Goal: Communication & Community: Answer question/provide support

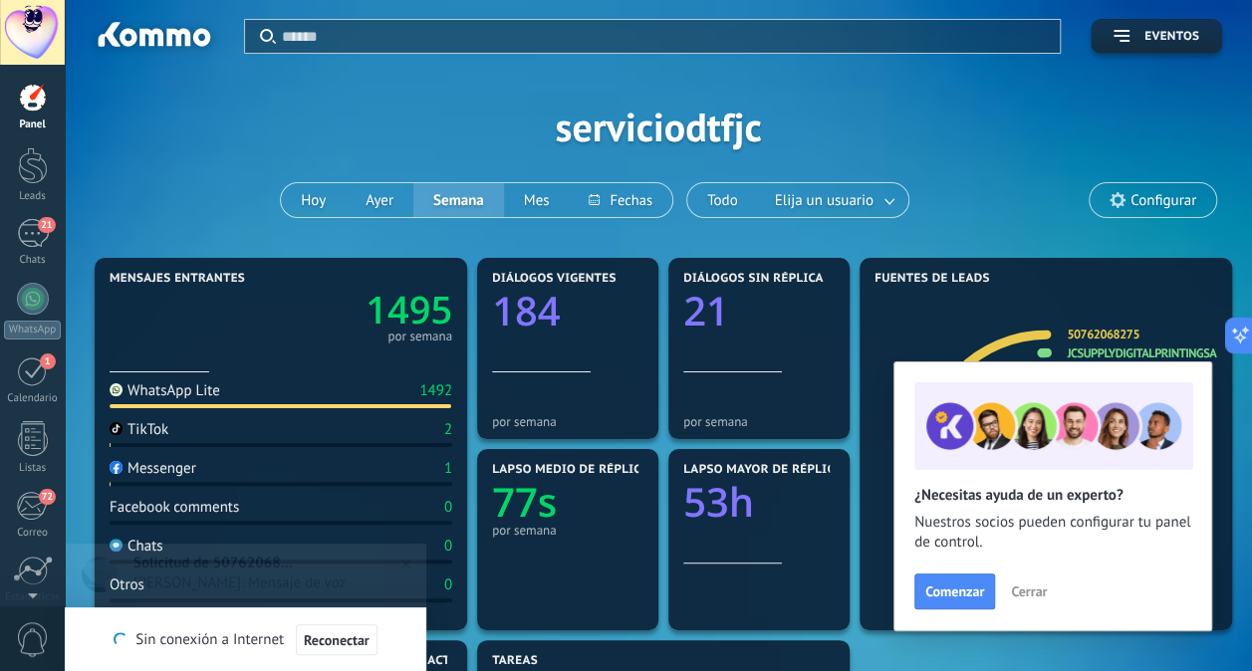
click at [960, 238] on div "Aplicar Eventos serviciodtfjc Hoy Ayer Semana Mes Todo Elija un usuario Configu…" at bounding box center [658, 126] width 1127 height 253
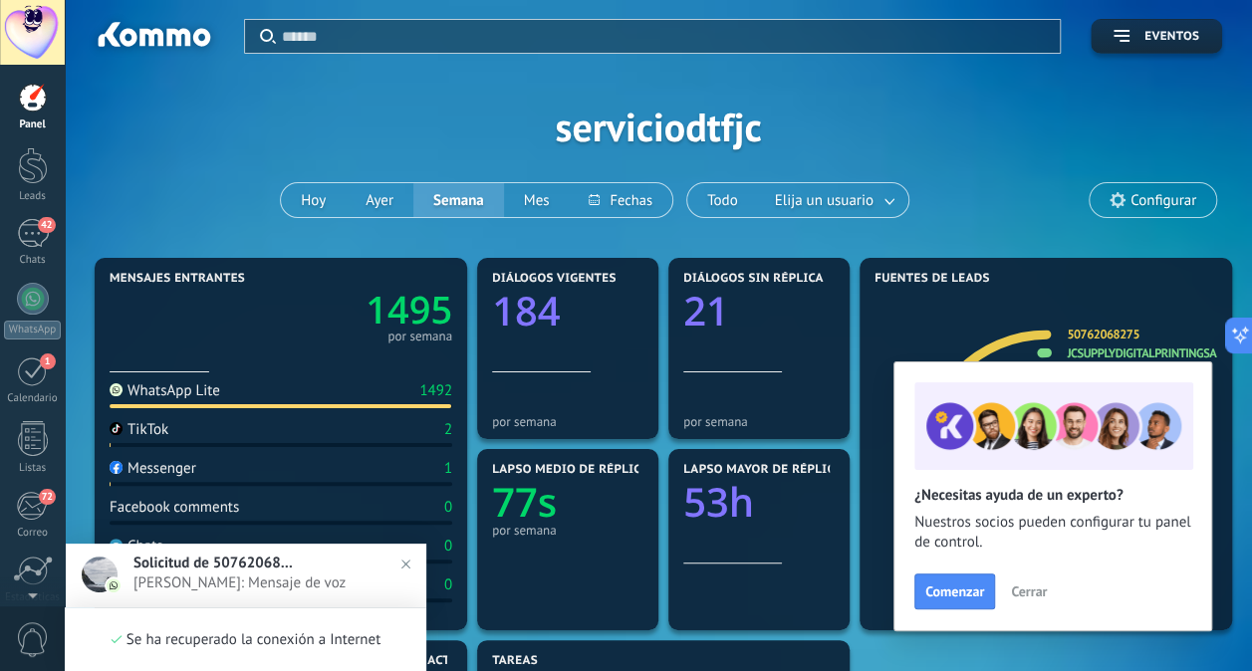
click at [1024, 587] on span "Cerrar" at bounding box center [1029, 591] width 36 height 14
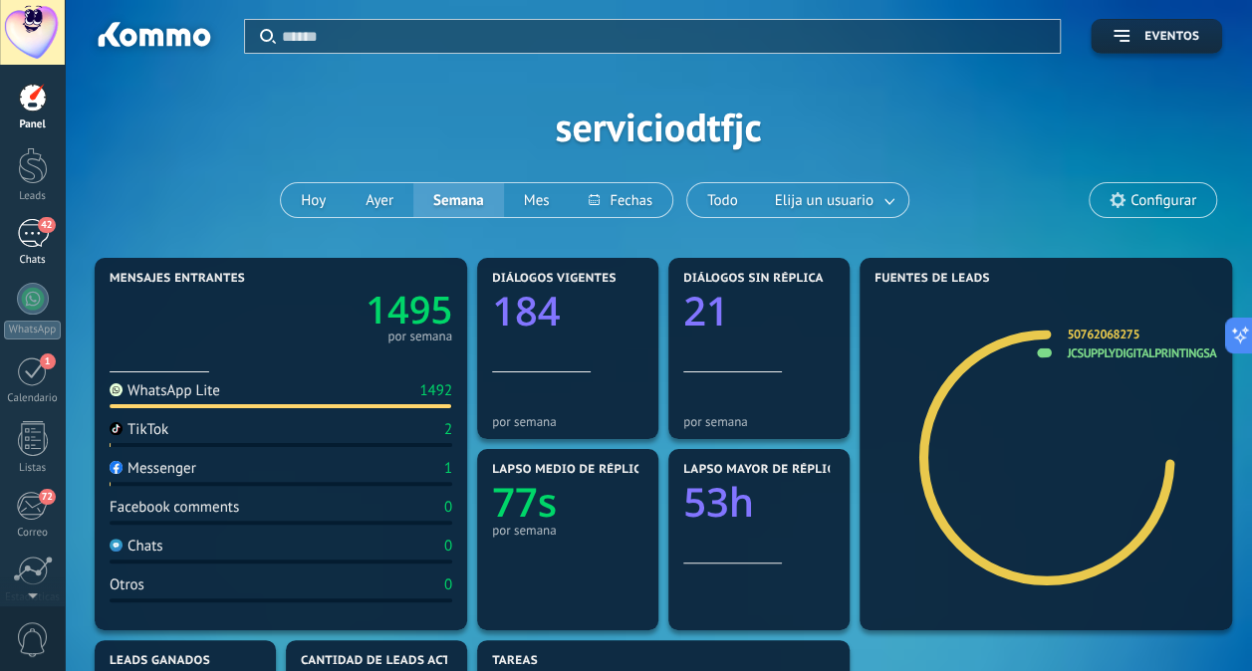
click at [34, 243] on div "42" at bounding box center [33, 233] width 32 height 29
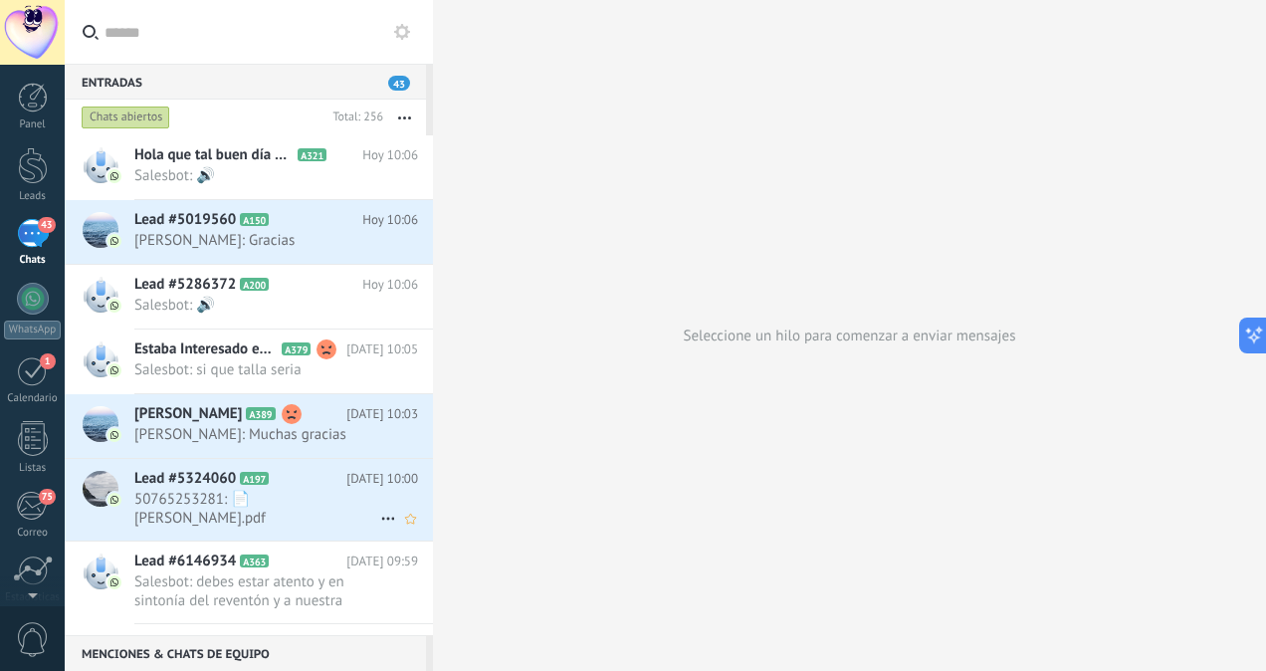
click at [293, 498] on span "50765253281: 📄 [PERSON_NAME].pdf" at bounding box center [257, 509] width 246 height 38
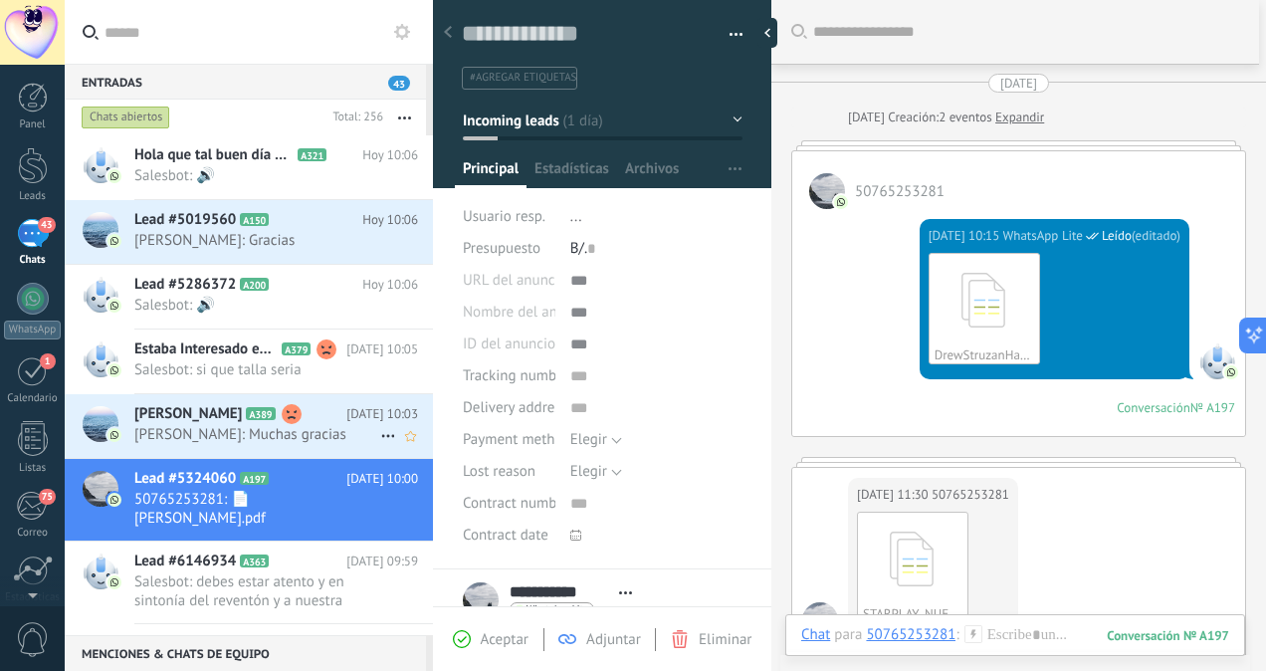
click at [319, 442] on div "César Samaniego A389 Hoy 10:03 César Samaniego: Muchas gracias" at bounding box center [283, 425] width 299 height 63
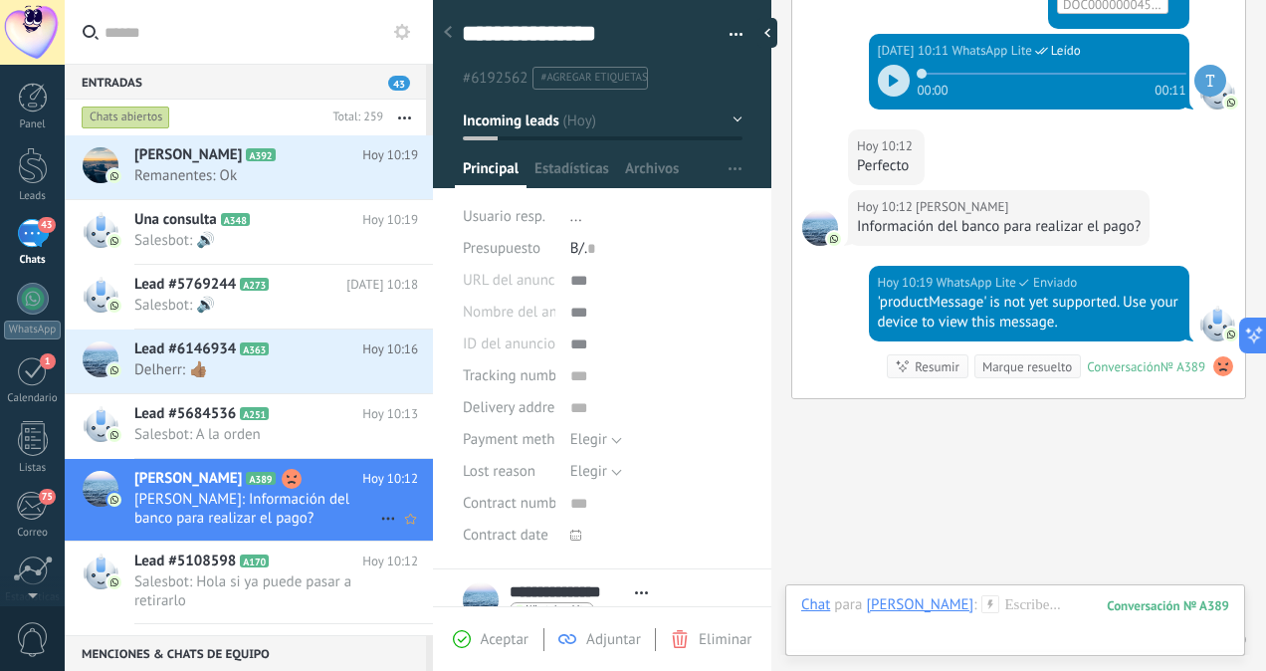
scroll to position [2402, 0]
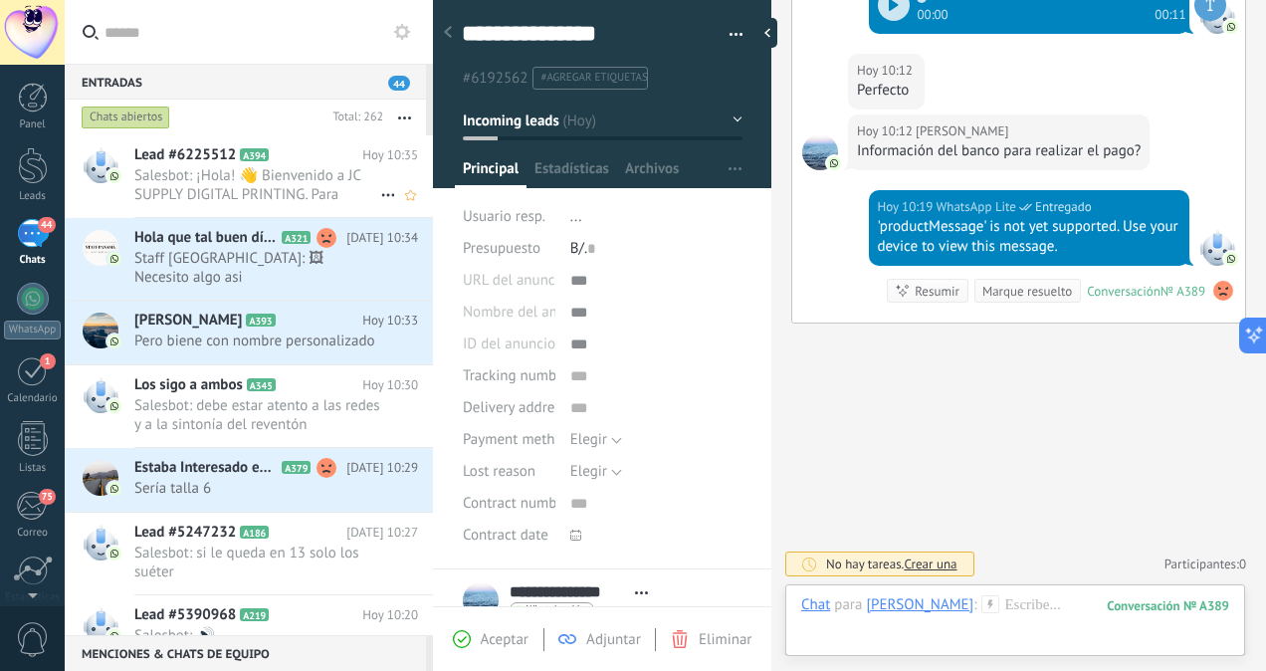
click at [316, 196] on span "Salesbot: ¡Hola! 👋 Bienvenido a JC SUPPLY DIGITAL PRINTING. Para brindarte una …" at bounding box center [257, 185] width 246 height 38
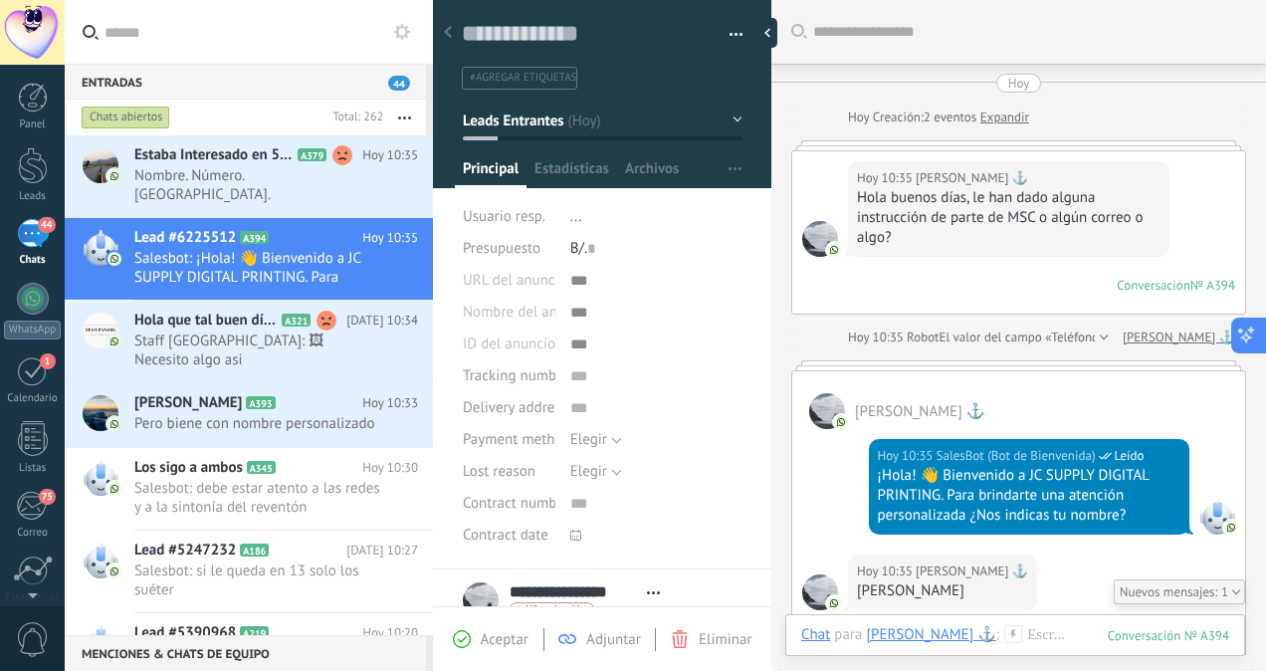
scroll to position [87, 0]
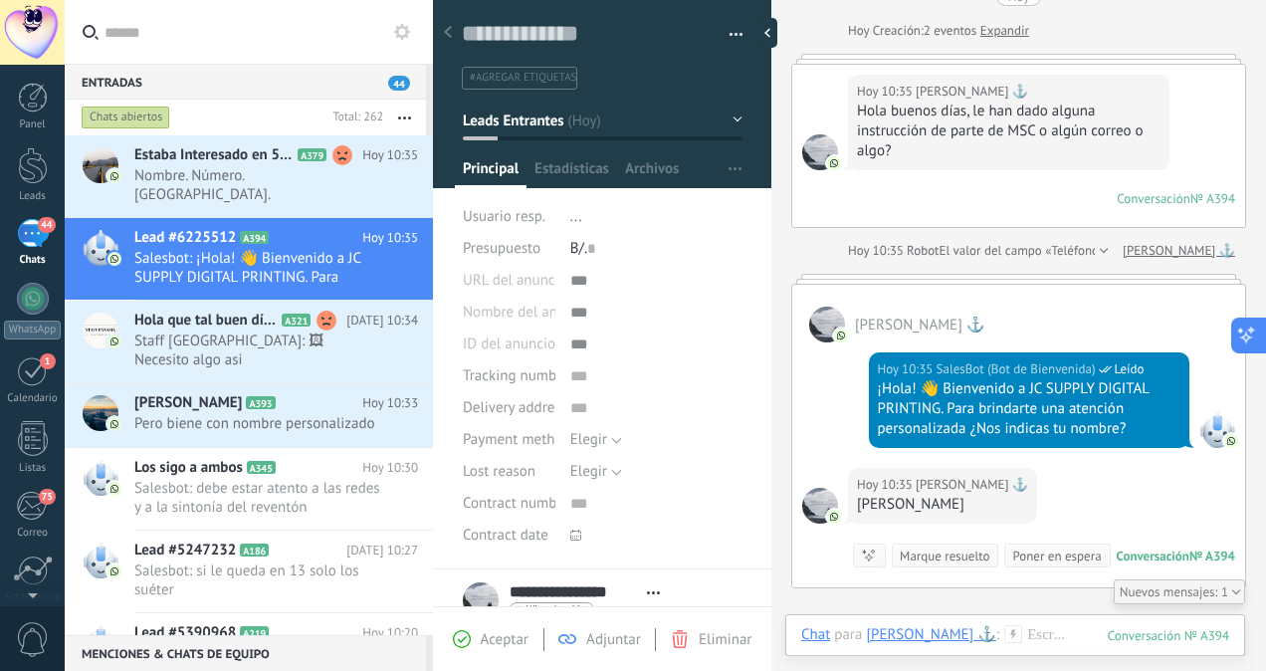
type textarea "*******"
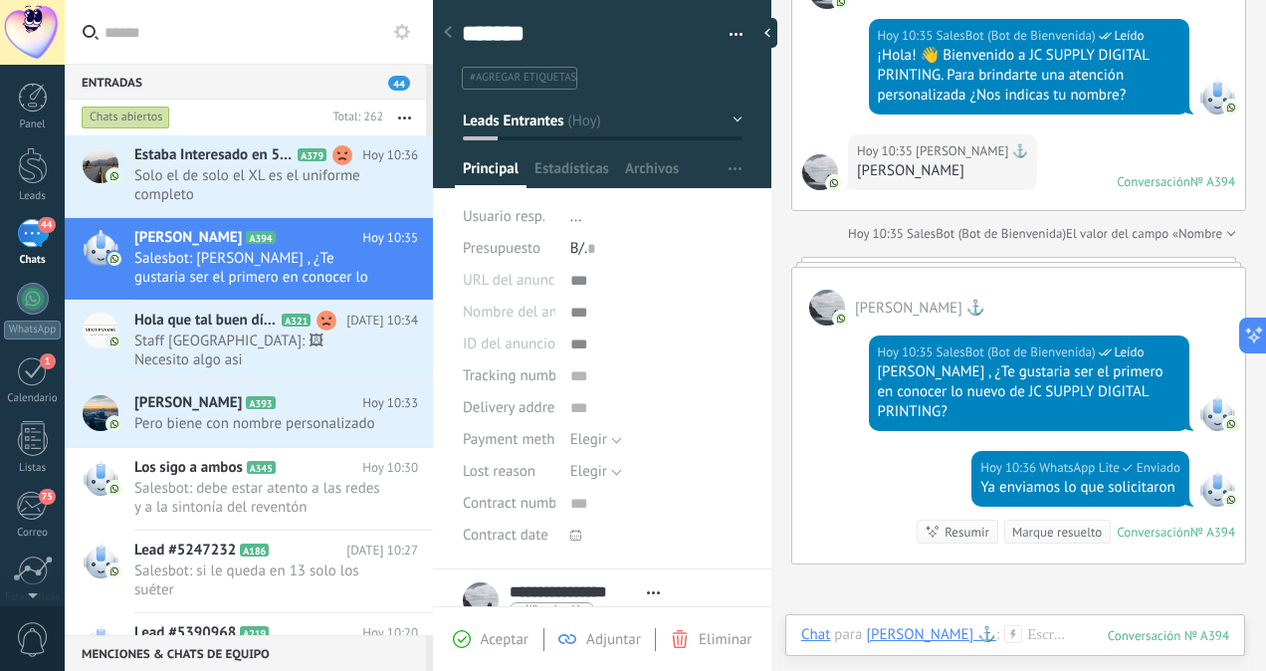
scroll to position [500, 0]
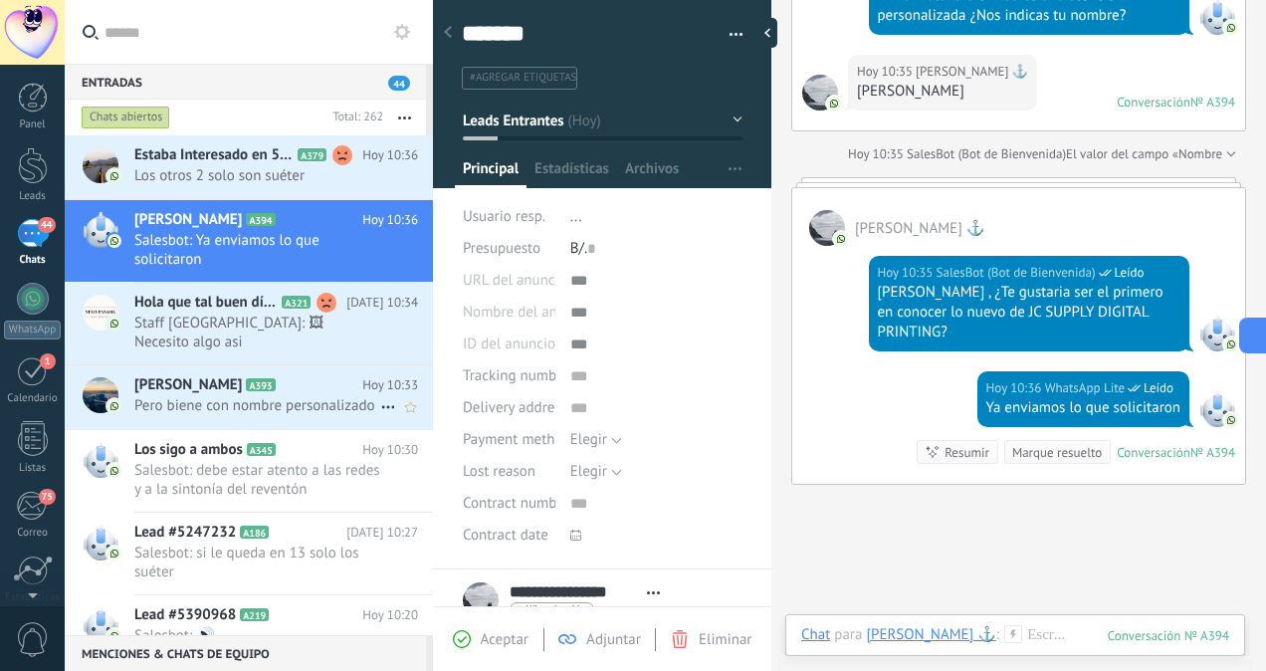
click at [326, 410] on span "Pero biene con nombre personalizado" at bounding box center [257, 405] width 246 height 19
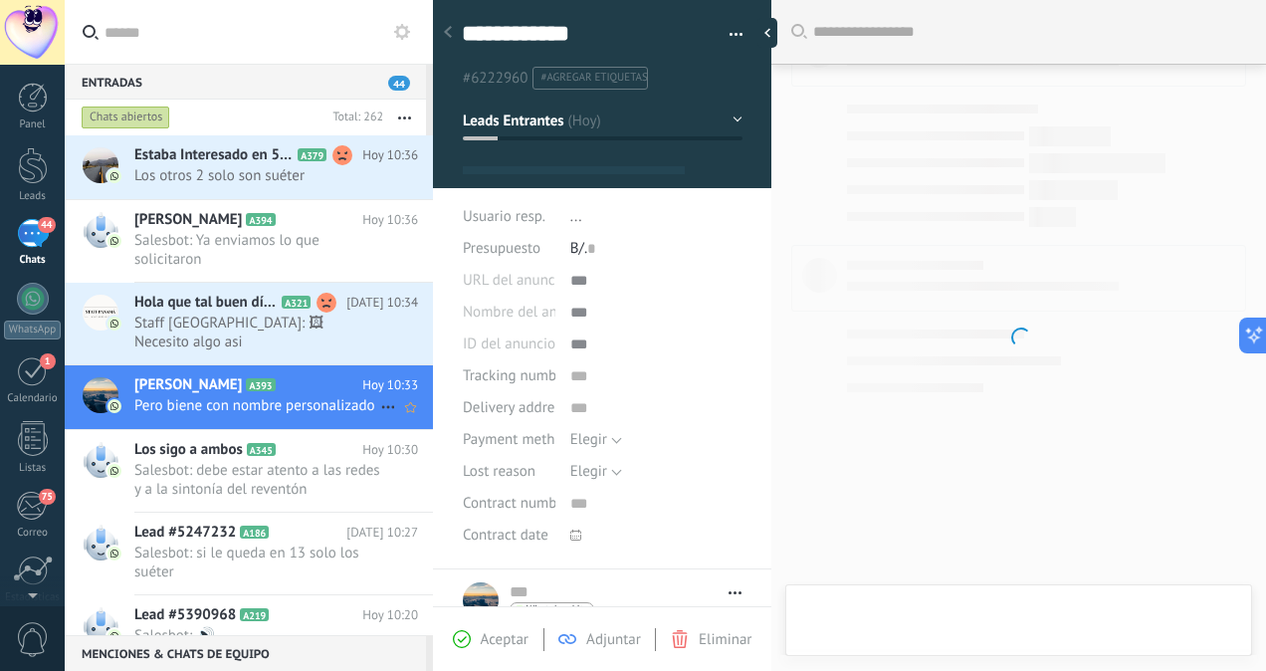
type textarea "**********"
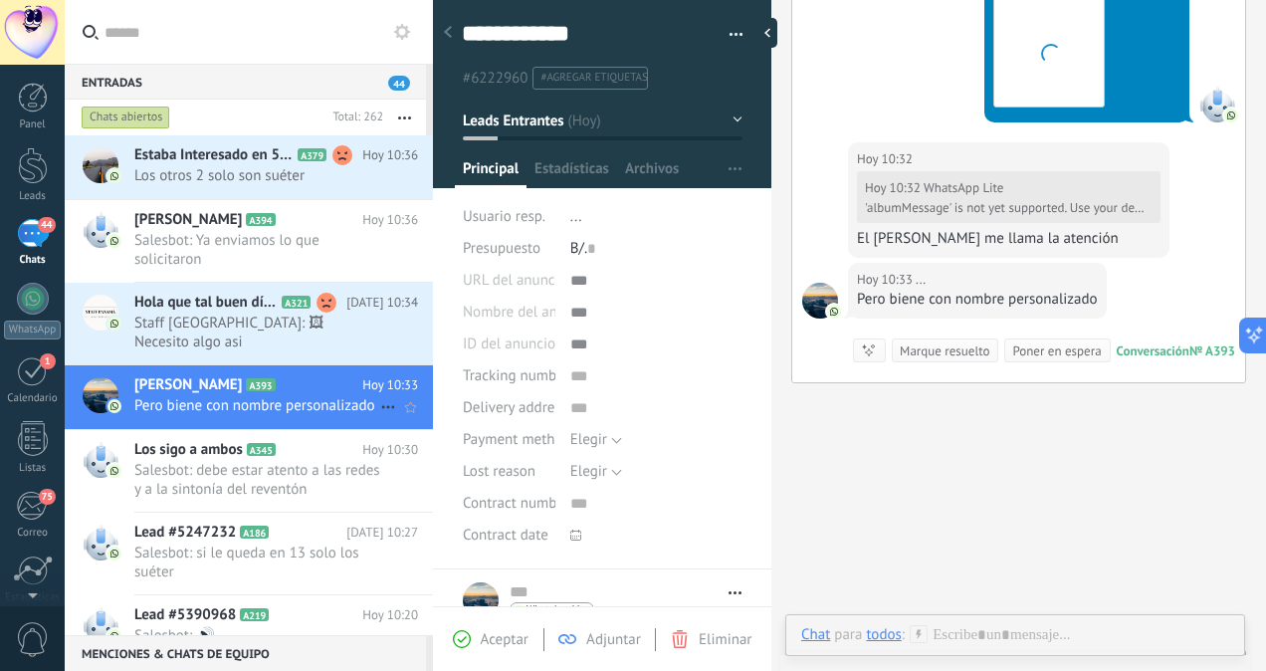
scroll to position [530, 0]
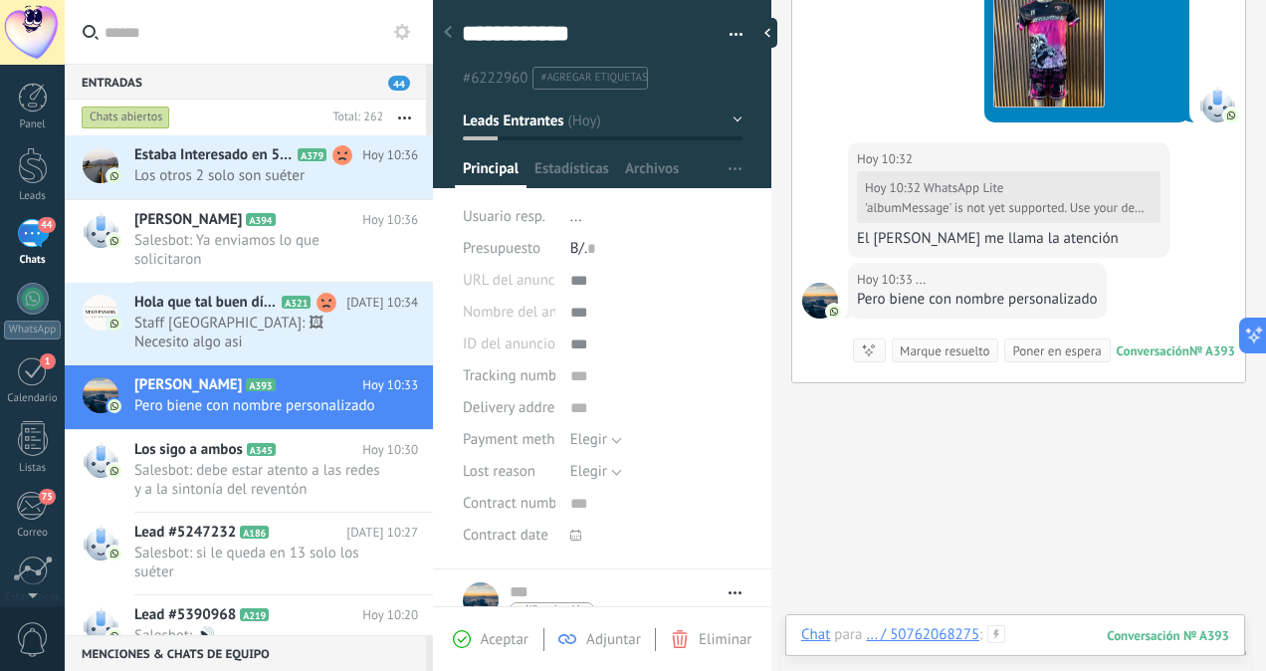
click at [1039, 626] on div at bounding box center [1016, 655] width 428 height 60
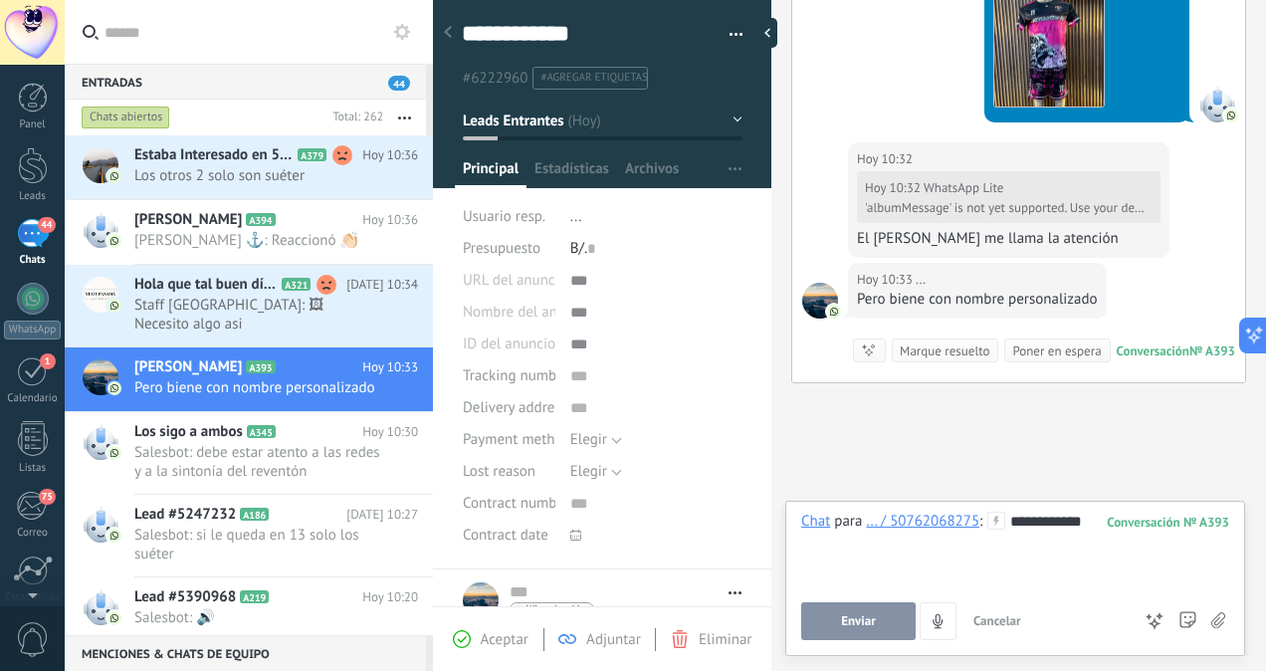
click at [872, 621] on span "Enviar" at bounding box center [858, 621] width 35 height 14
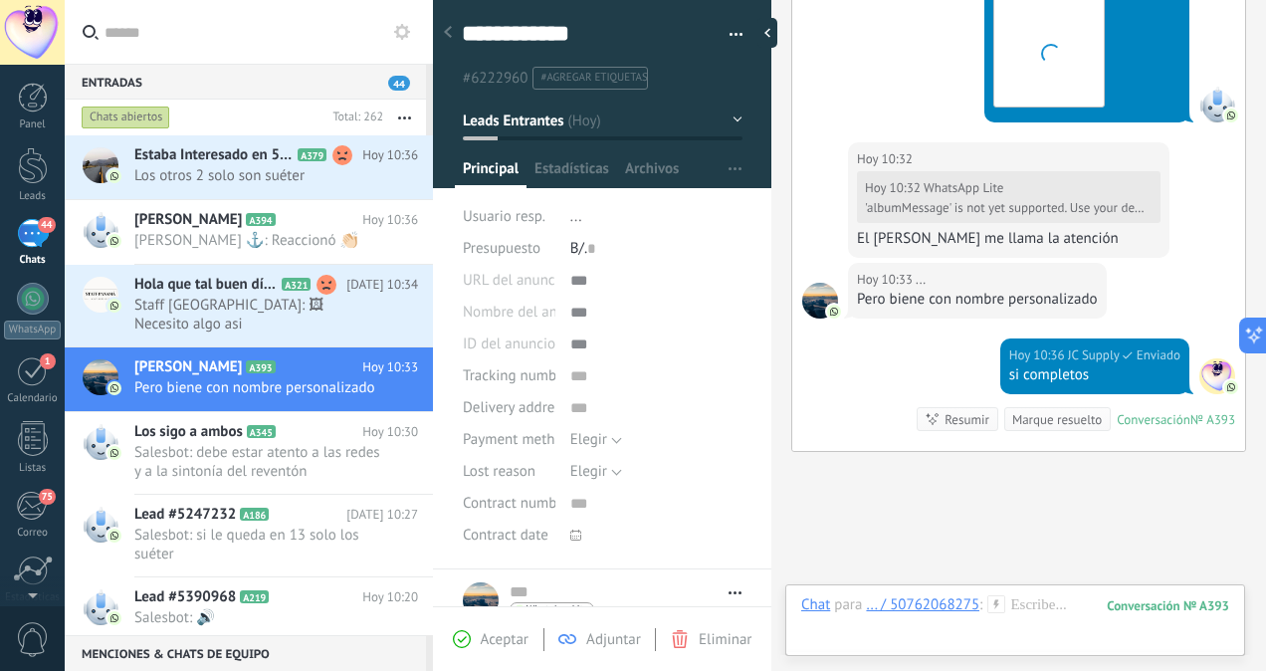
scroll to position [2161, 0]
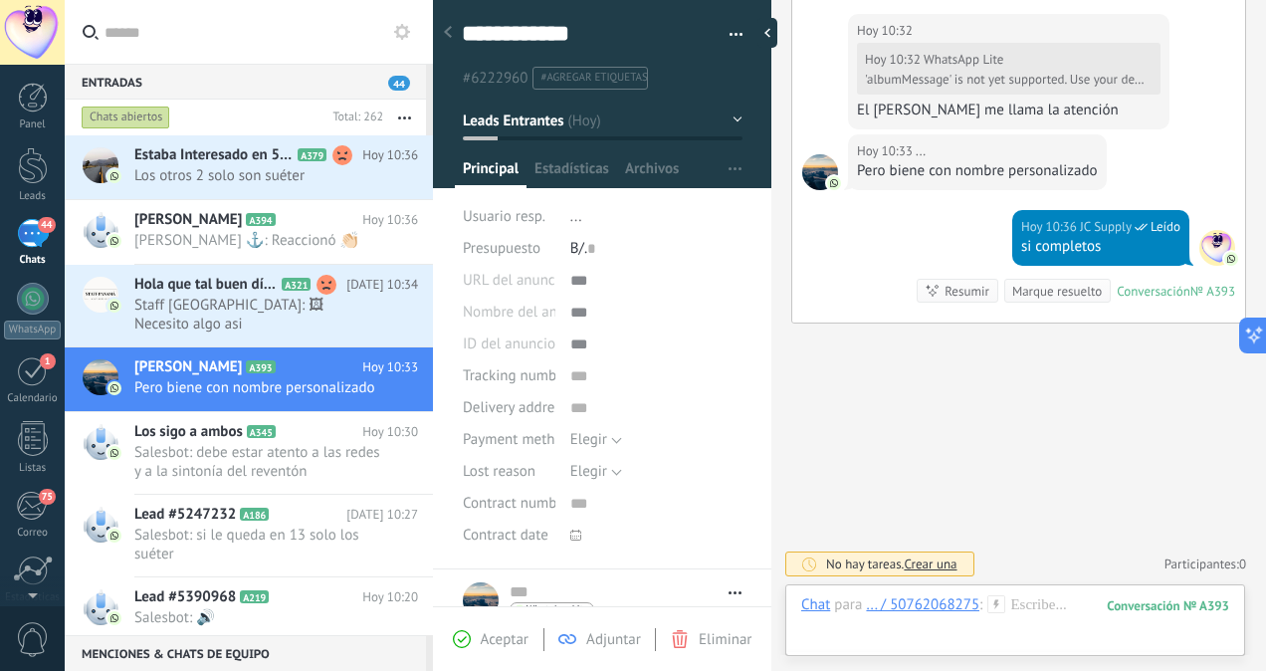
drag, startPoint x: 1257, startPoint y: 583, endPoint x: 1263, endPoint y: 527, distance: 57.2
click at [1251, 527] on div "Buscar Carga más Hoy Hoy Creación: 2 eventos Expandir Hoy 10:24 ... ¡Hola! Podr…" at bounding box center [1019, 335] width 495 height 671
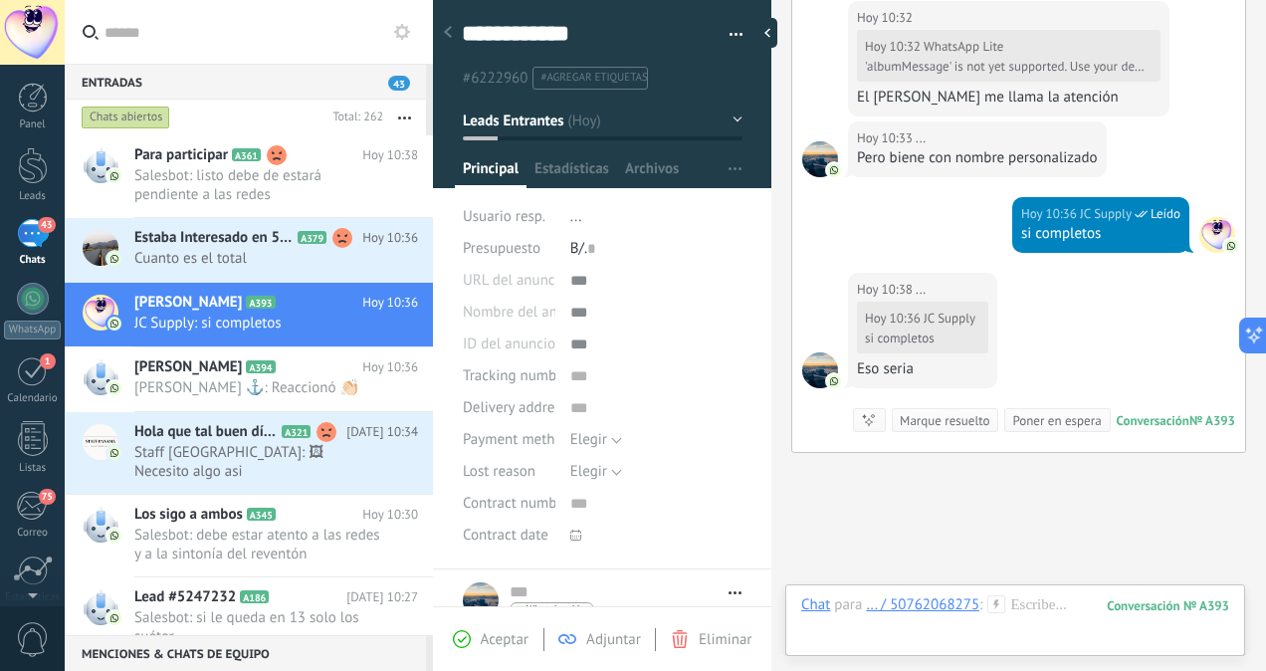
scroll to position [2302, 0]
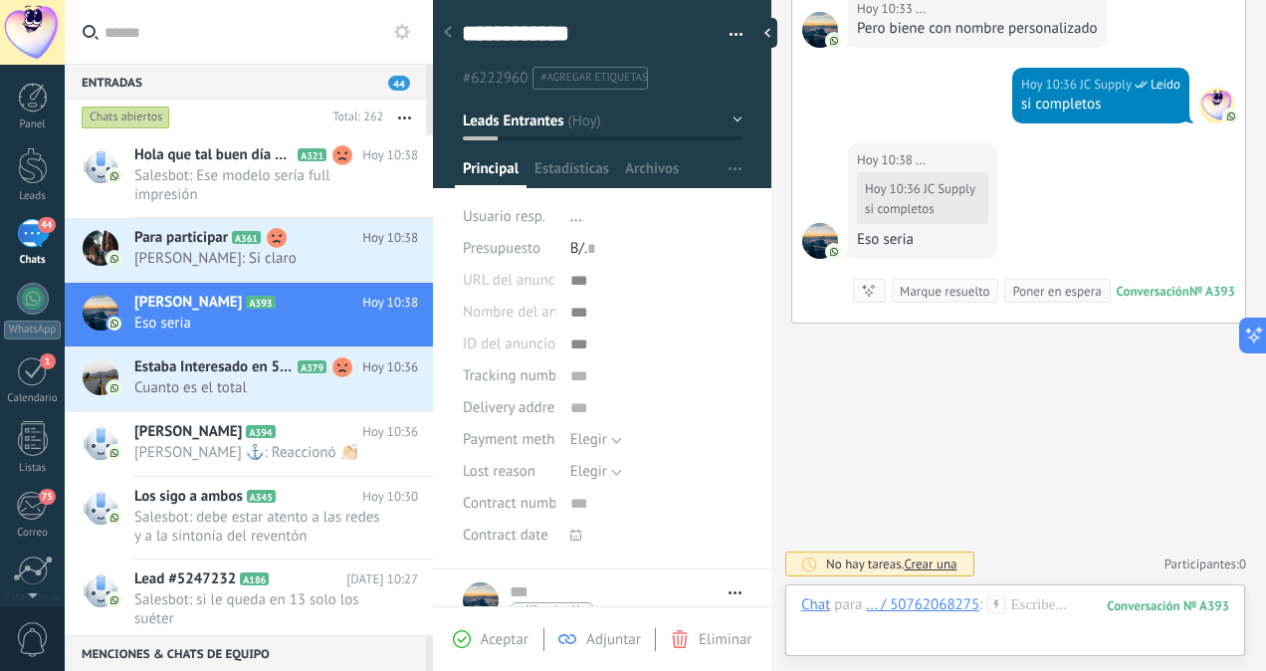
click at [433, 161] on div at bounding box center [433, 335] width 0 height 671
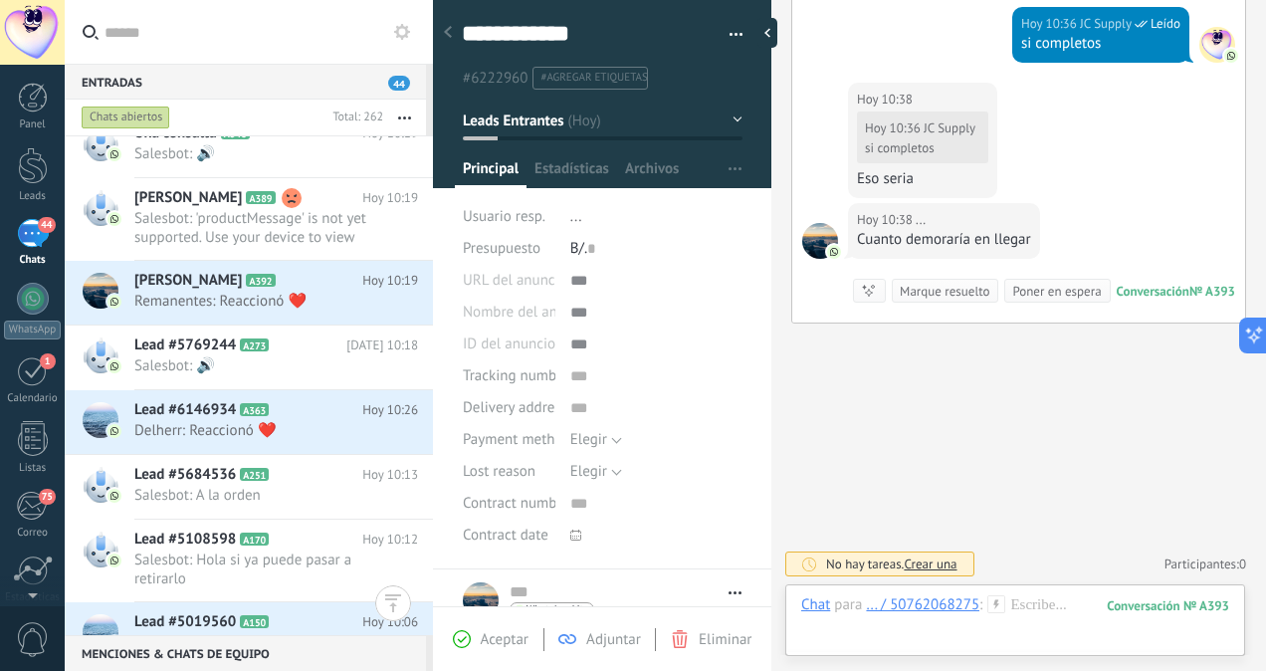
scroll to position [667, 0]
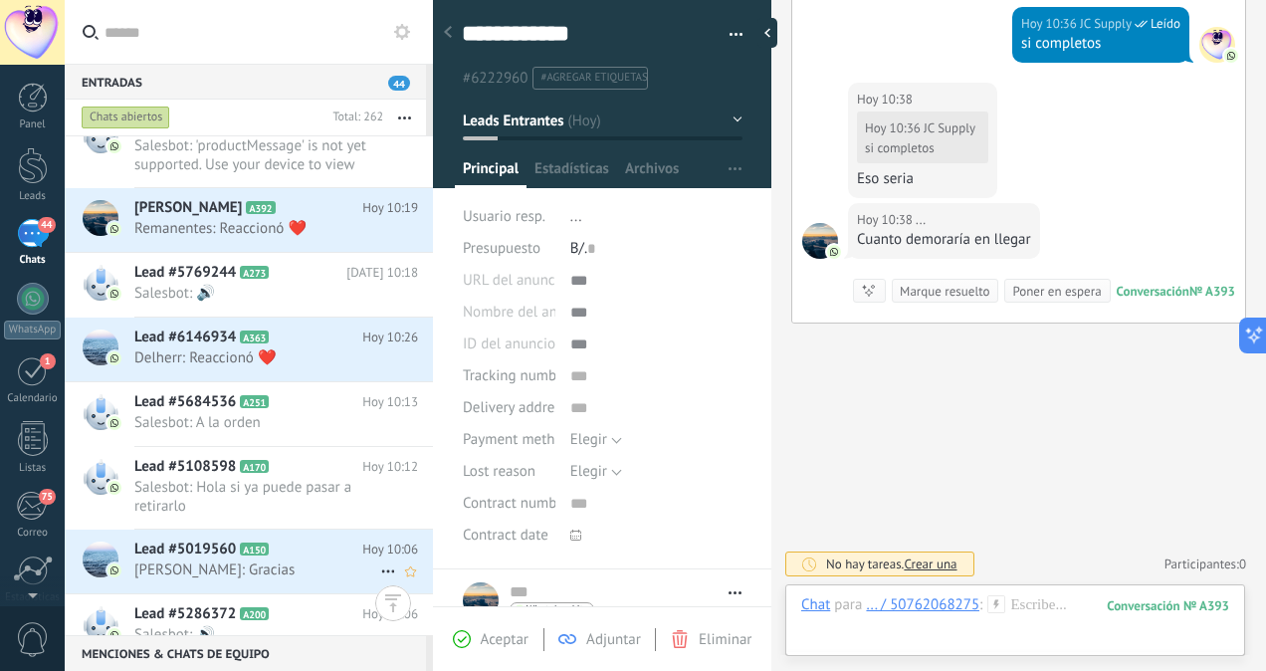
click at [300, 561] on span "[PERSON_NAME]: Gracias" at bounding box center [257, 570] width 246 height 19
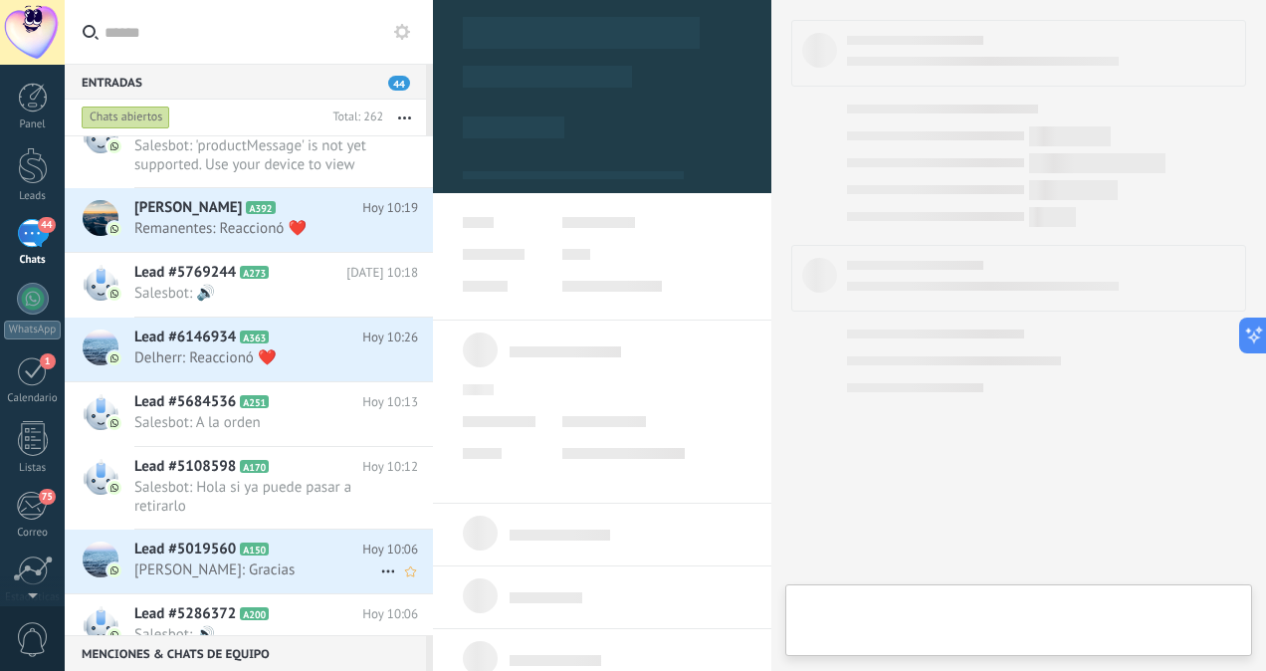
scroll to position [484, 0]
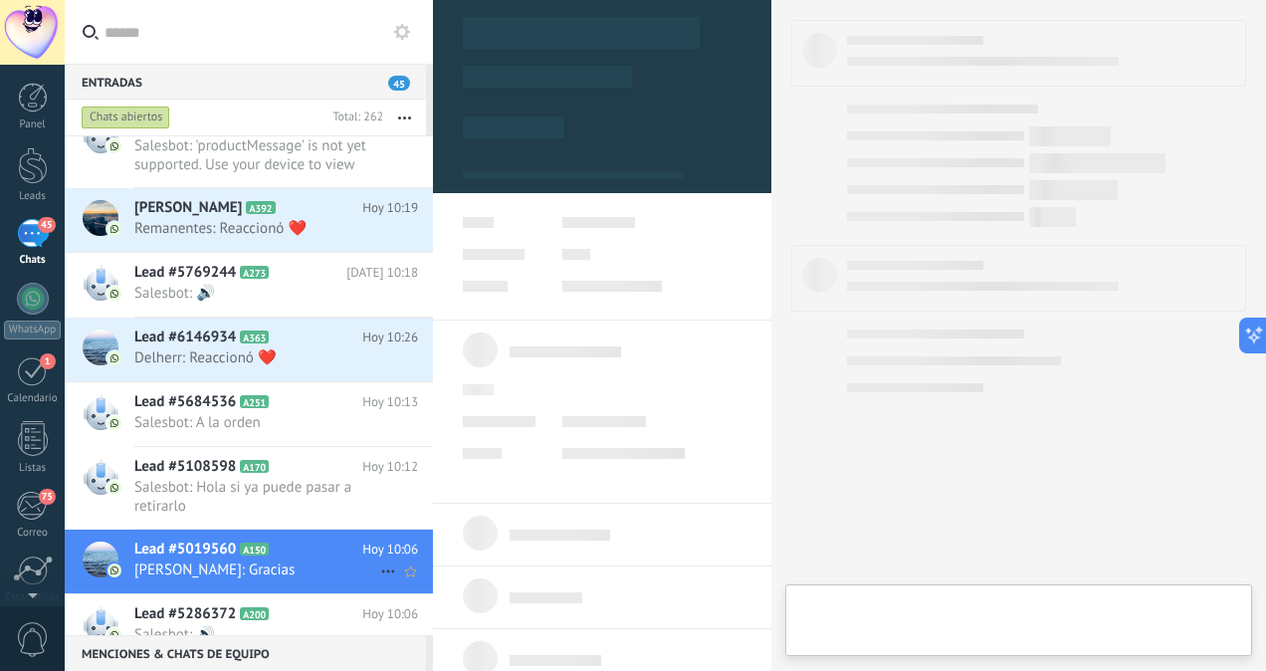
type textarea "**********"
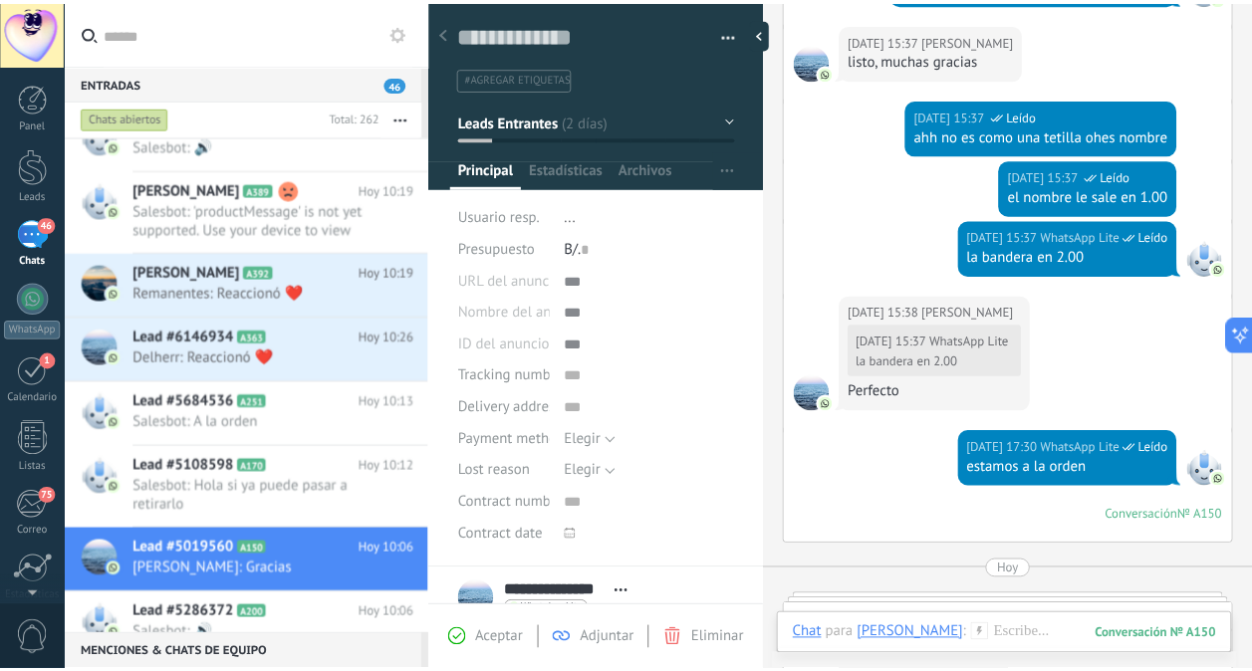
scroll to position [685, 0]
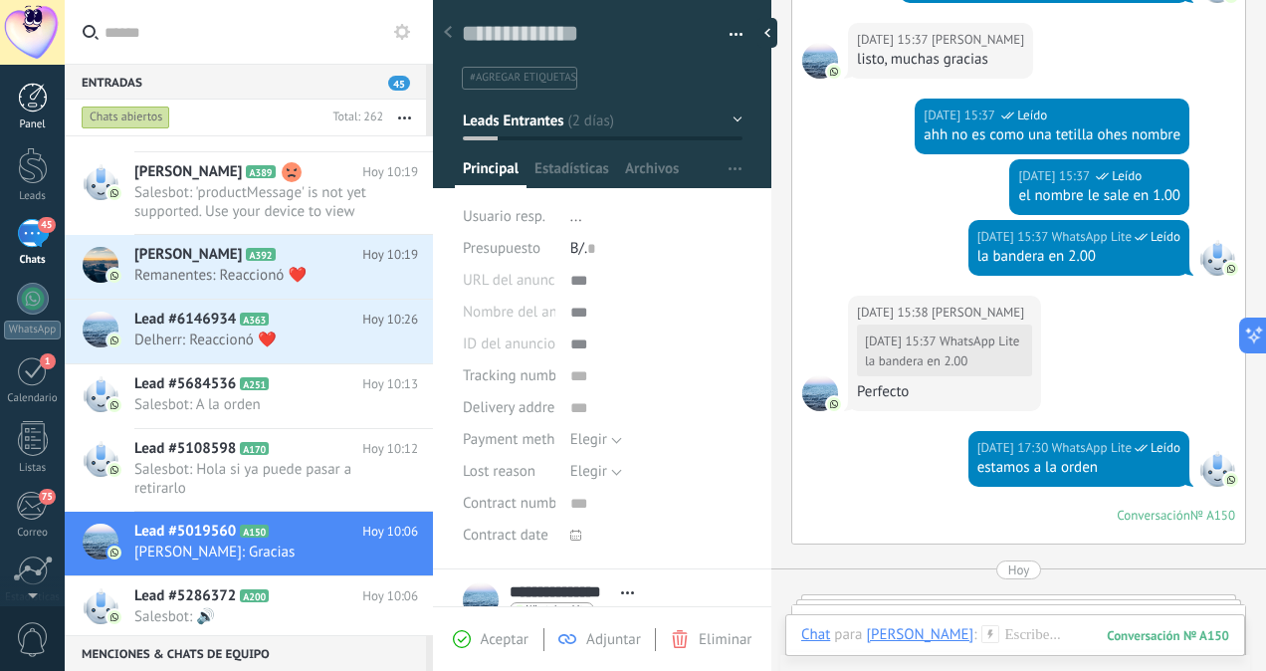
click at [32, 117] on link "Panel" at bounding box center [32, 107] width 65 height 49
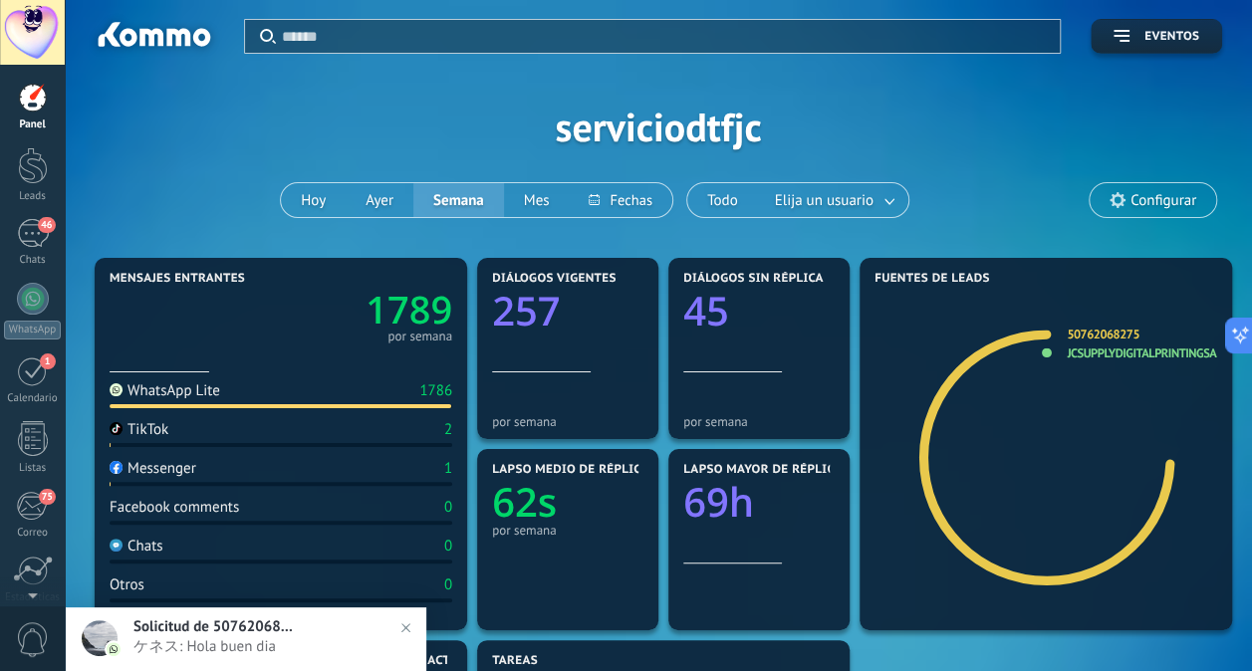
click at [39, 36] on div at bounding box center [32, 32] width 65 height 65
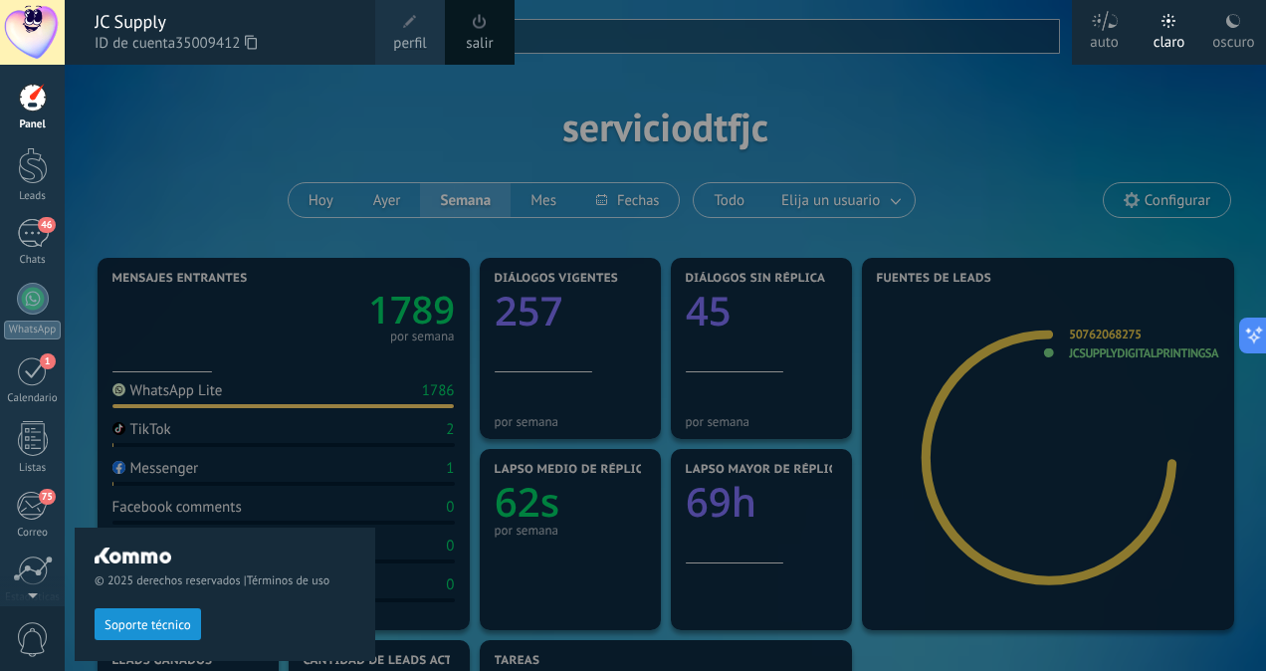
click at [407, 29] on span at bounding box center [410, 22] width 22 height 22
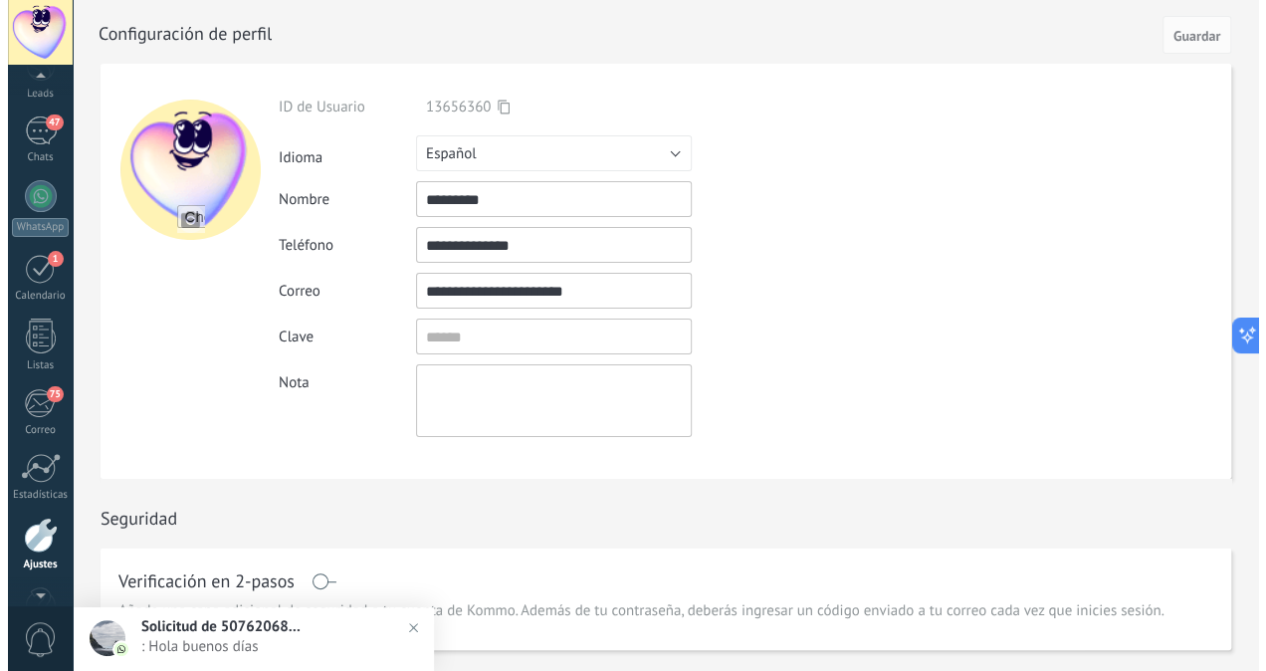
scroll to position [76, 0]
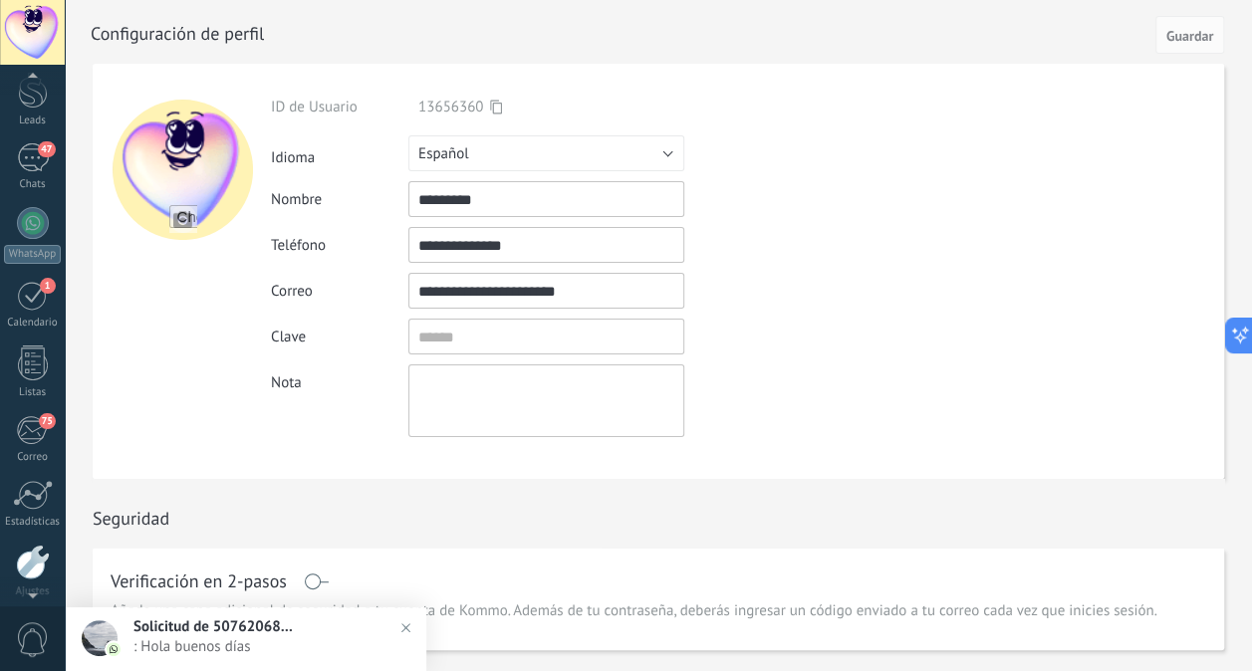
click at [13, 36] on div at bounding box center [32, 32] width 65 height 65
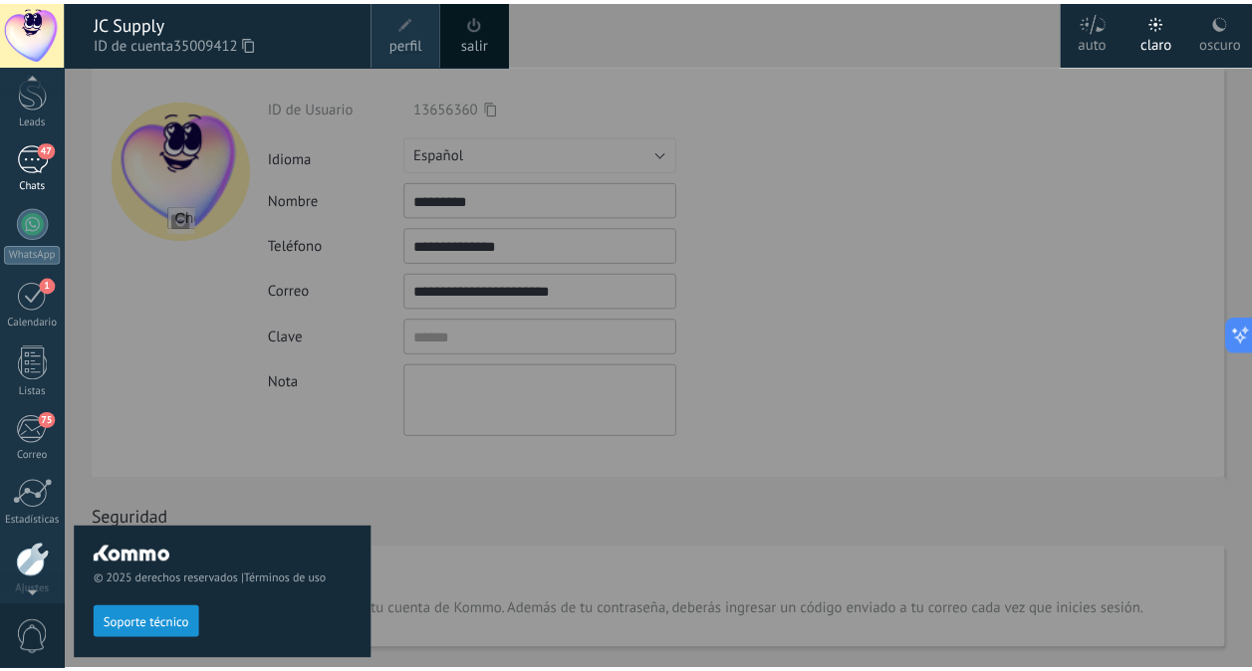
scroll to position [155, 0]
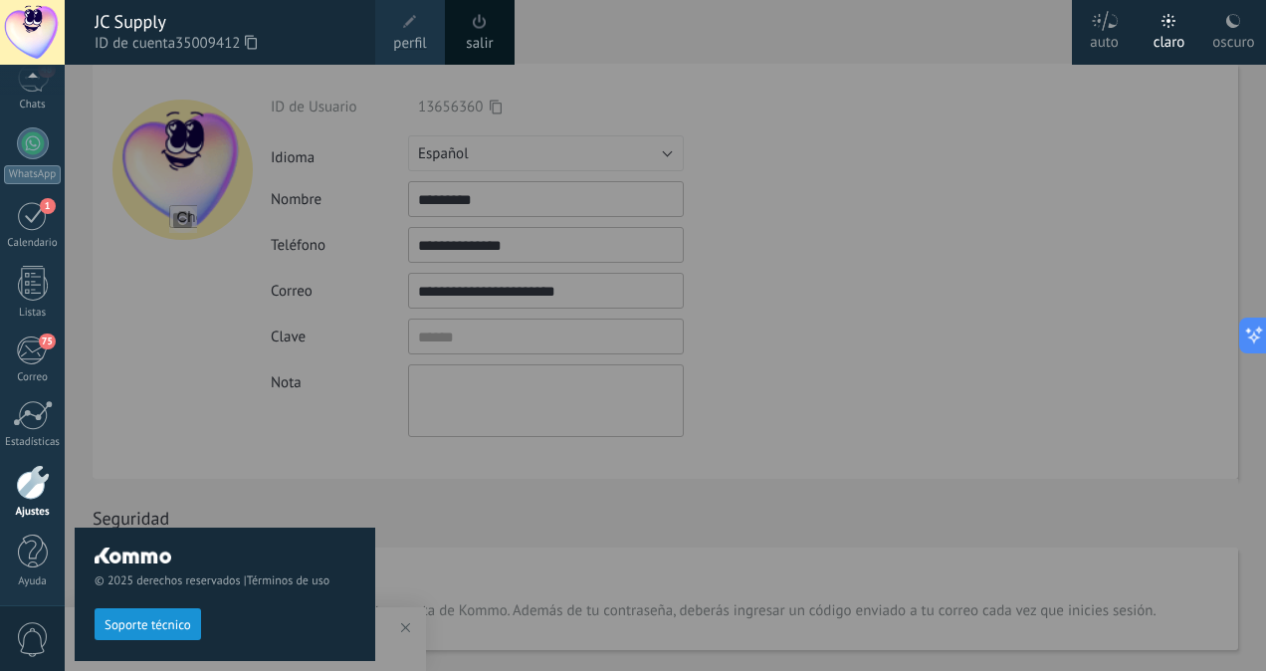
click at [774, 258] on div at bounding box center [698, 335] width 1266 height 671
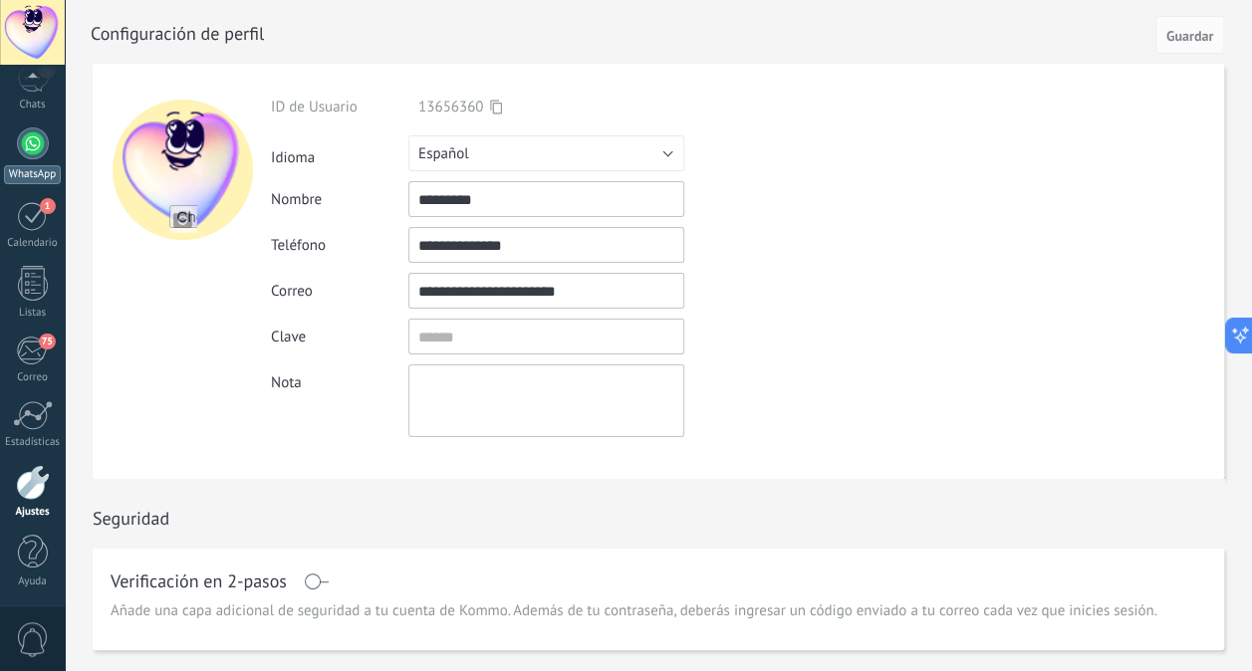
click at [15, 153] on link "WhatsApp" at bounding box center [32, 155] width 65 height 57
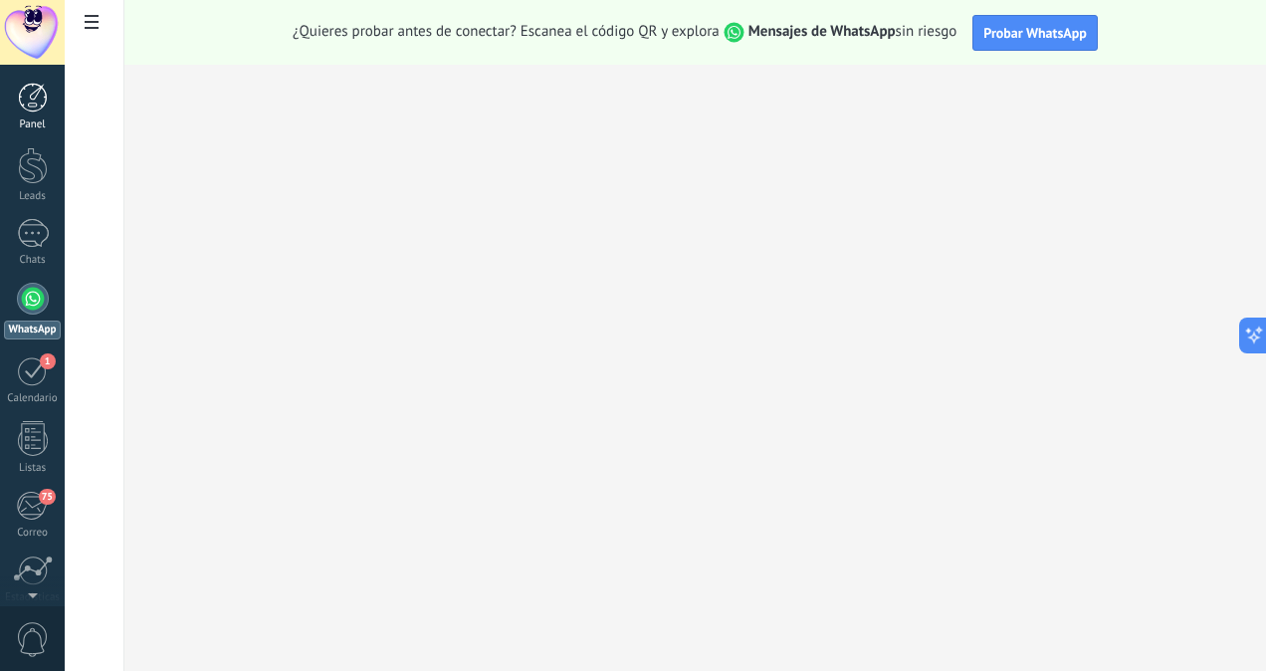
scroll to position [530, 0]
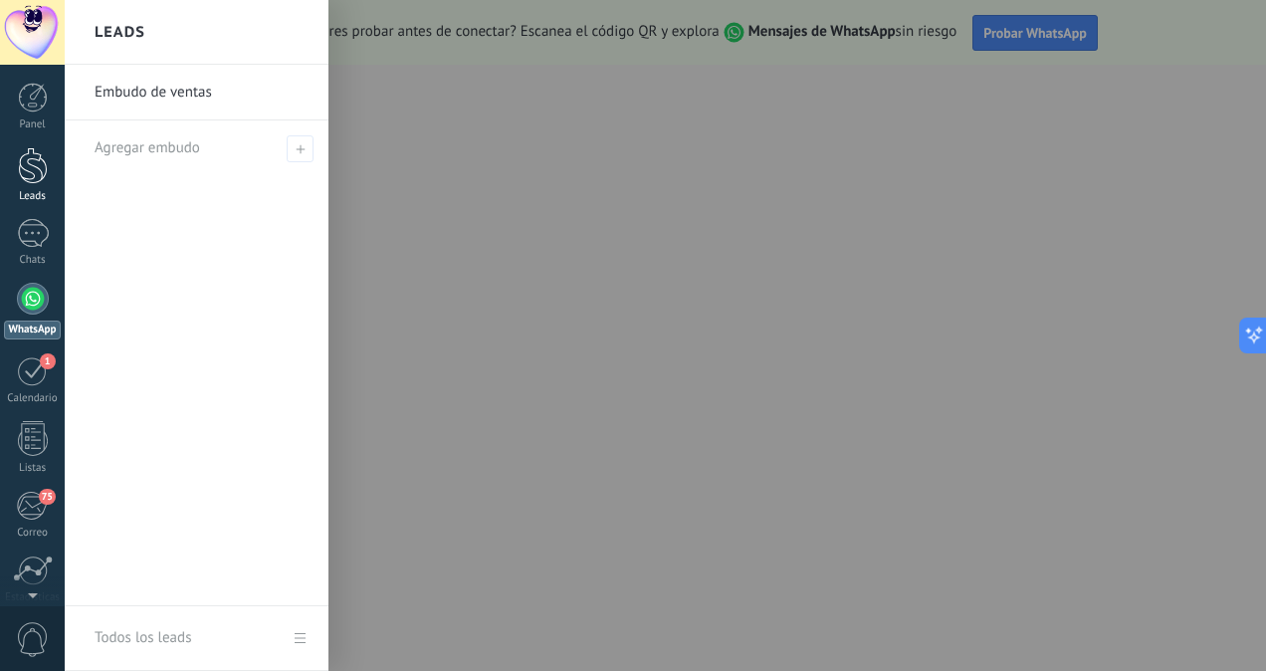
click at [33, 181] on div at bounding box center [33, 165] width 30 height 37
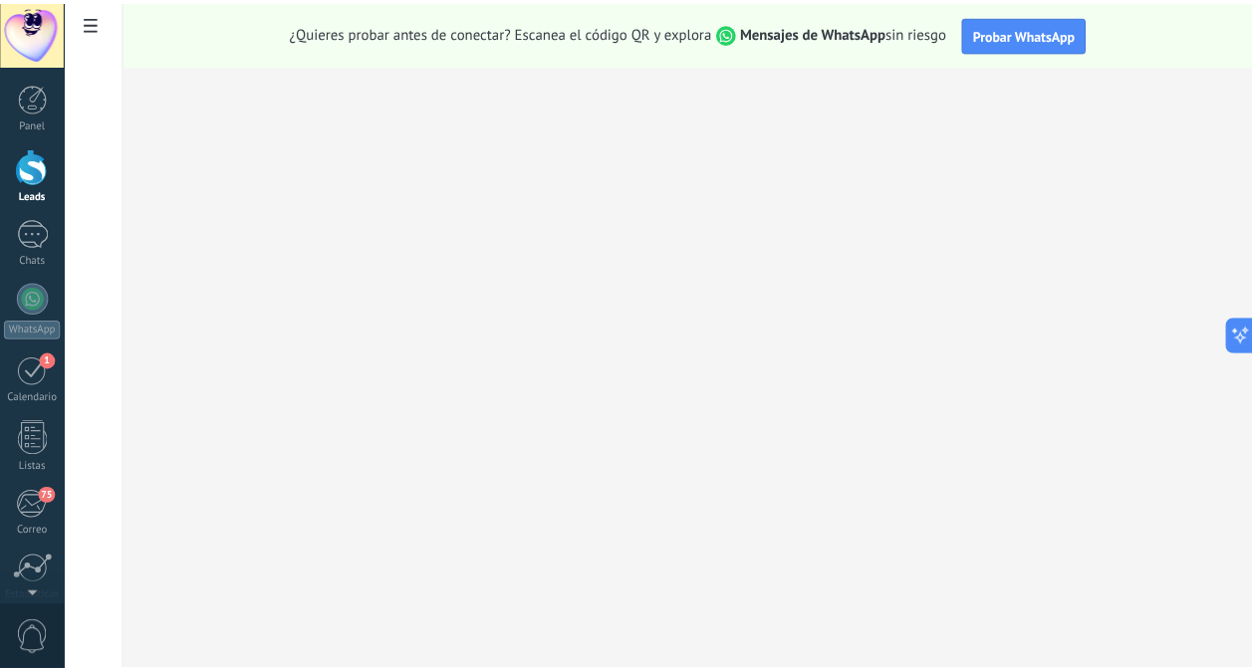
scroll to position [484, 0]
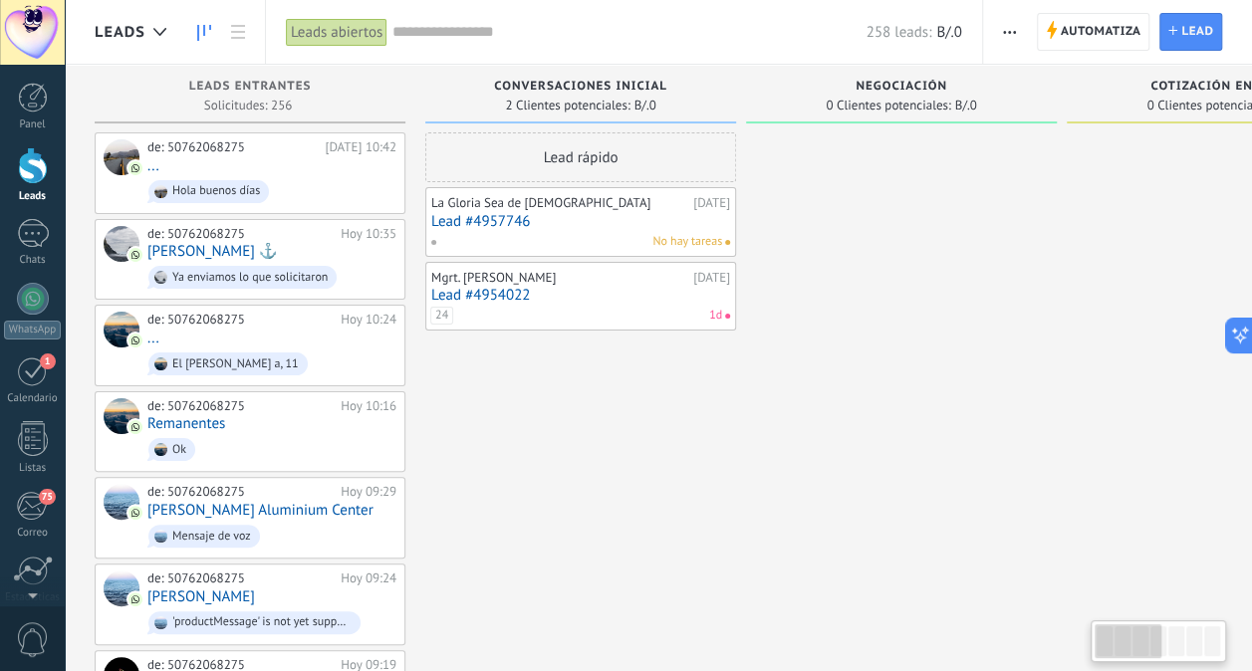
click at [27, 28] on div at bounding box center [32, 32] width 65 height 65
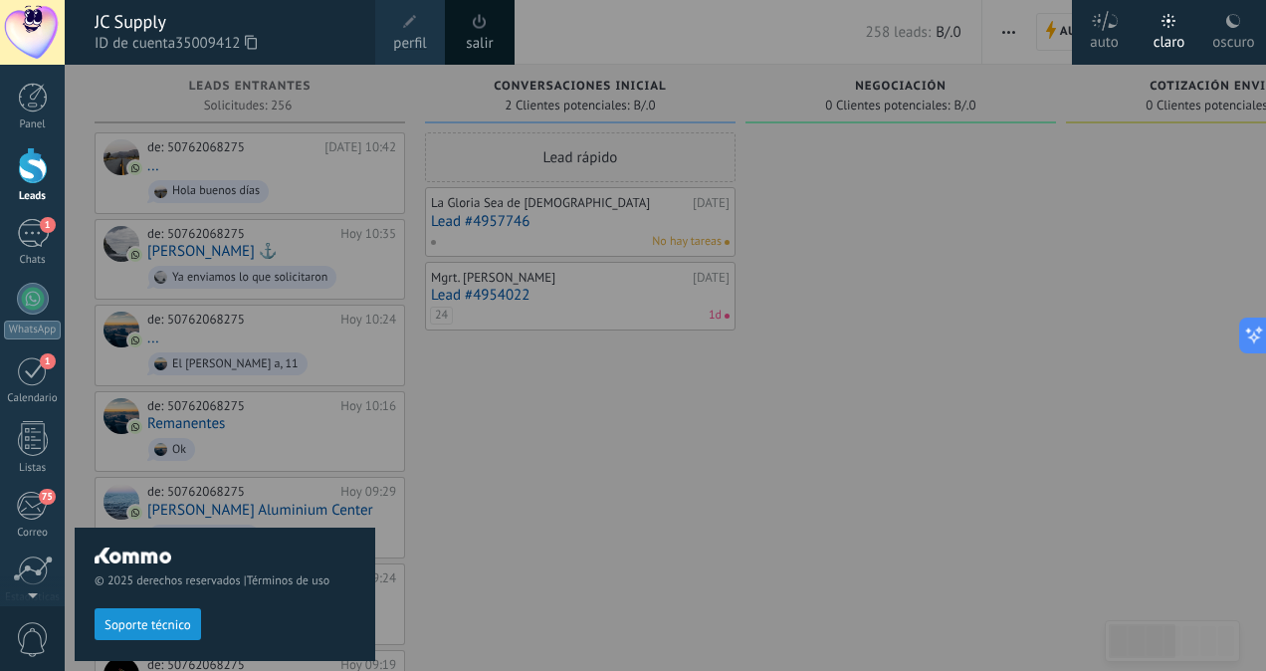
click at [402, 34] on span "perfil" at bounding box center [409, 44] width 33 height 22
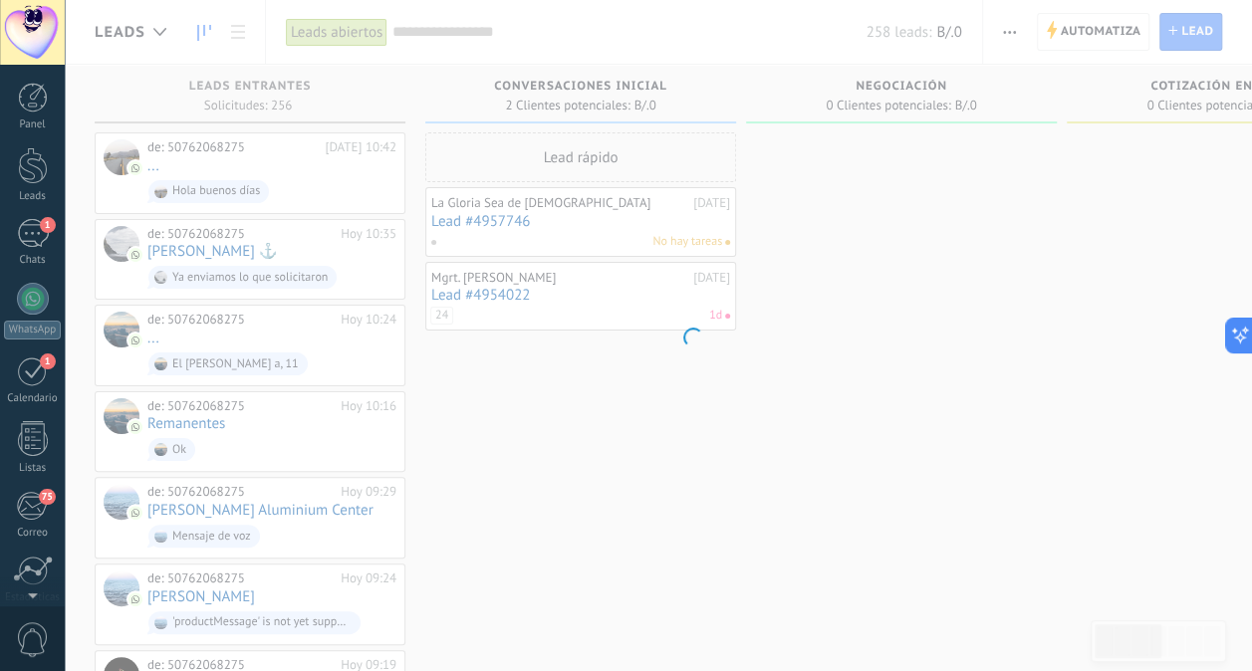
scroll to position [155, 0]
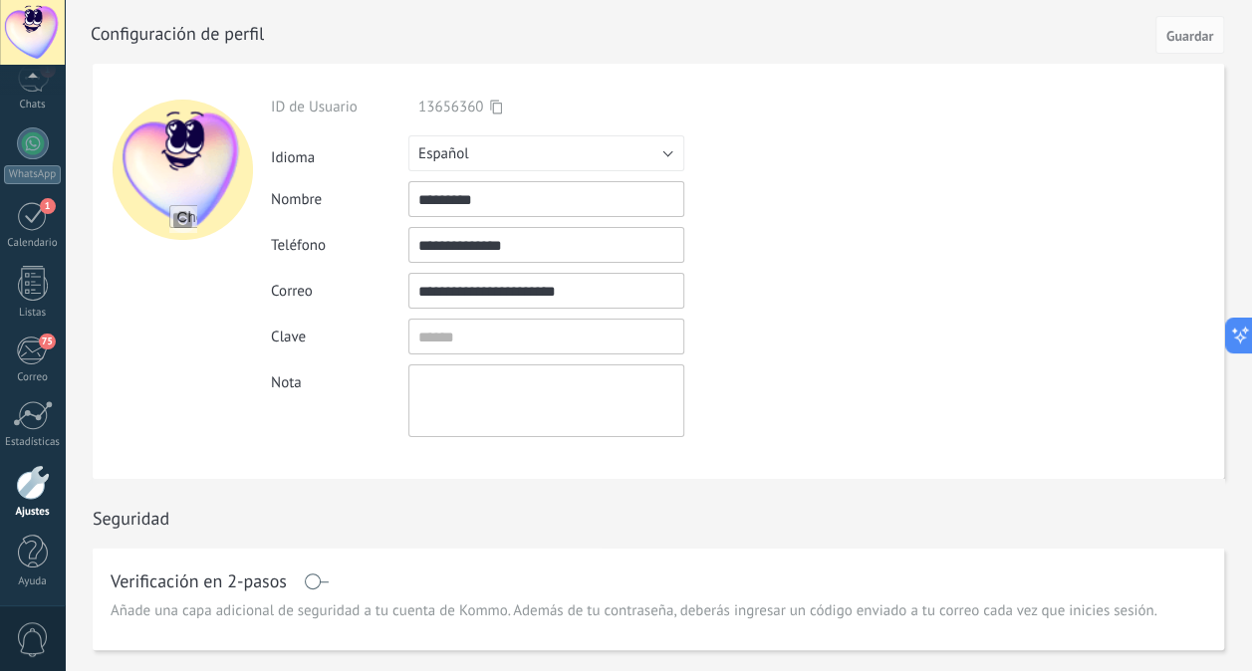
click at [481, 198] on input "*********" at bounding box center [546, 199] width 276 height 36
type input "*"
type input "********"
click at [1181, 40] on span "Guardar" at bounding box center [1189, 36] width 47 height 14
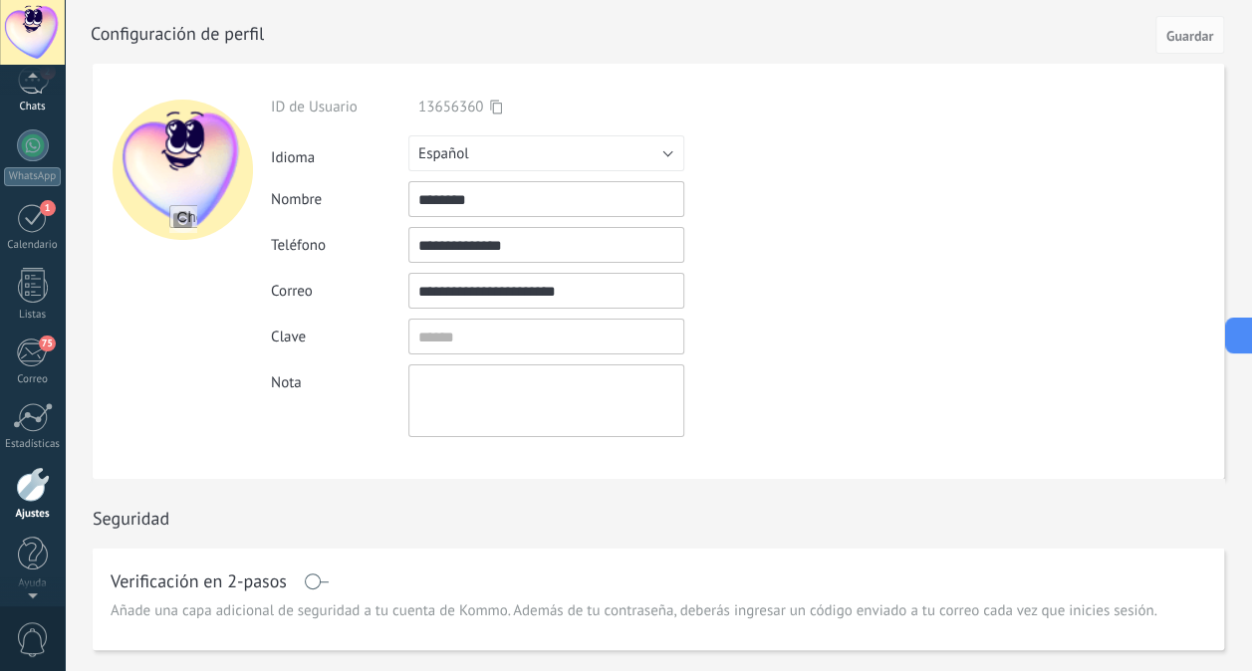
click at [30, 105] on div "Chats" at bounding box center [33, 107] width 58 height 13
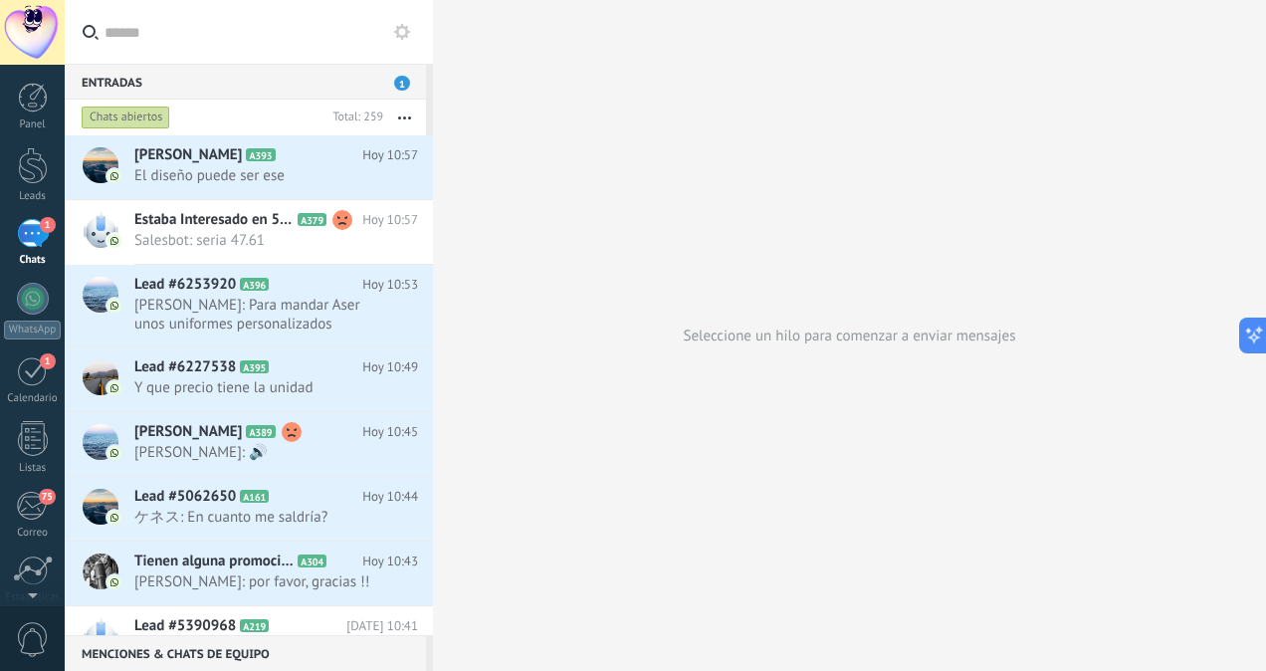
click at [0, 219] on link "1 Chats" at bounding box center [32, 243] width 65 height 48
click at [255, 245] on span "Salesbot: seria 47.61" at bounding box center [257, 240] width 246 height 19
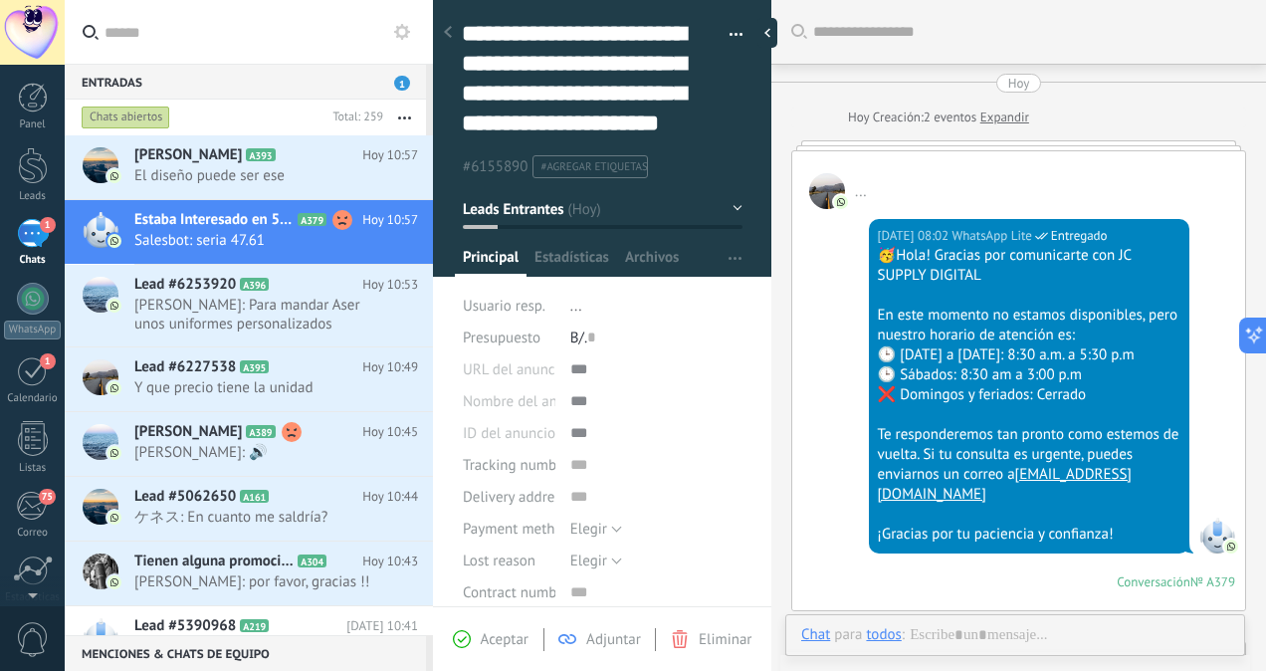
scroll to position [1663, 0]
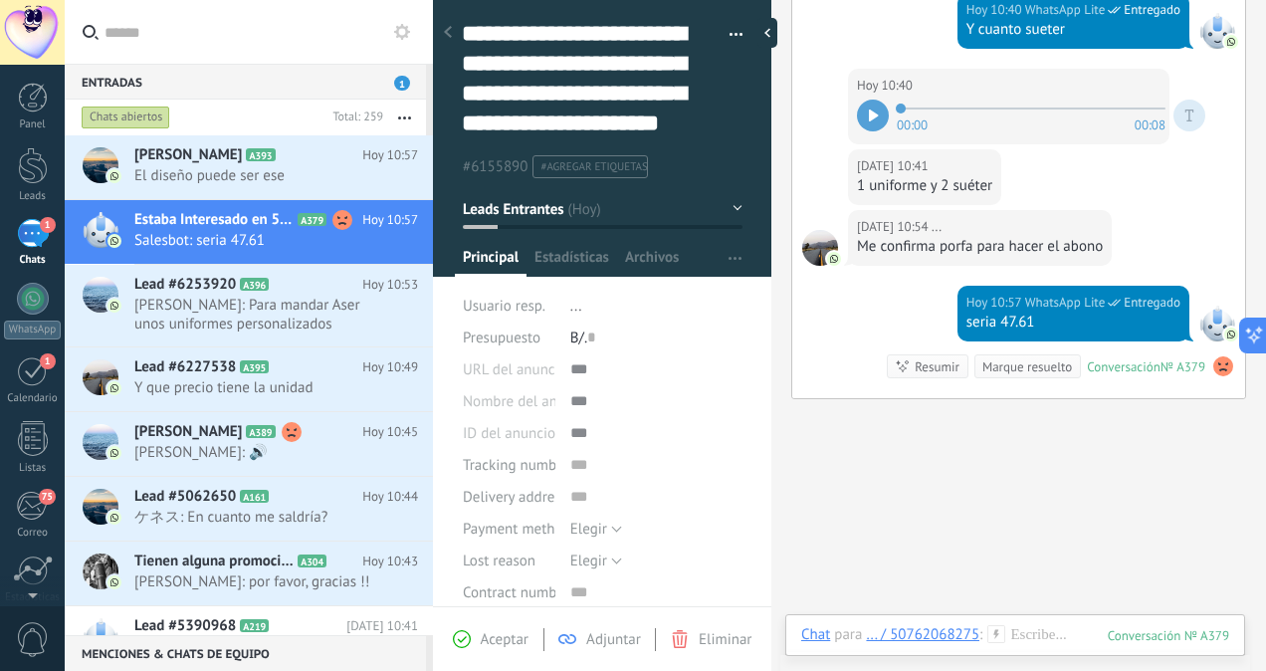
click at [729, 206] on button "Leads Entrantes" at bounding box center [603, 209] width 280 height 36
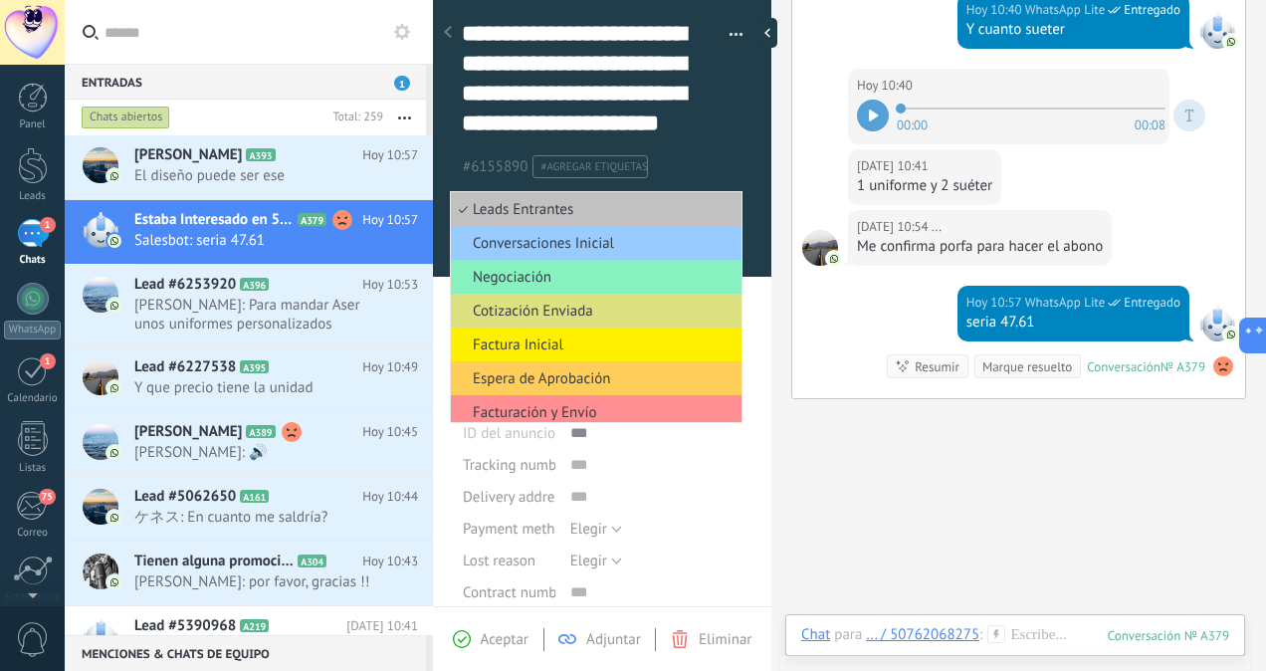
click at [734, 164] on div "#6155890 #agregar etiquetas" at bounding box center [603, 159] width 282 height 37
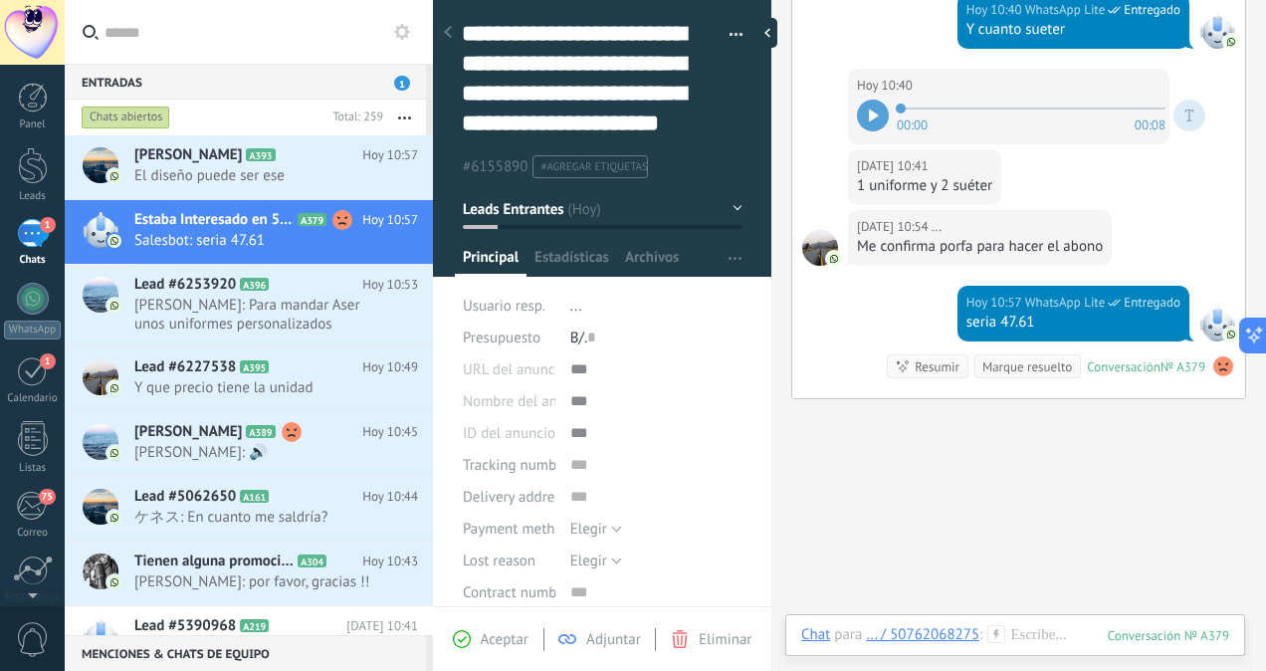
click at [733, 204] on button "Leads Entrantes" at bounding box center [603, 209] width 280 height 36
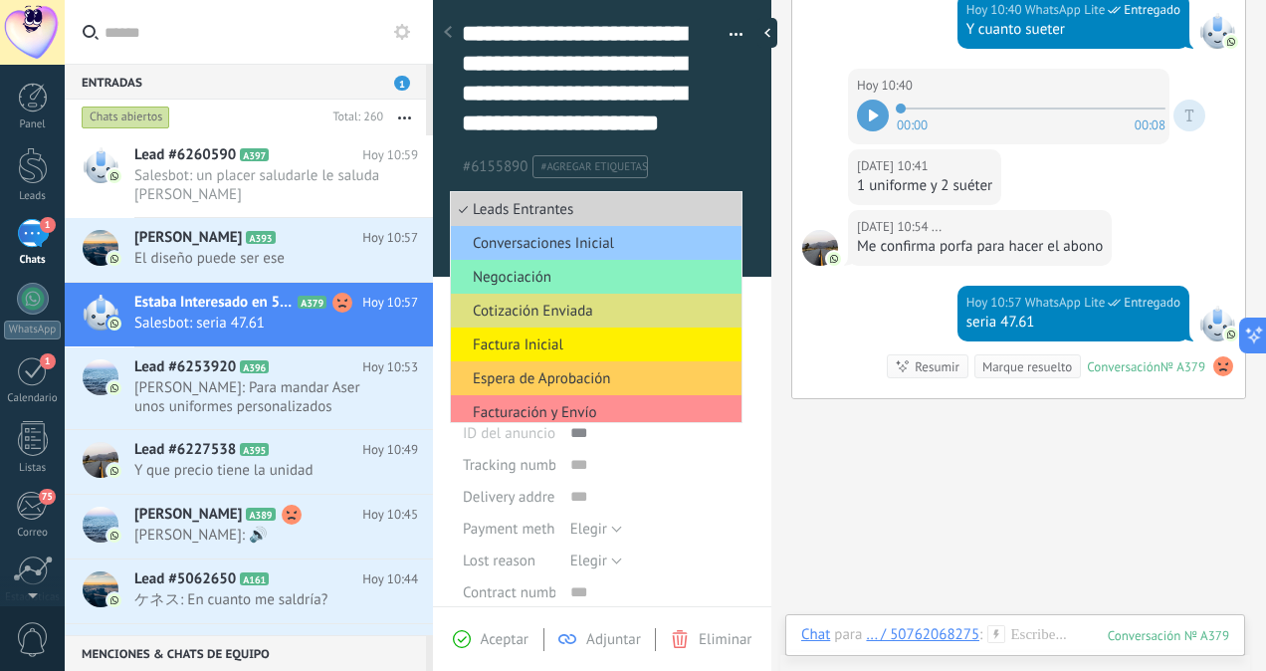
click at [697, 201] on span "Leads Entrantes" at bounding box center [593, 209] width 285 height 19
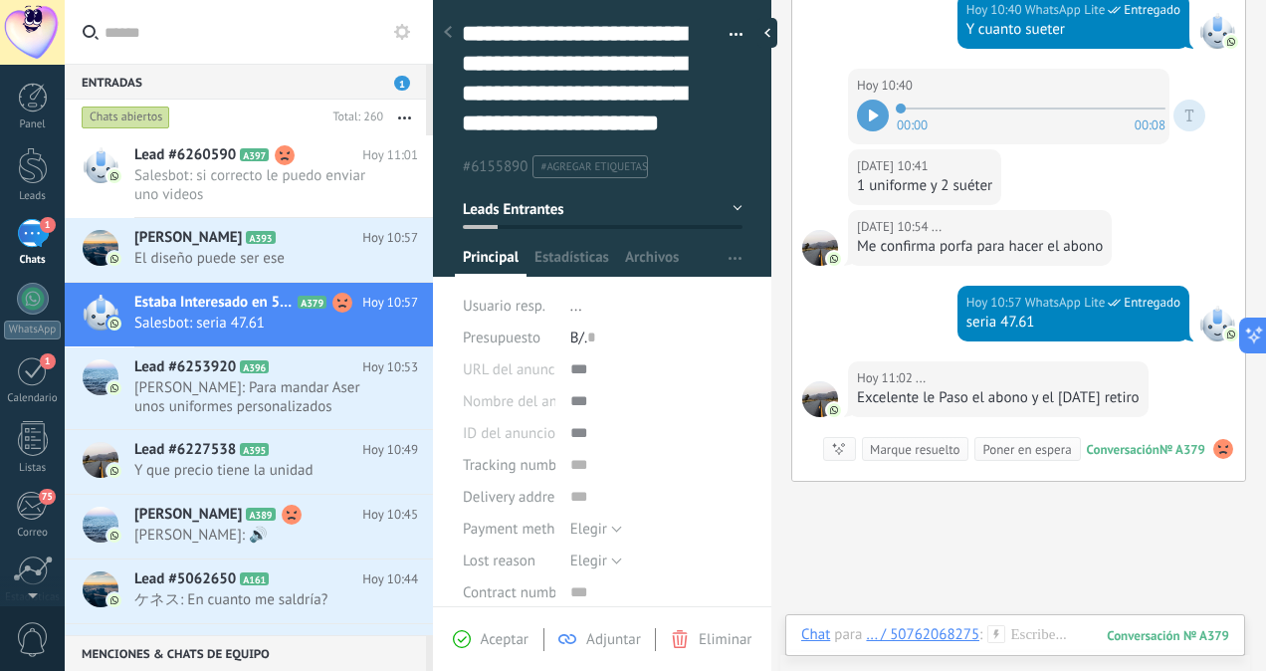
scroll to position [1751, 0]
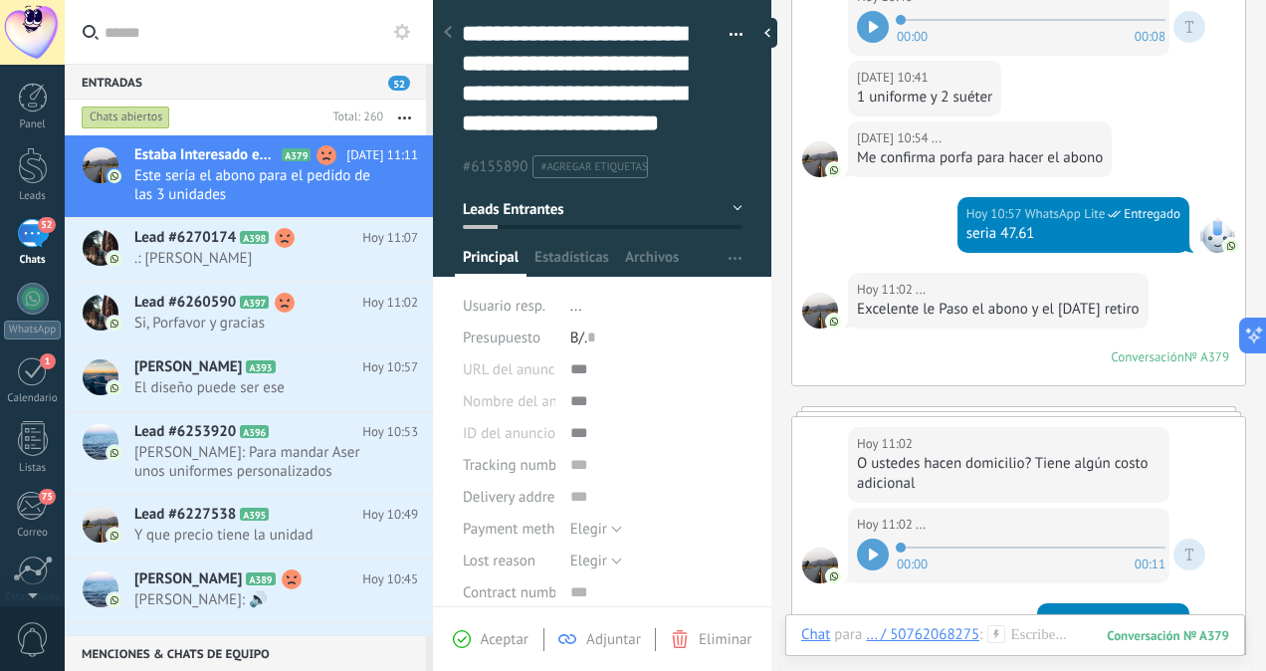
click at [38, 232] on div "52" at bounding box center [33, 233] width 32 height 29
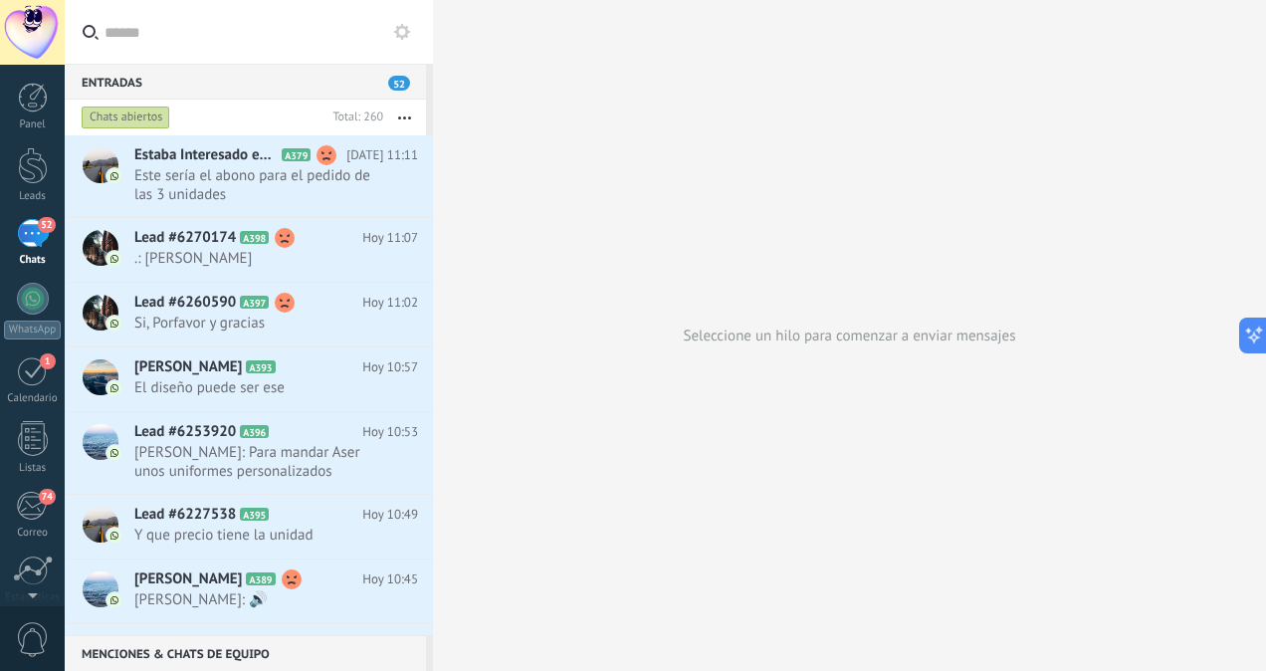
click at [141, 116] on div "Chats abiertos" at bounding box center [126, 118] width 89 height 24
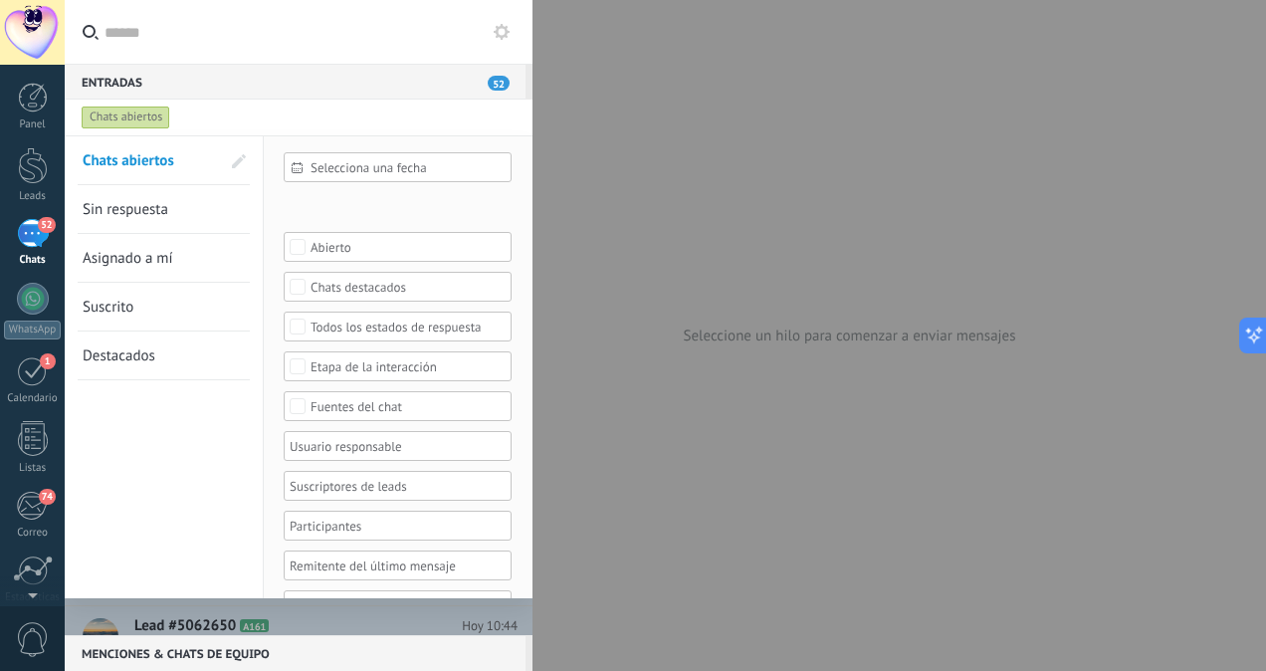
click at [364, 445] on div at bounding box center [391, 446] width 208 height 24
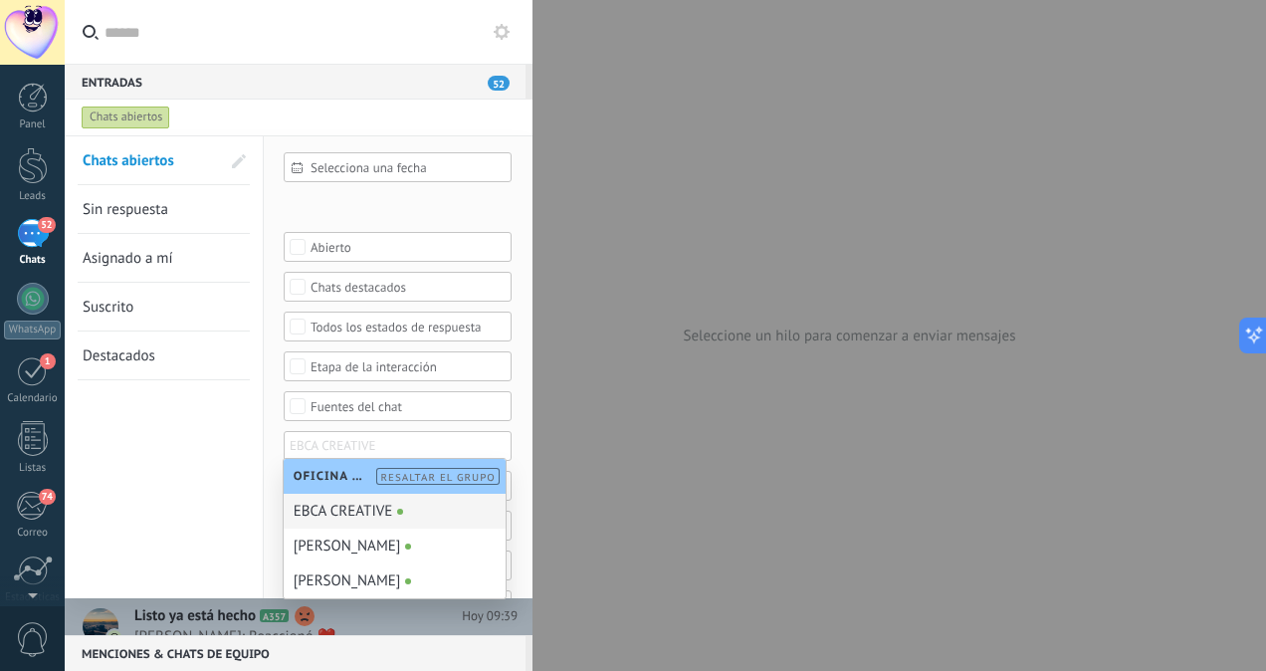
scroll to position [2754, 0]
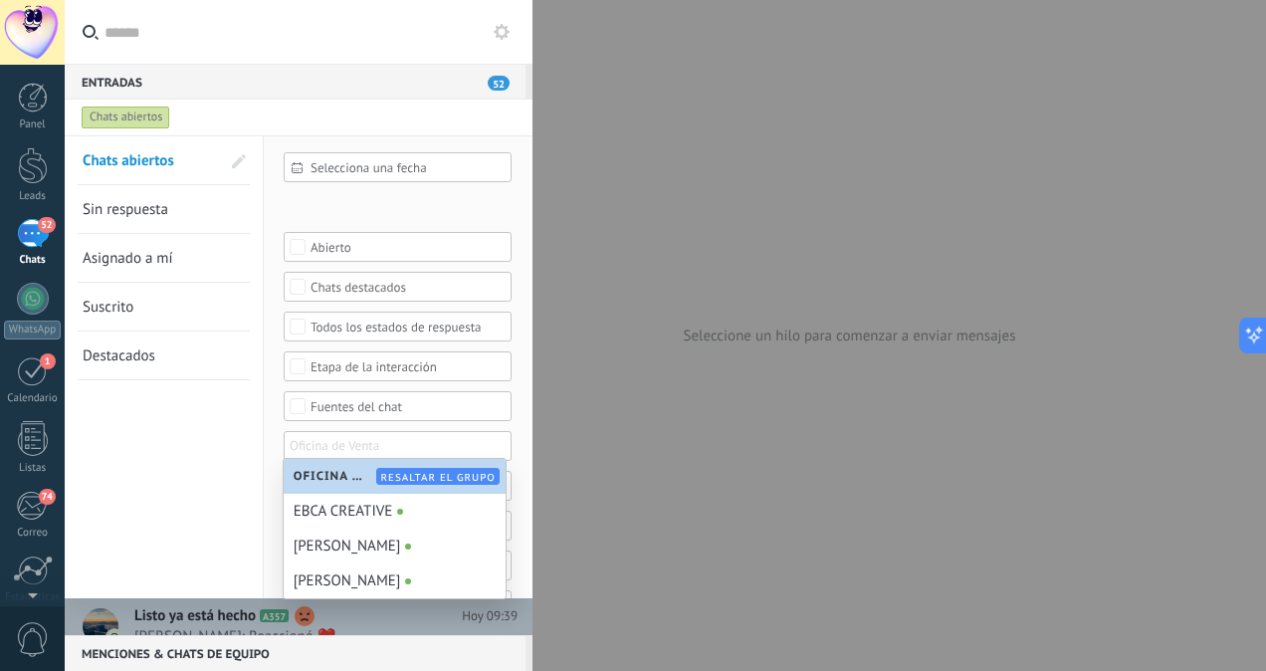
click at [260, 486] on div "Chats abiertos Sin respuesta Asignado a mí Suscrito Destacados Guardar" at bounding box center [164, 408] width 199 height 544
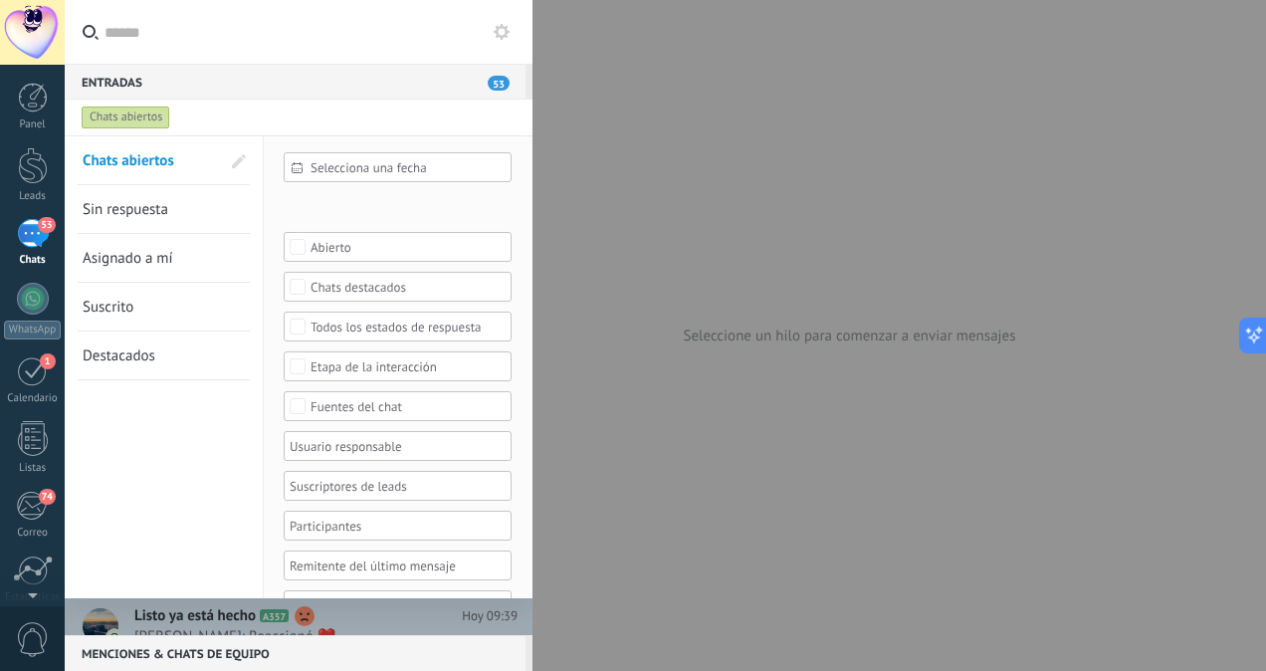
click at [115, 117] on div "Chats abiertos" at bounding box center [126, 118] width 89 height 24
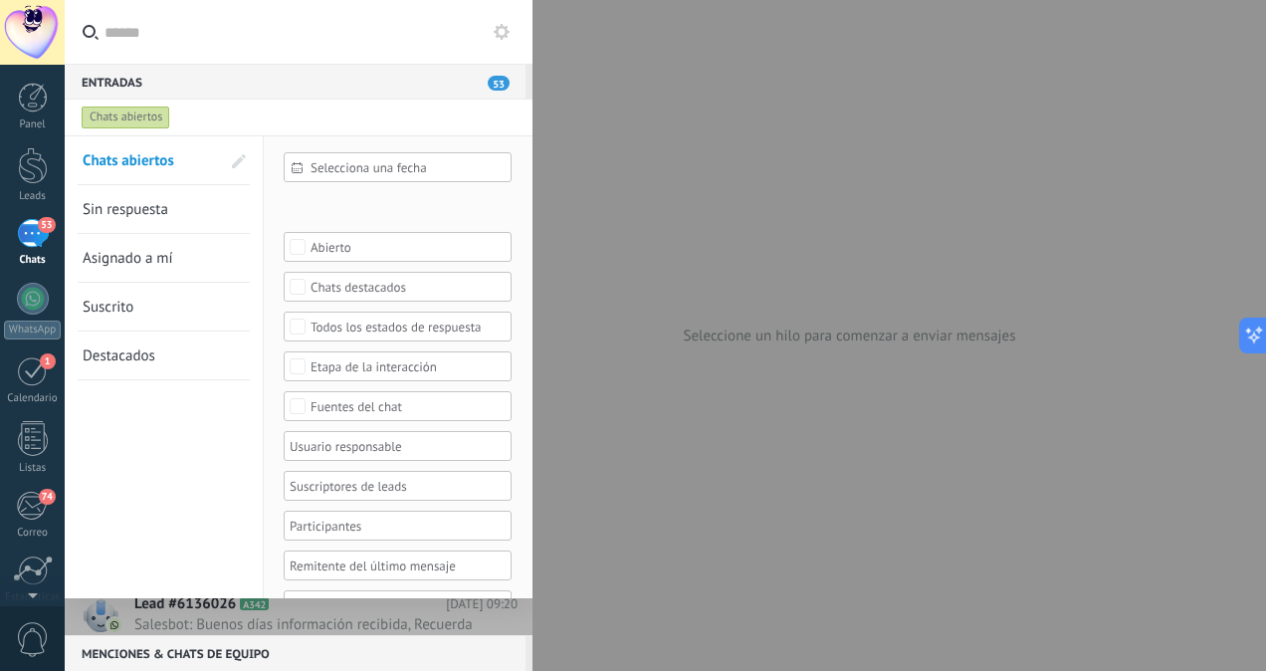
scroll to position [4064, 0]
click at [363, 434] on div at bounding box center [391, 446] width 208 height 24
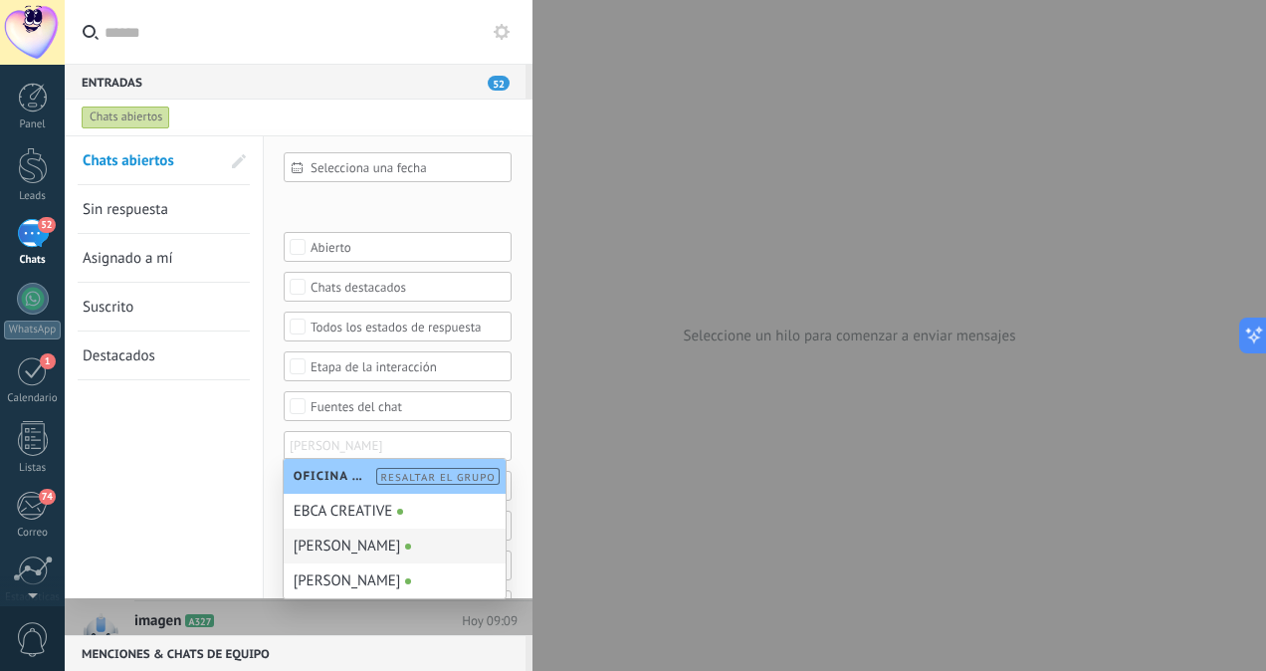
click at [355, 545] on div "[PERSON_NAME]" at bounding box center [395, 546] width 222 height 35
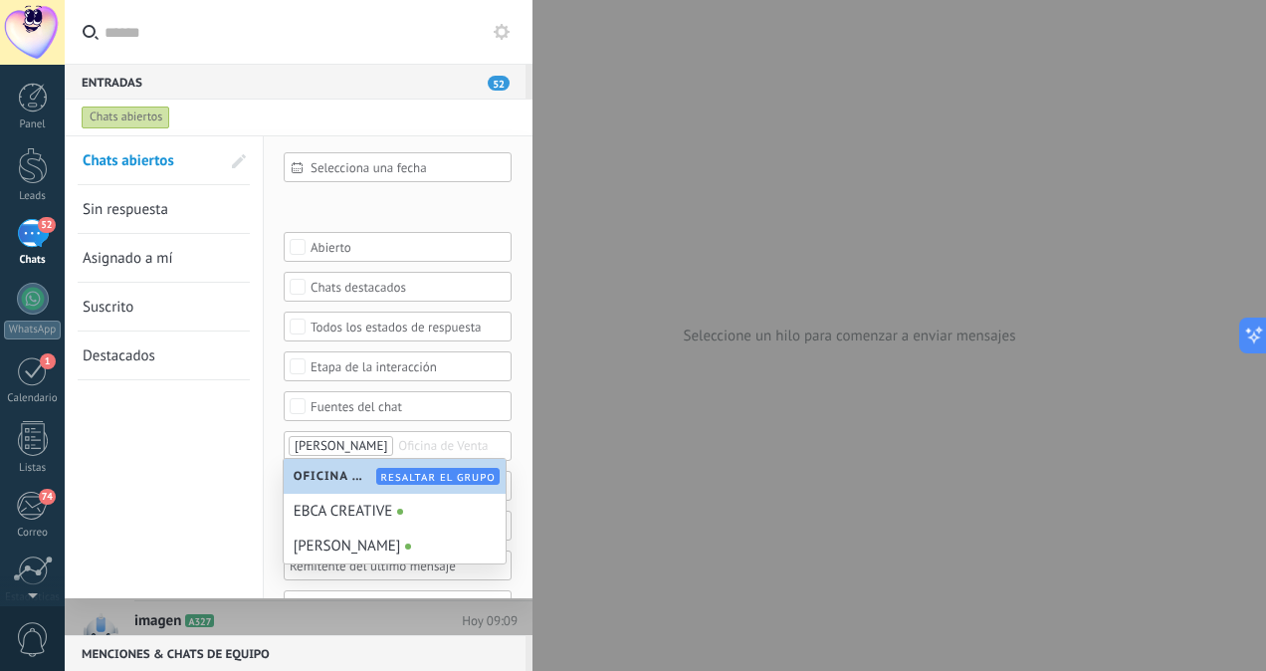
click at [192, 432] on div "Chats abiertos Sin respuesta Asignado a mí Suscrito Destacados Guardar" at bounding box center [164, 408] width 199 height 544
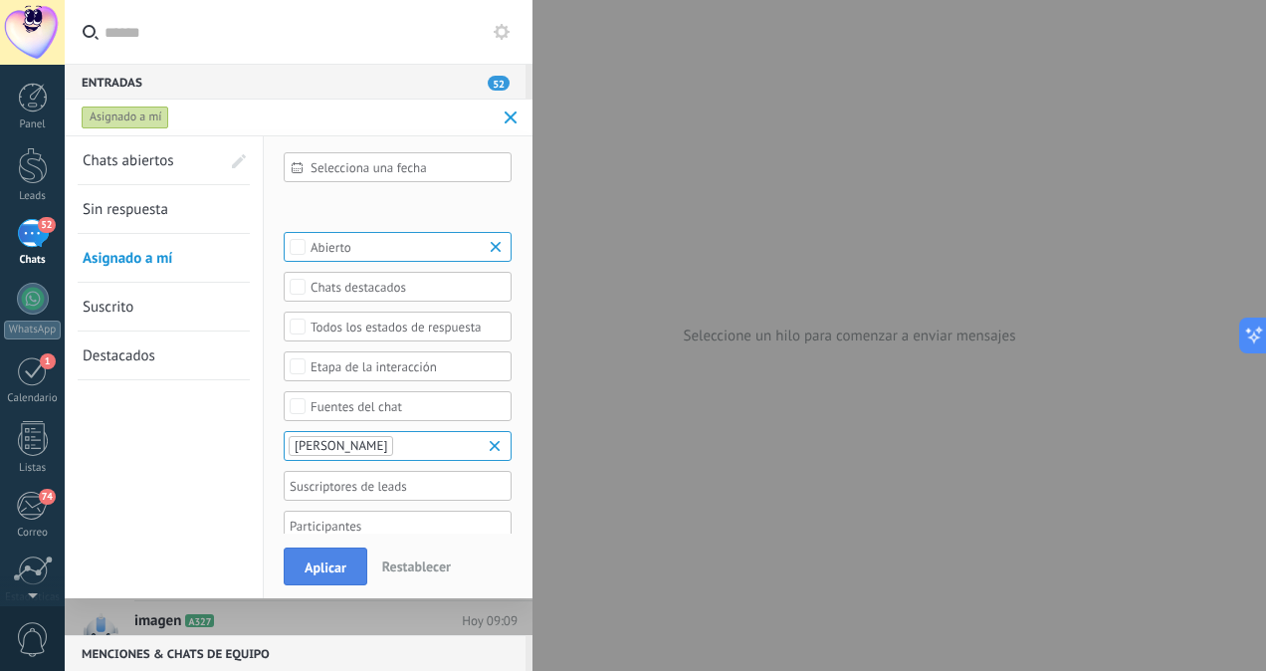
click at [338, 561] on span "Aplicar" at bounding box center [326, 568] width 42 height 14
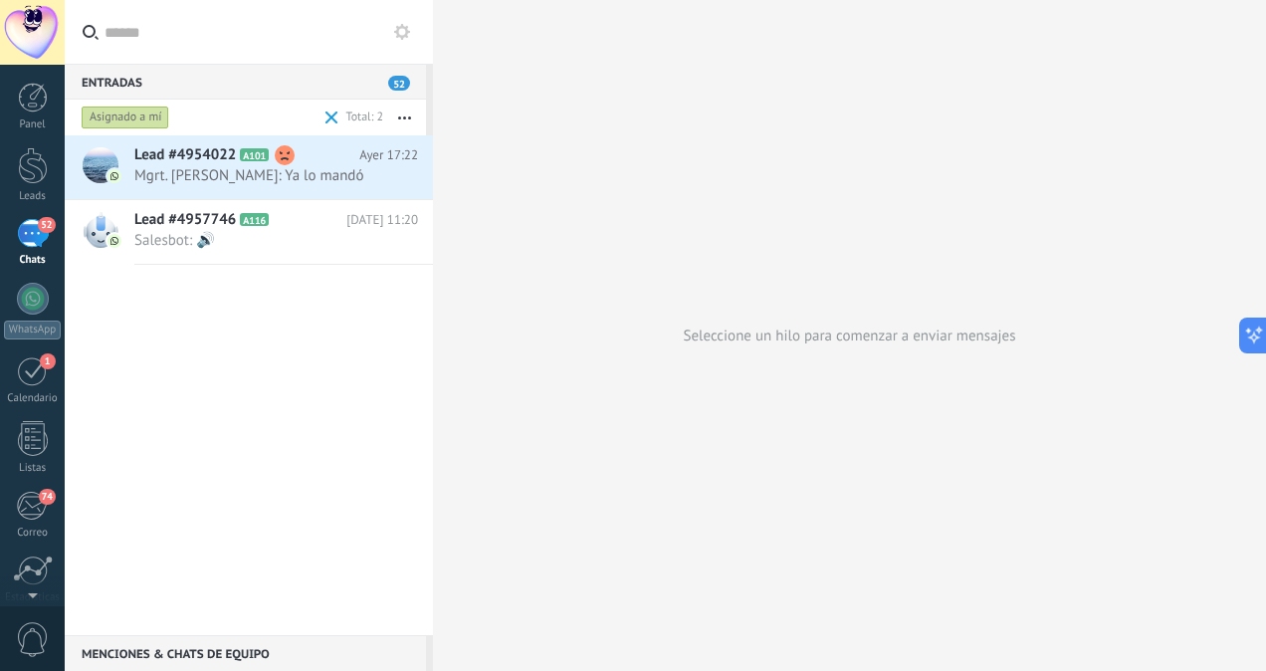
click at [125, 117] on div "Asignado a mí" at bounding box center [126, 118] width 88 height 24
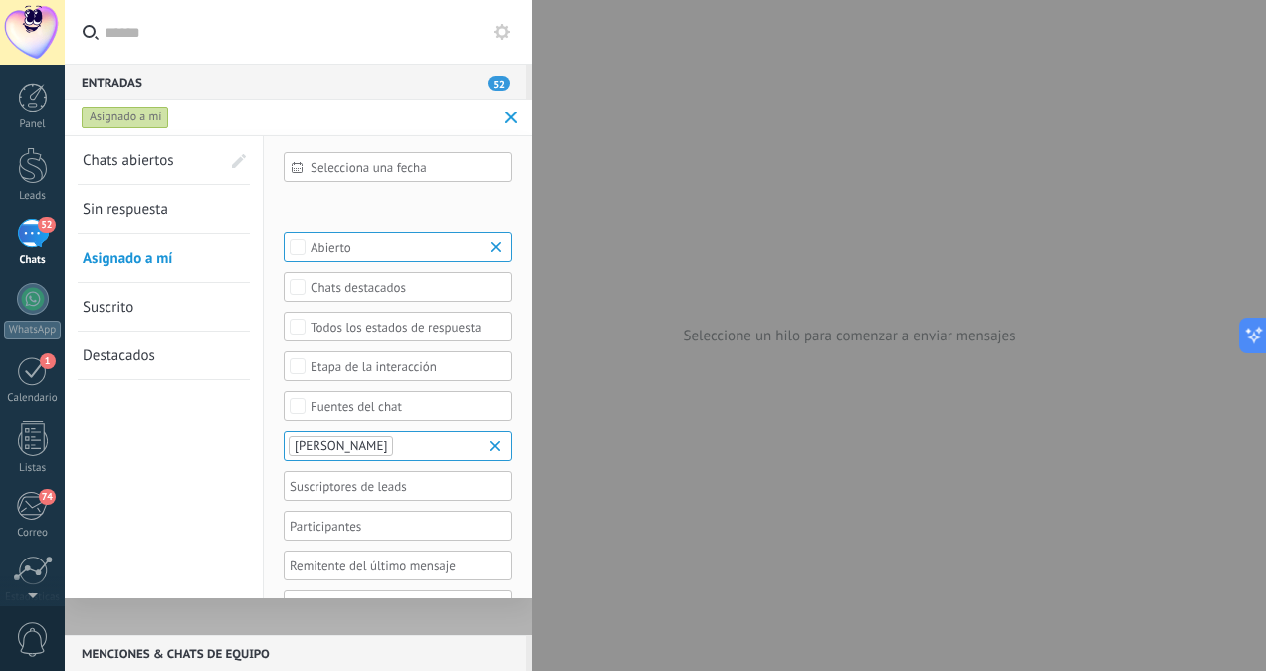
click at [489, 442] on b at bounding box center [498, 446] width 24 height 20
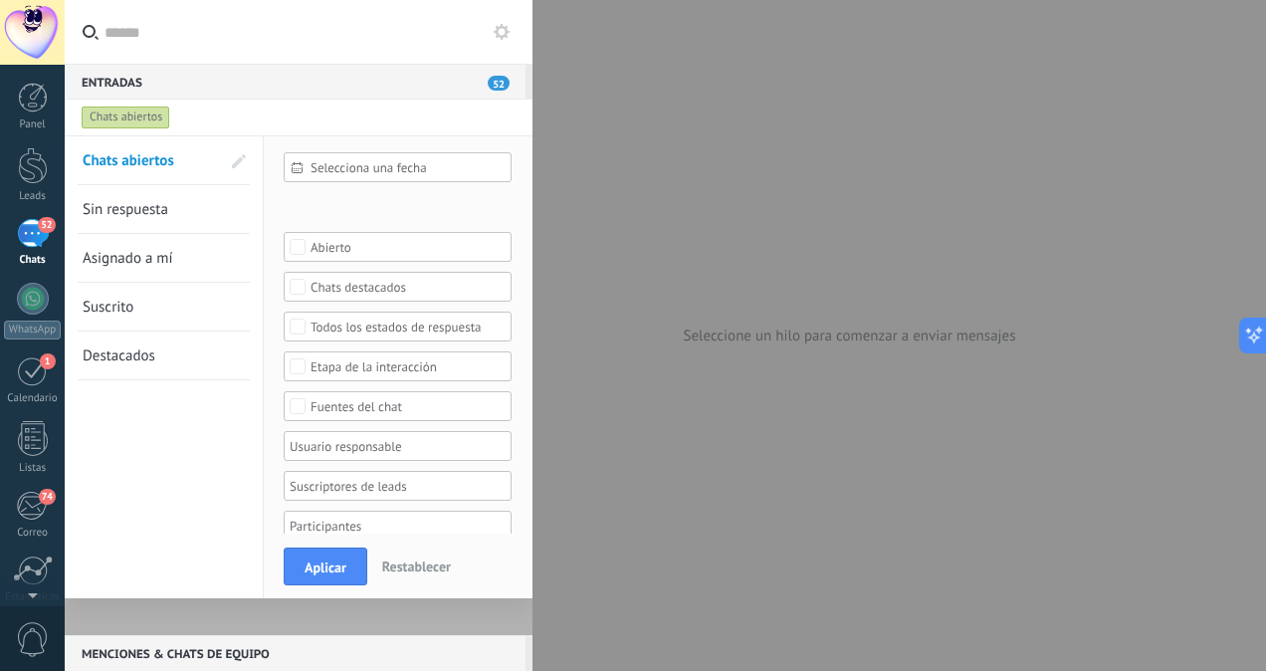
click at [388, 453] on div at bounding box center [406, 446] width 243 height 28
click at [36, 378] on div "1" at bounding box center [33, 370] width 32 height 31
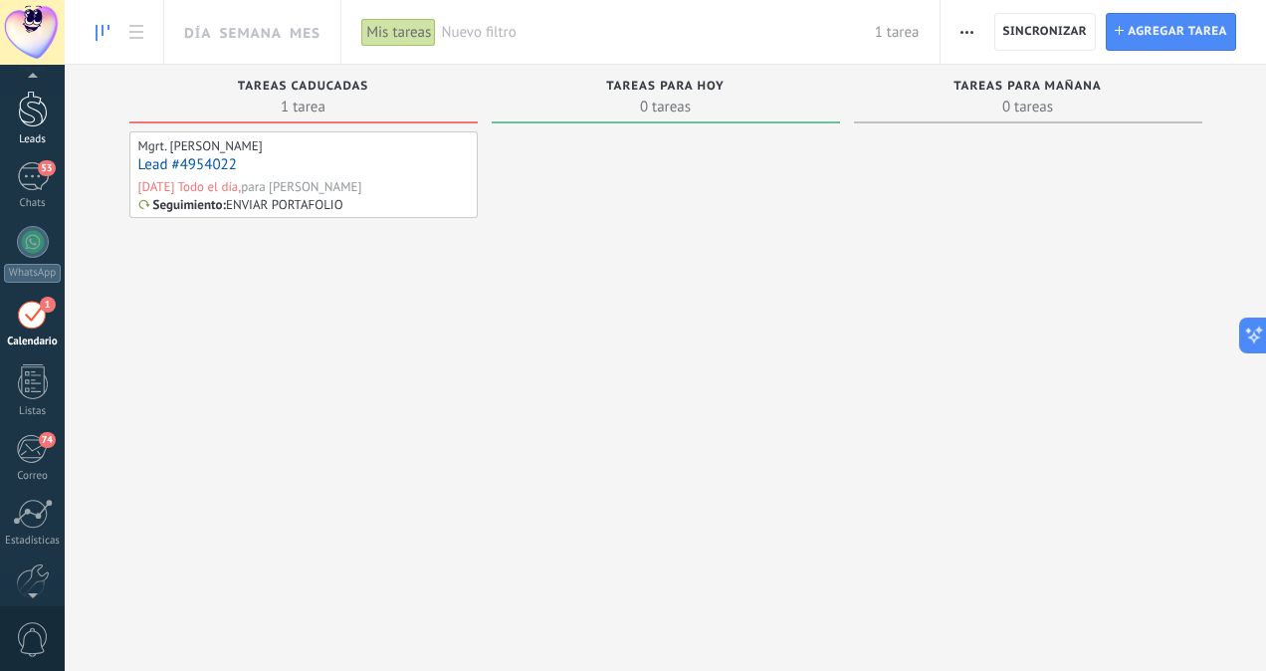
scroll to position [52, 0]
click at [36, 112] on div at bounding box center [33, 114] width 30 height 37
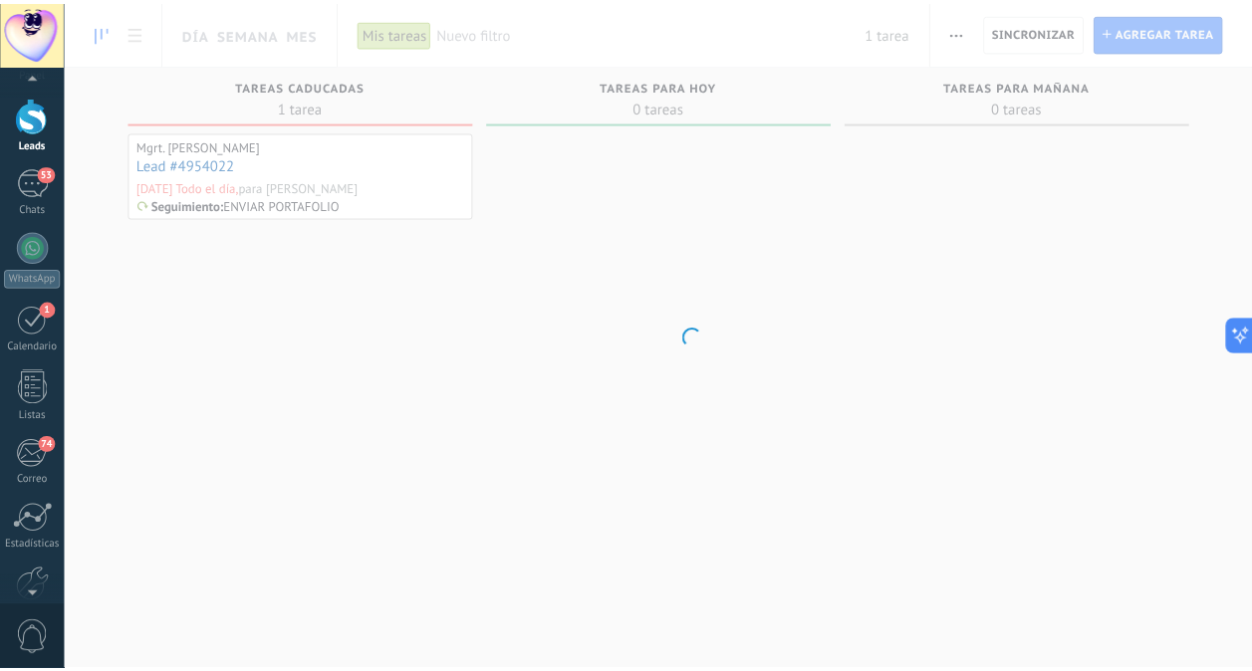
scroll to position [484, 0]
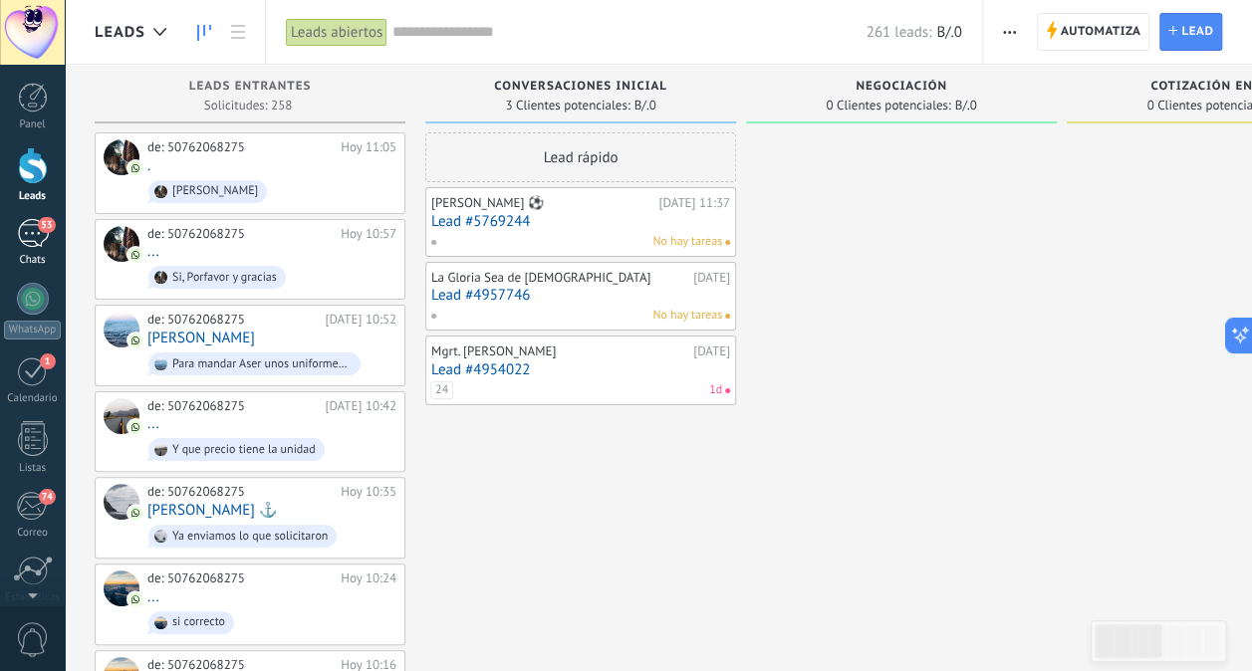
click at [31, 222] on div "53" at bounding box center [33, 233] width 32 height 29
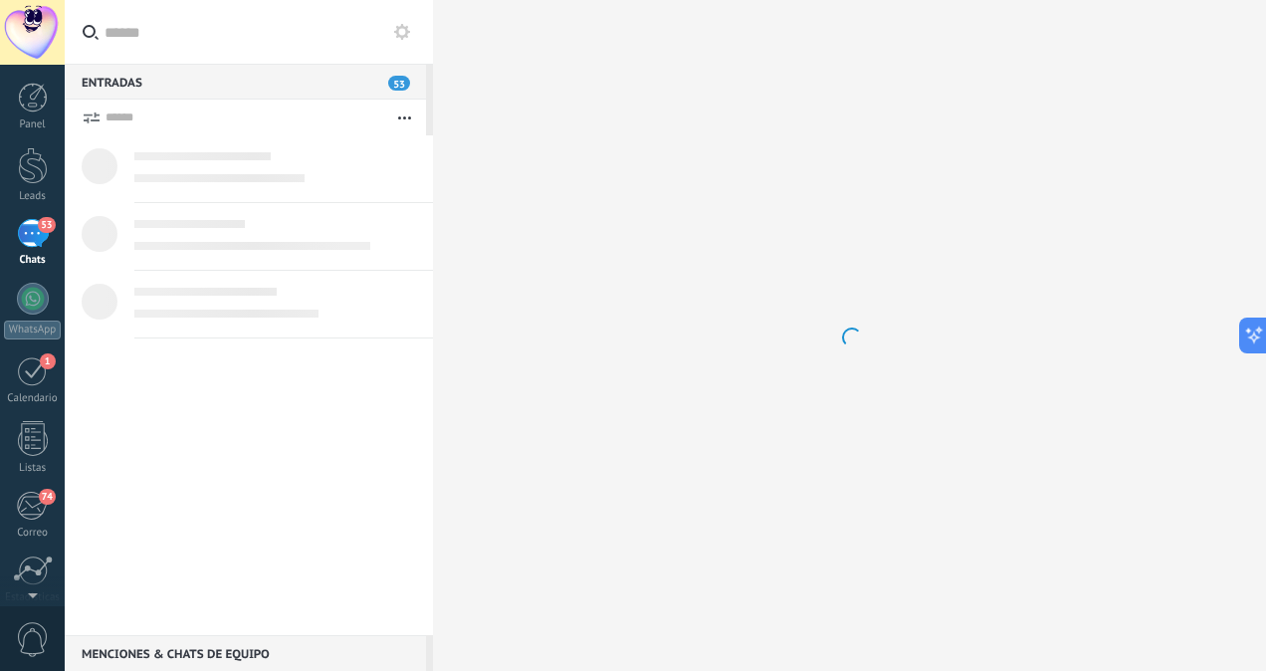
scroll to position [530, 0]
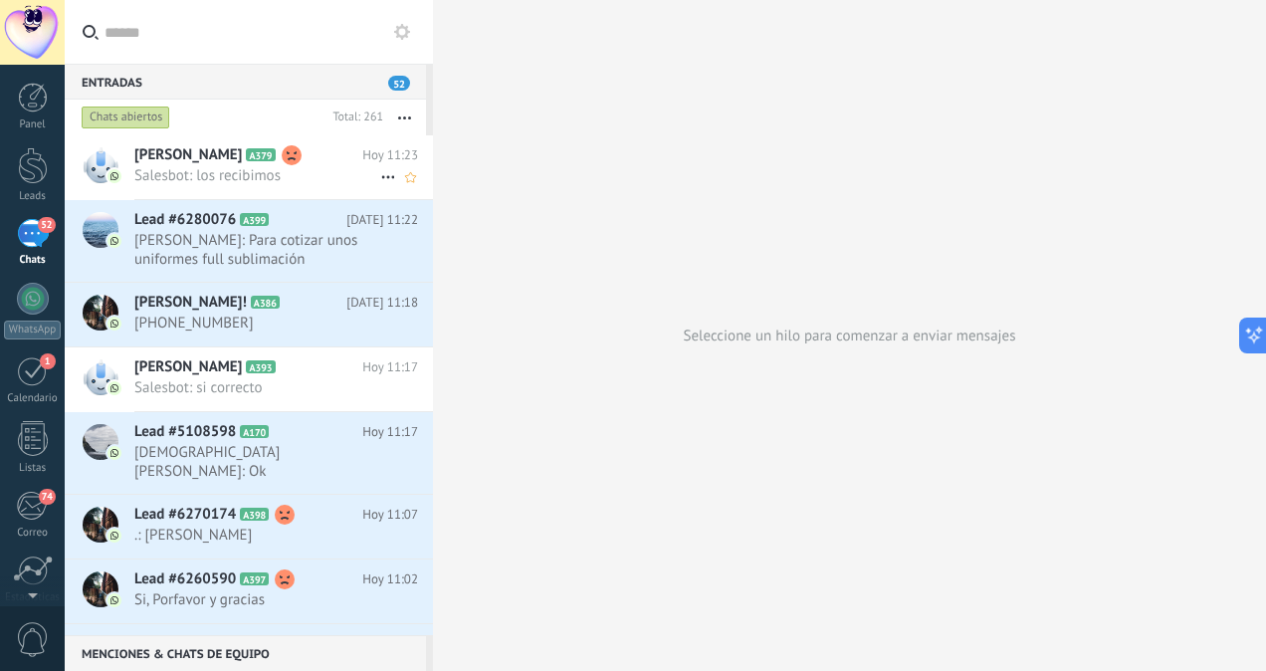
click at [291, 173] on span "Salesbot: los recibimos" at bounding box center [257, 175] width 246 height 19
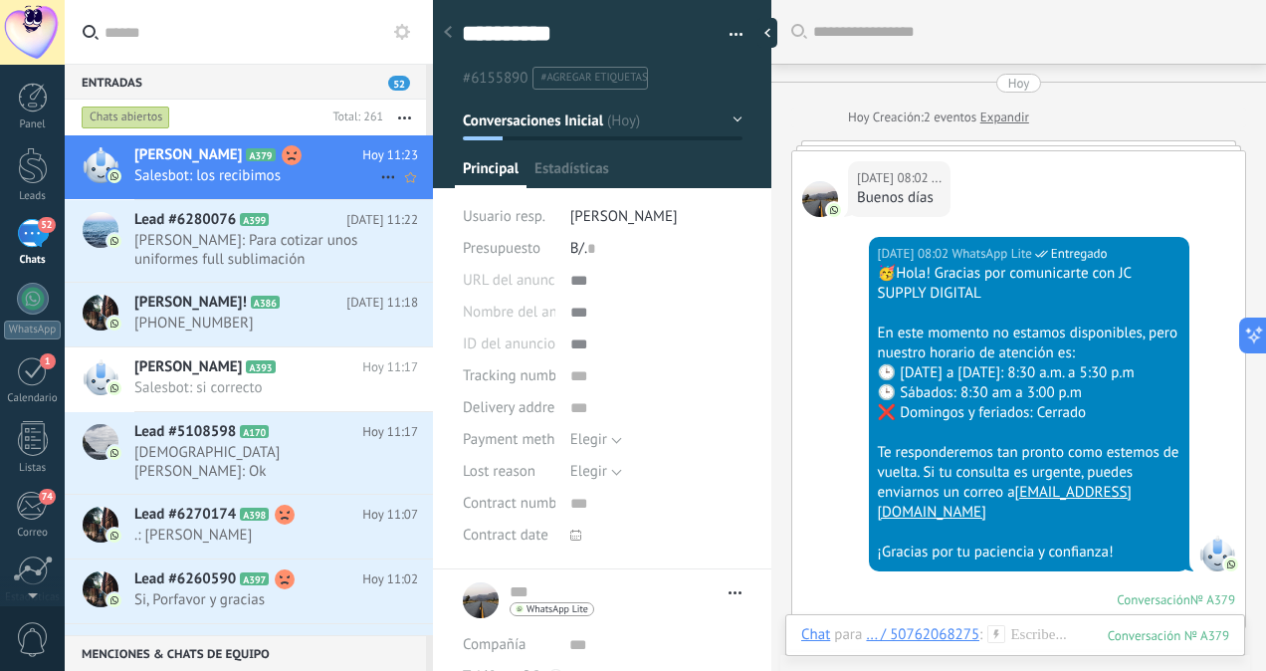
scroll to position [2041, 0]
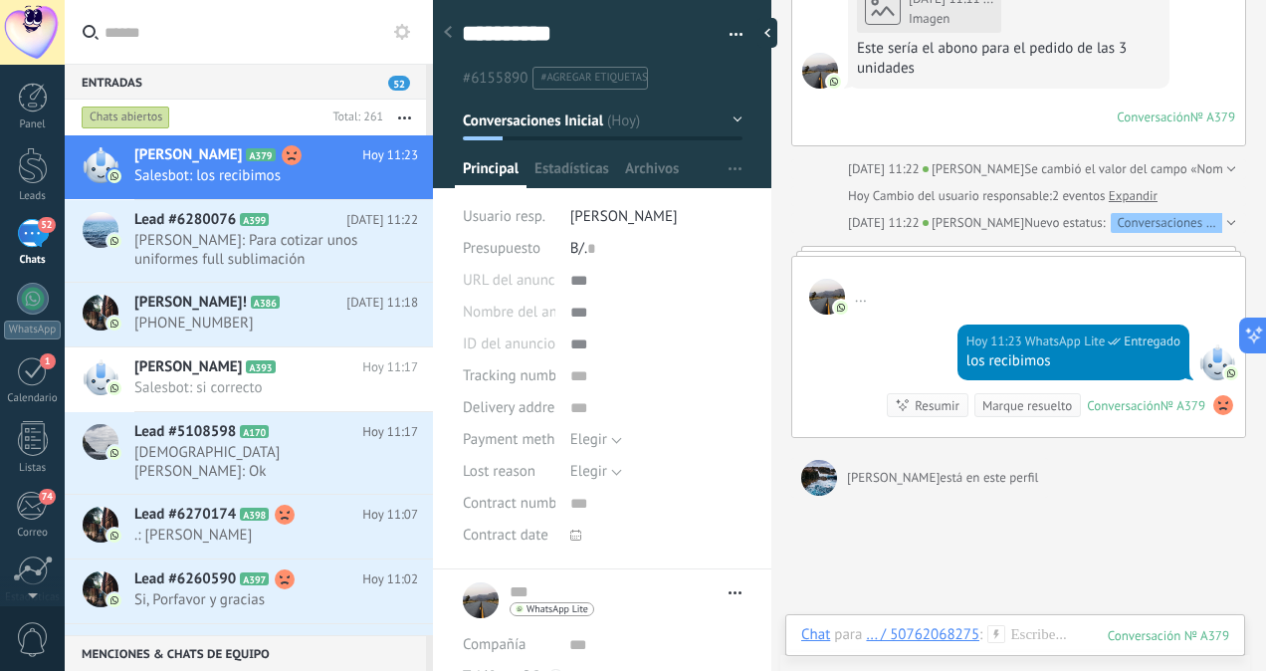
click at [580, 220] on span "[PERSON_NAME]" at bounding box center [625, 216] width 108 height 19
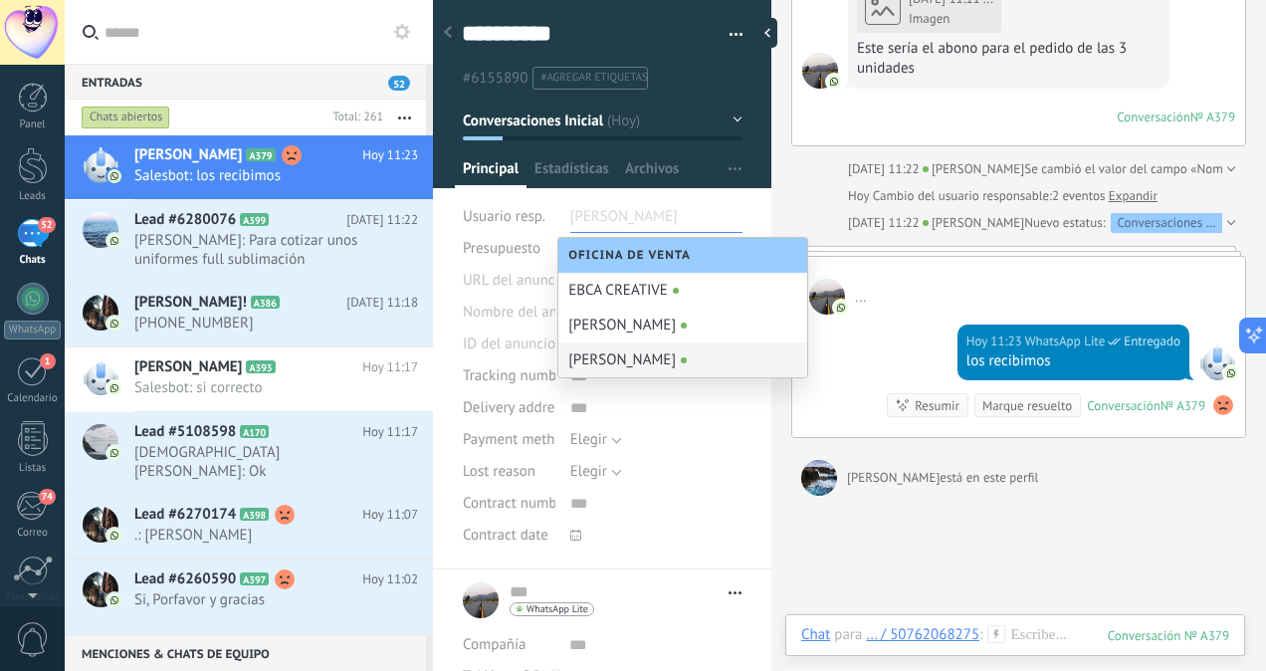
click at [580, 220] on input "text" at bounding box center [621, 217] width 100 height 32
click at [591, 368] on div "[PERSON_NAME]" at bounding box center [683, 360] width 249 height 35
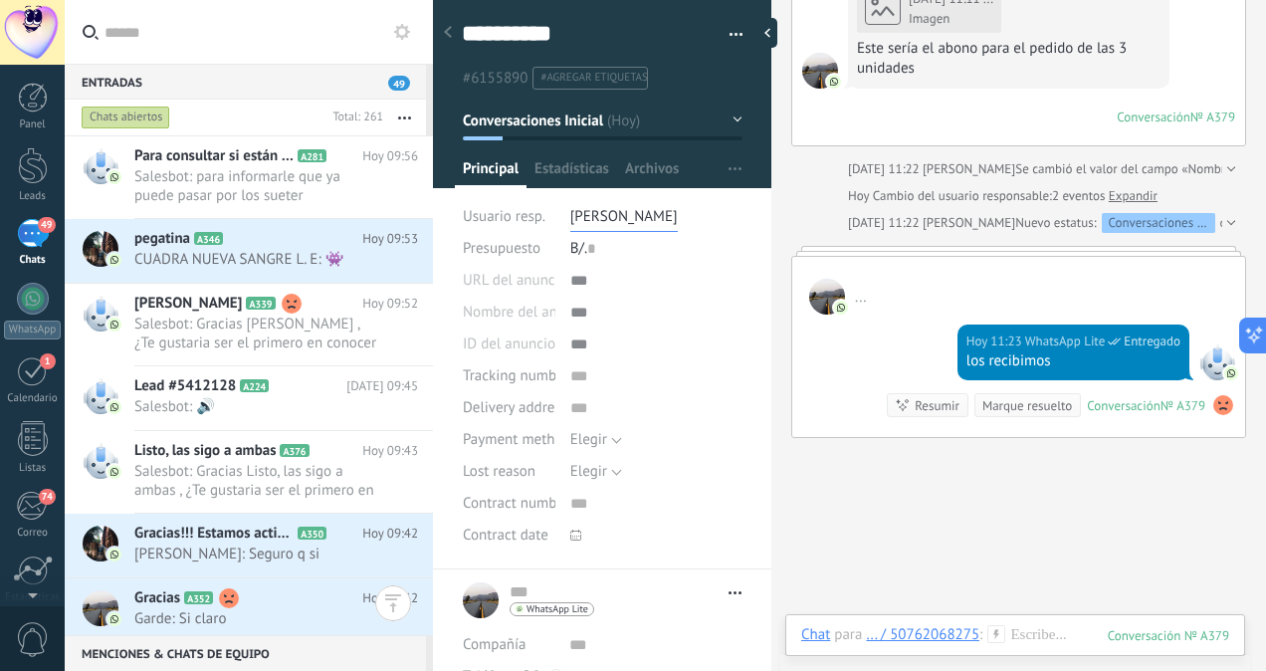
scroll to position [1787, 0]
click at [285, 314] on span "Salesbot: Gracias [PERSON_NAME] , ¿Te gustaria ser el primero en conocer lo nue…" at bounding box center [257, 333] width 246 height 38
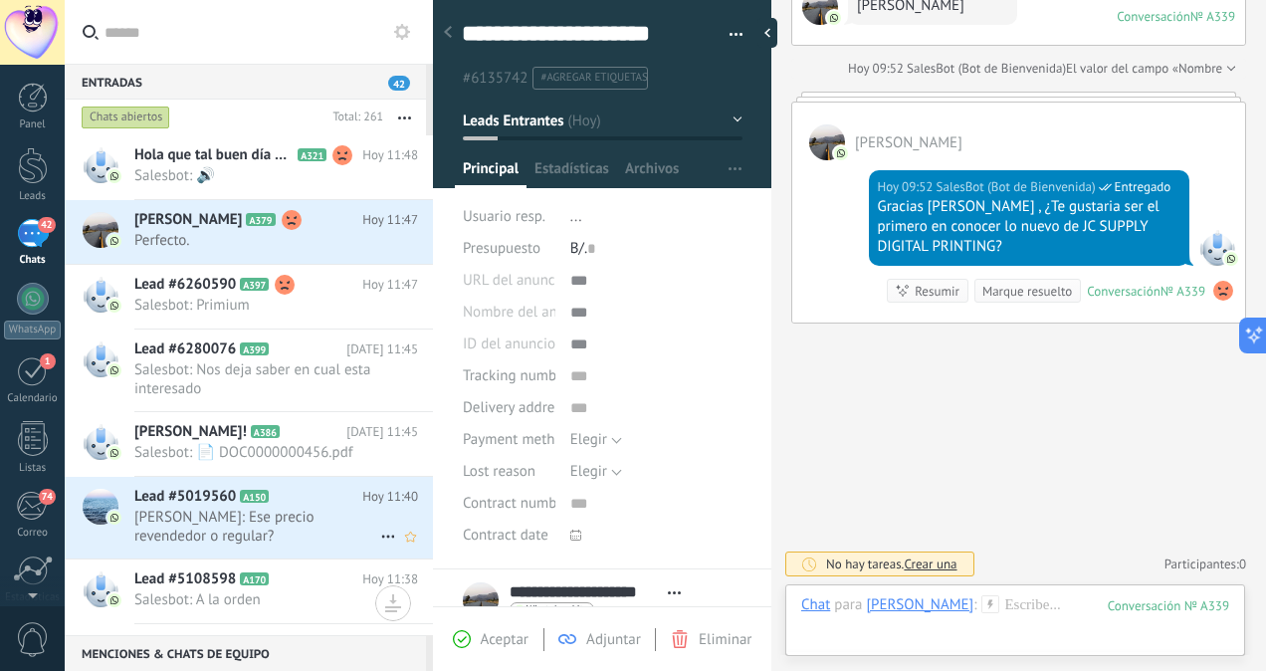
click at [201, 535] on span "[PERSON_NAME]: Ese precio revendedor o regular?" at bounding box center [257, 527] width 246 height 38
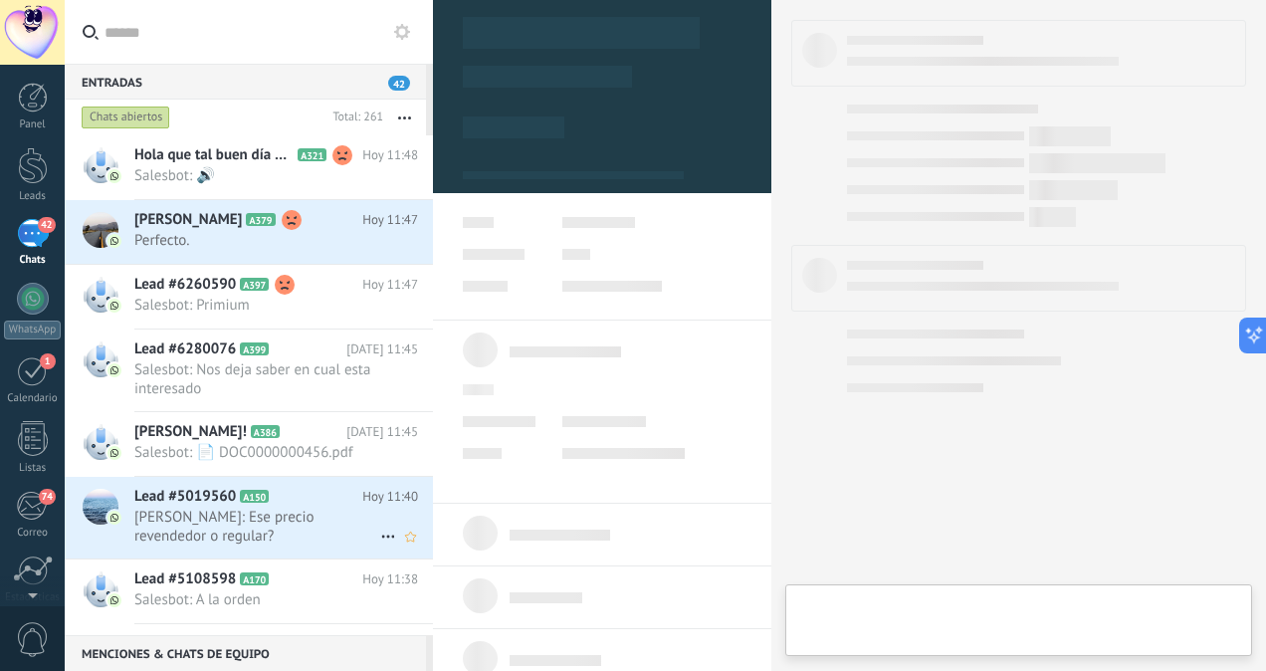
scroll to position [484, 0]
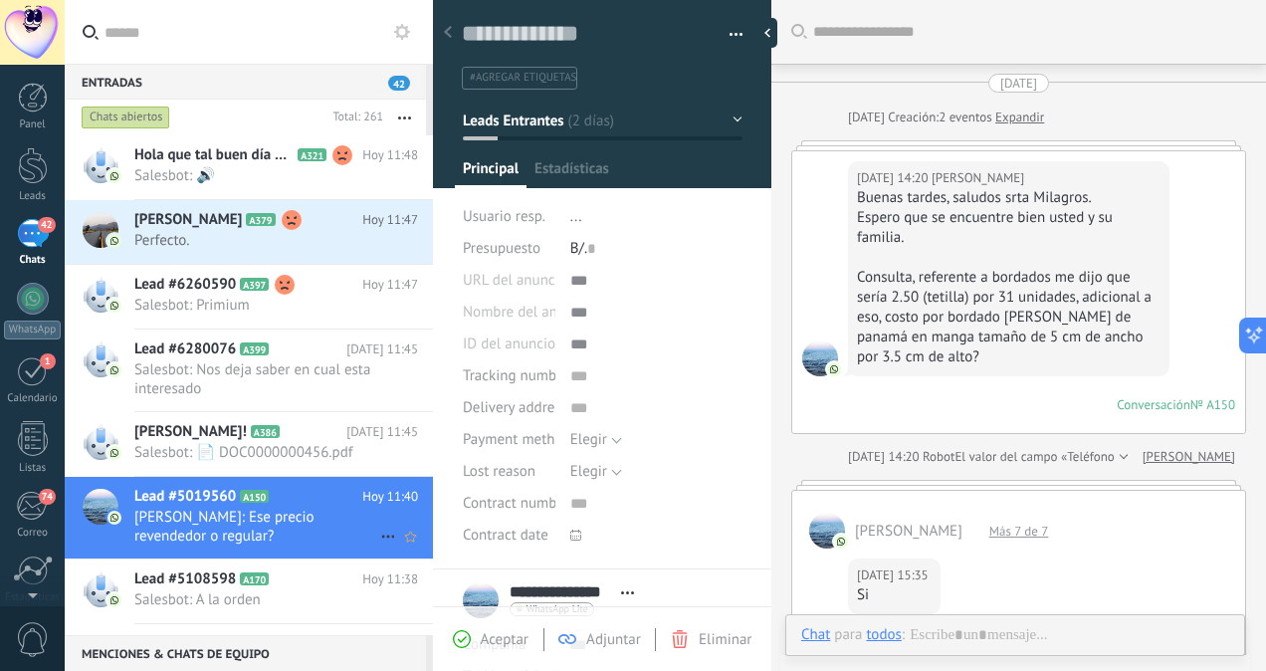
type textarea "**********"
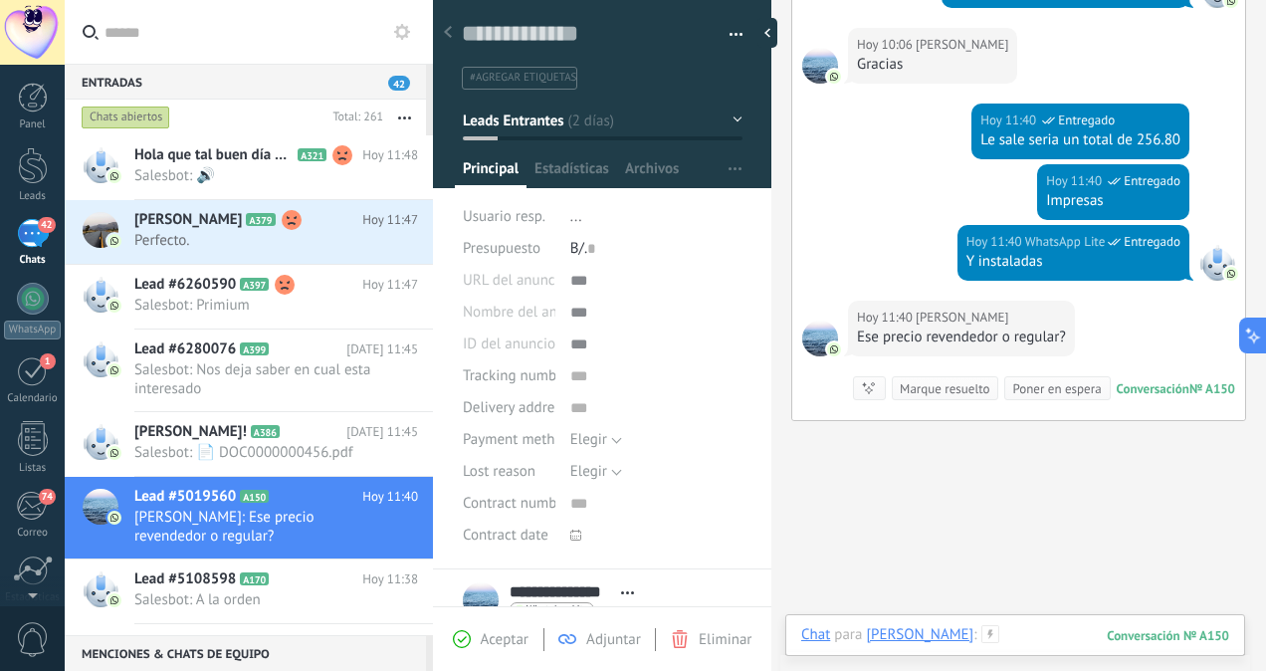
click at [1063, 637] on div at bounding box center [1016, 655] width 428 height 60
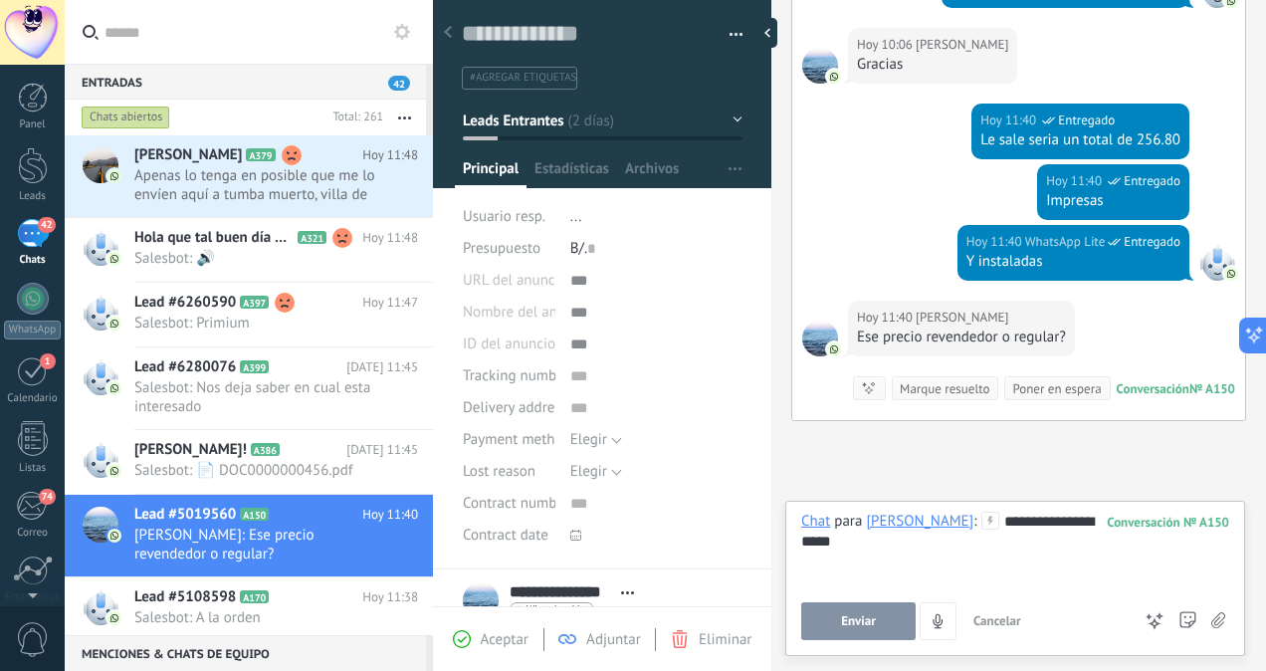
click at [856, 627] on span "Enviar" at bounding box center [858, 621] width 35 height 14
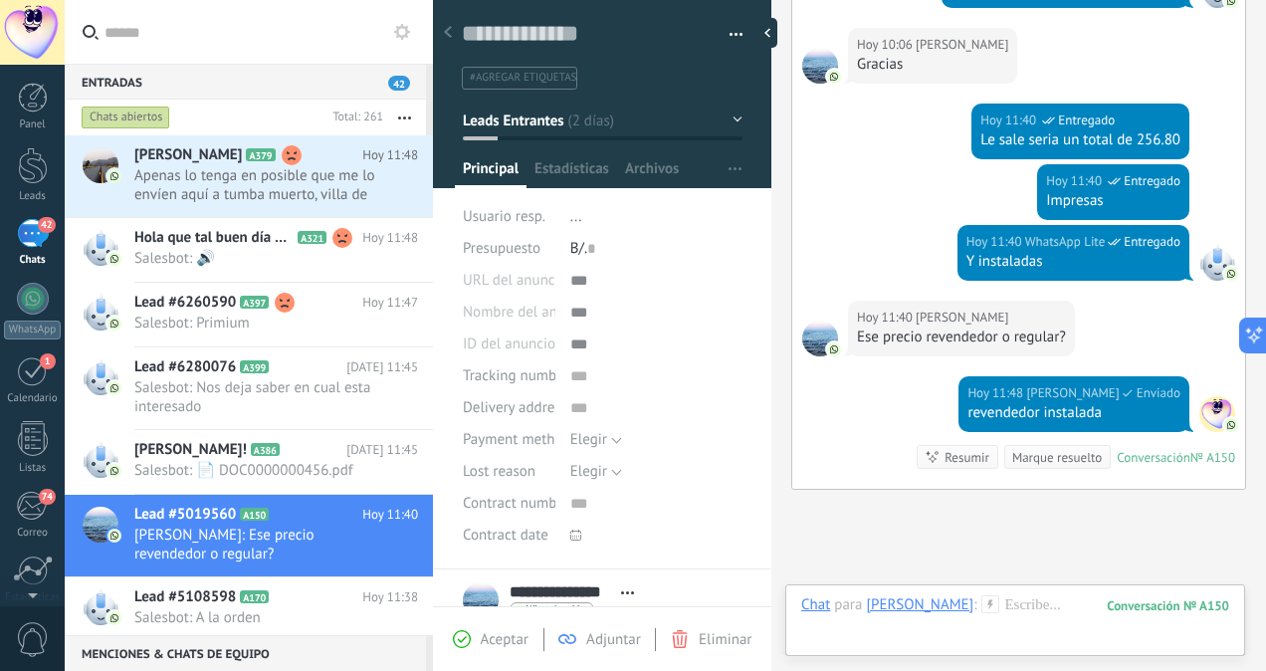
scroll to position [1967, 0]
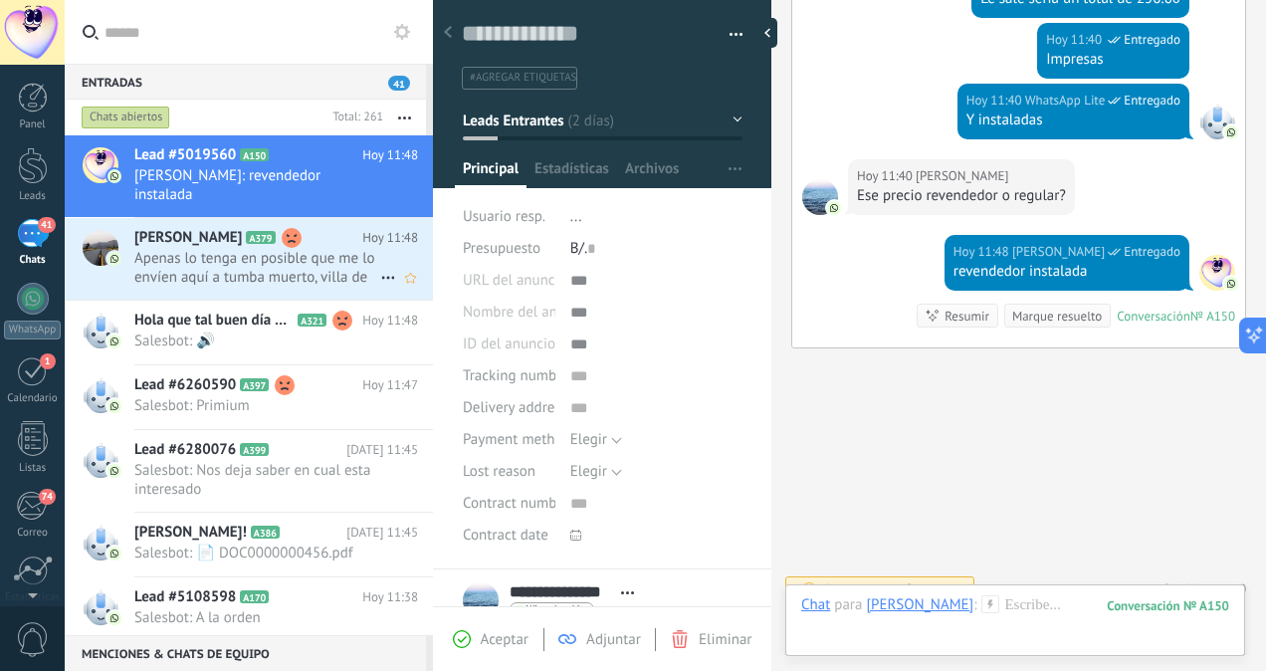
click at [285, 254] on span "Apenas lo tenga en posible que me lo envíen aquí a tumba muerto, villa de la fu…" at bounding box center [257, 268] width 246 height 38
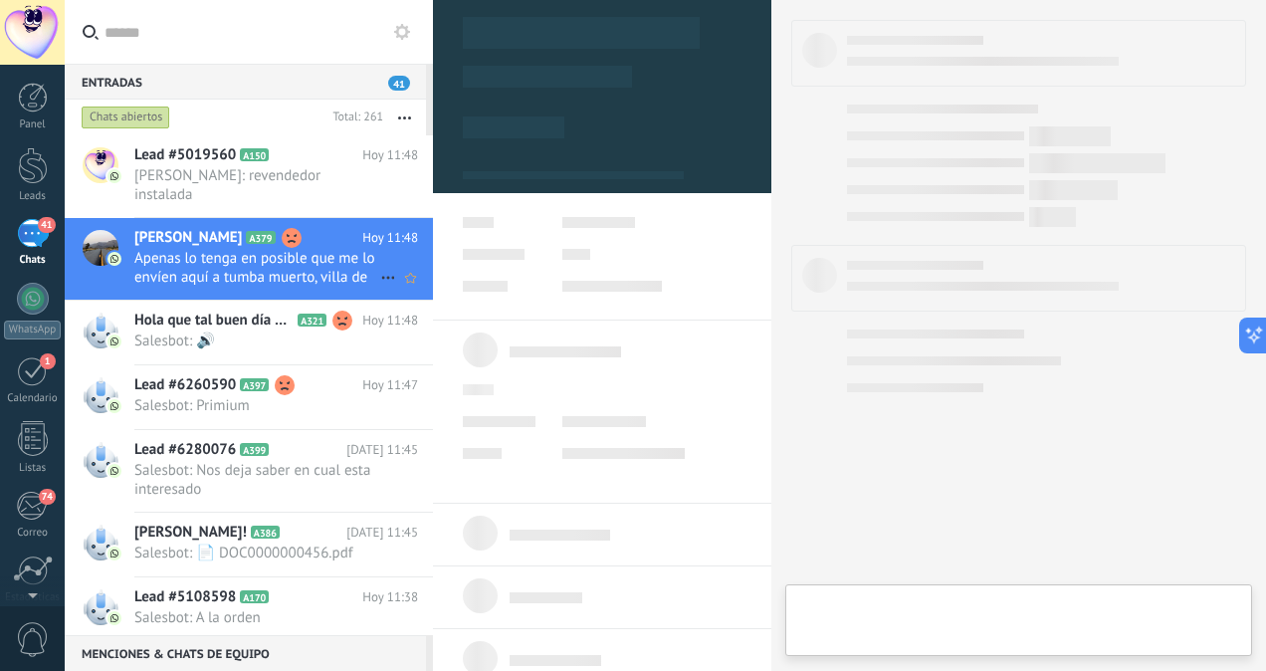
scroll to position [484, 0]
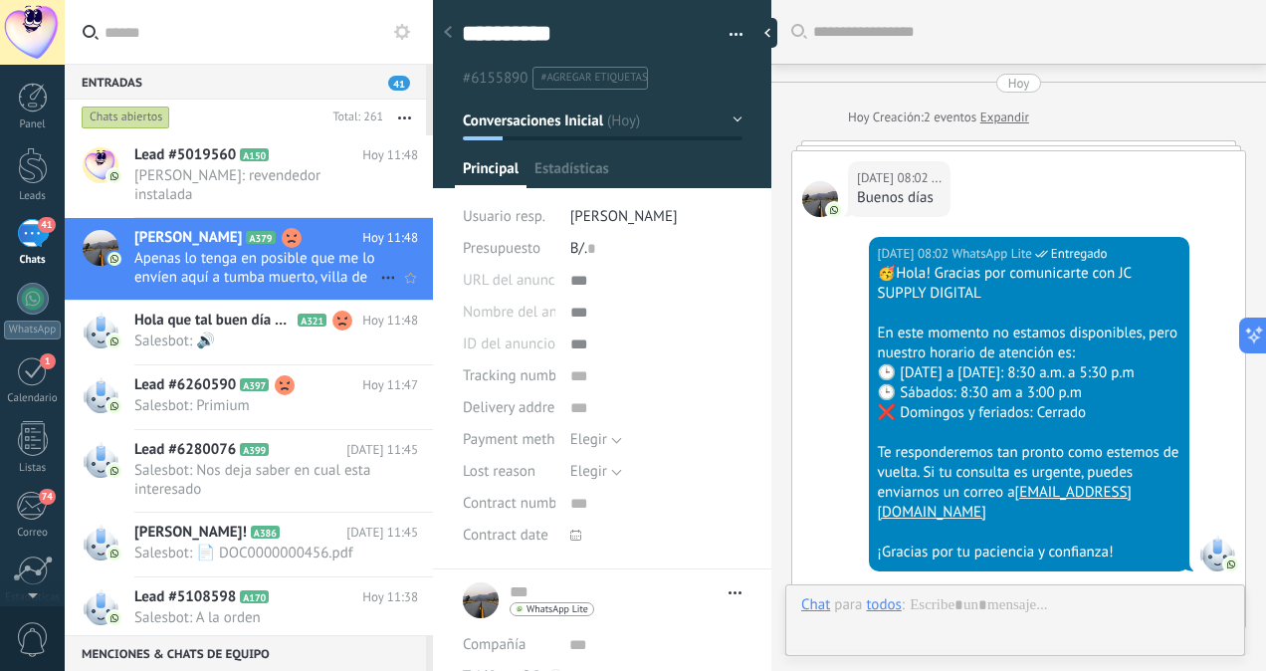
type textarea "**********"
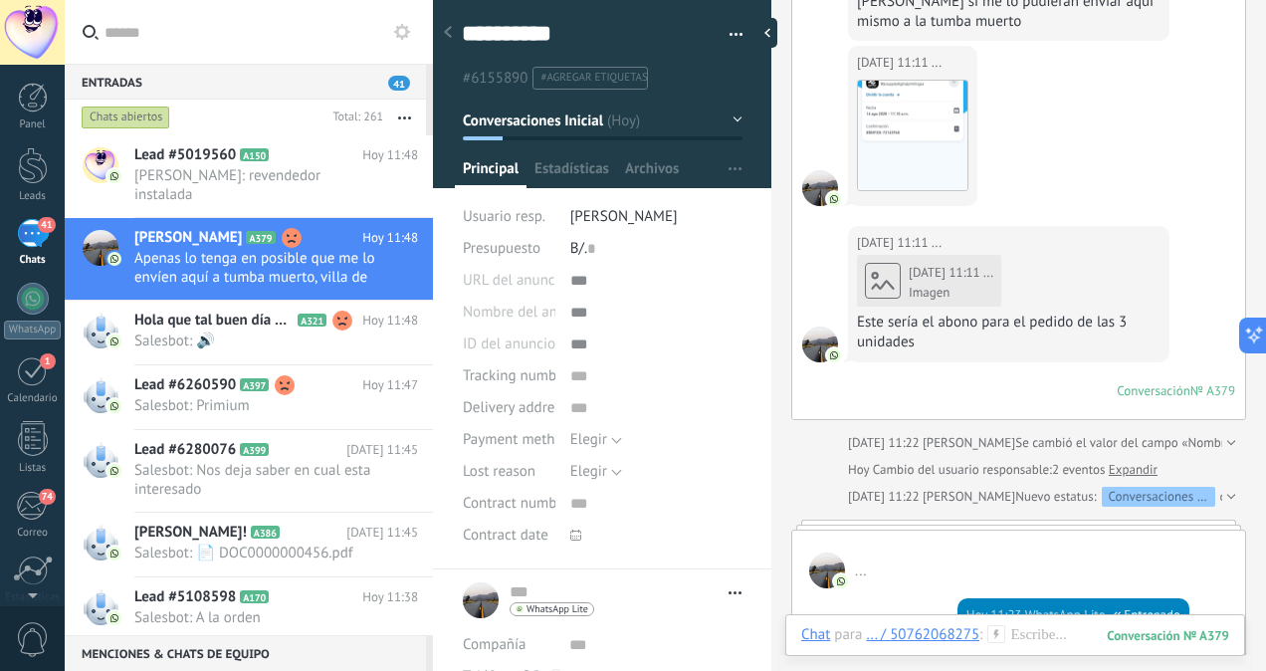
scroll to position [2332, 0]
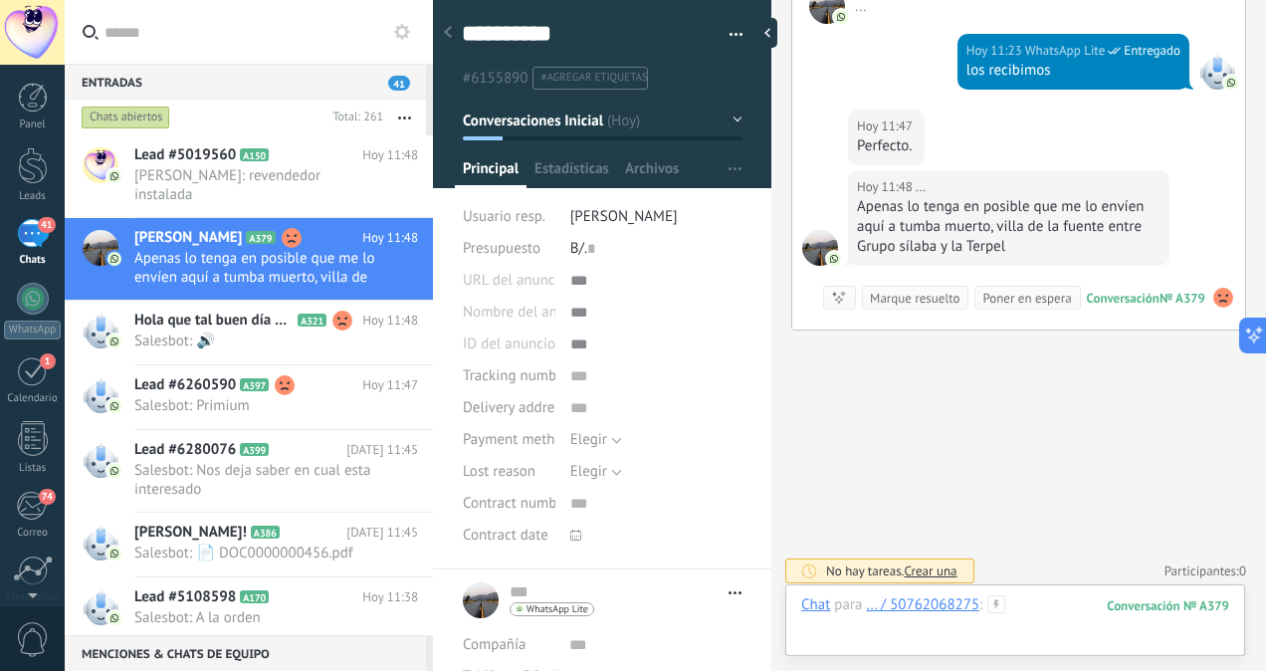
click at [1037, 602] on div at bounding box center [1016, 625] width 428 height 60
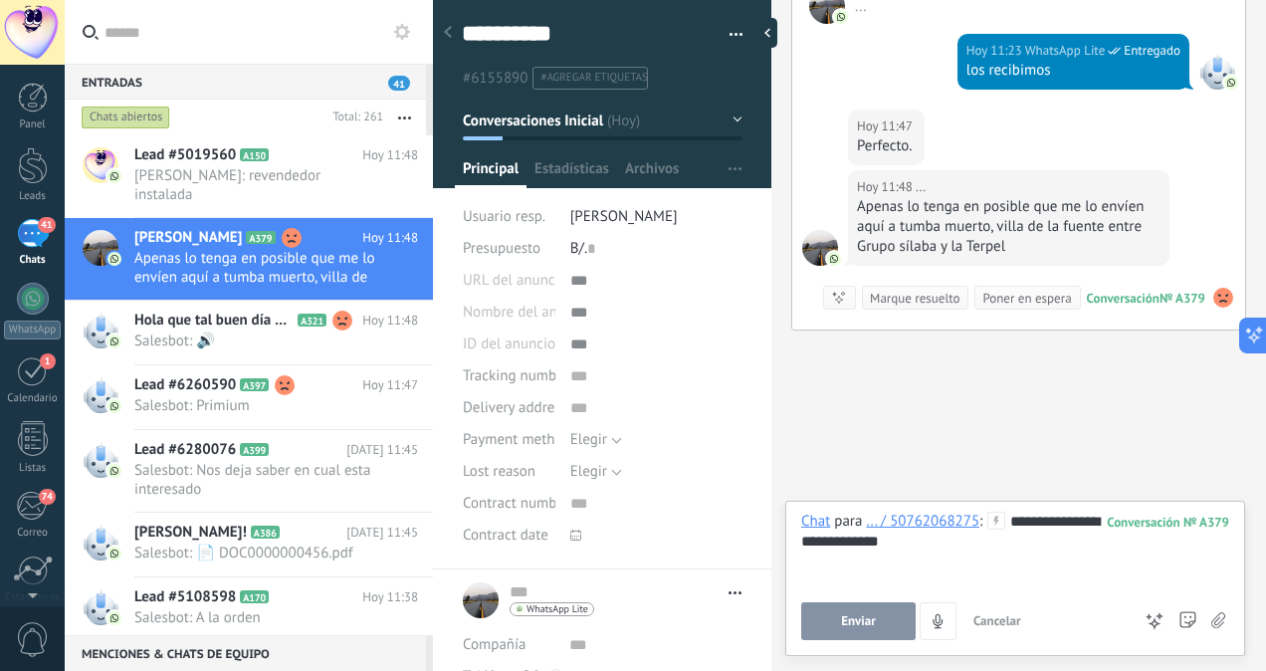
click at [833, 629] on button "Enviar" at bounding box center [859, 621] width 115 height 38
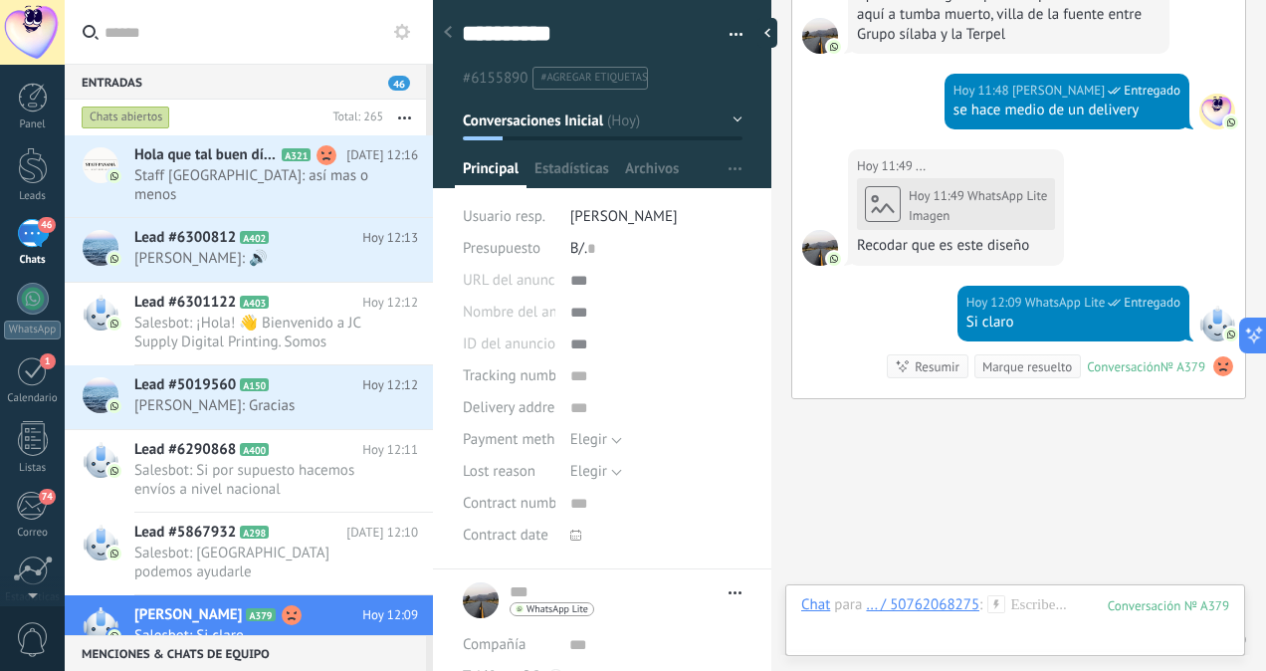
scroll to position [2613, 0]
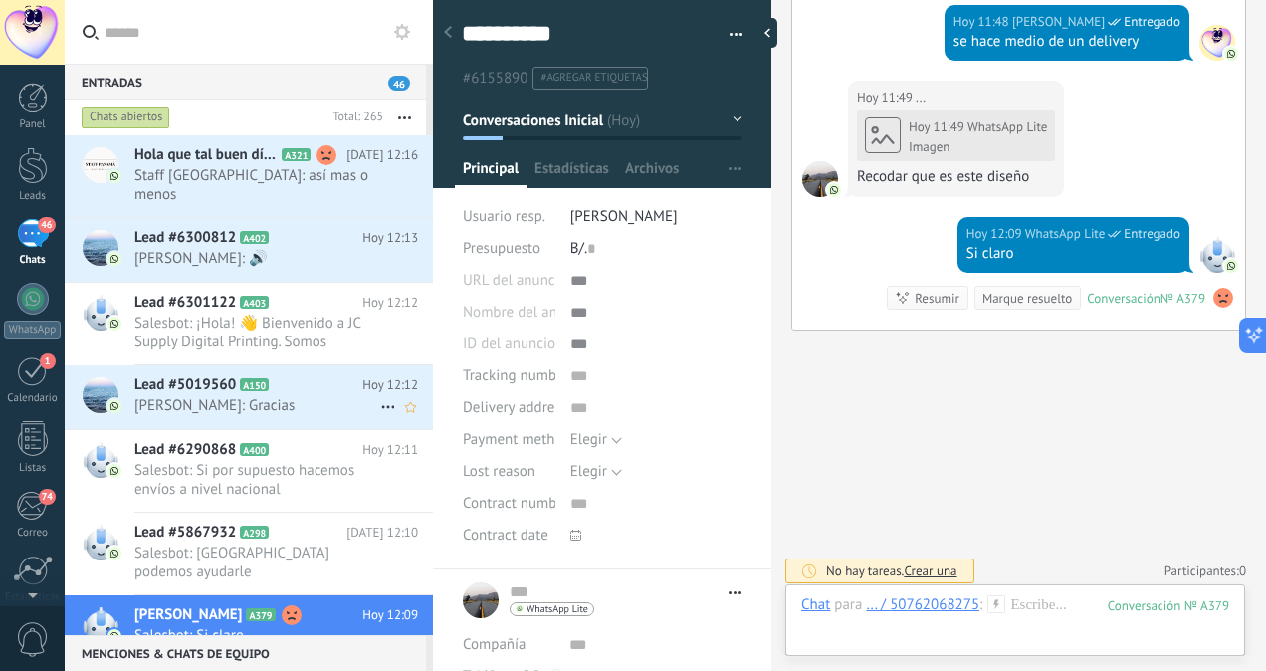
click at [283, 396] on span "[PERSON_NAME]: Gracias" at bounding box center [257, 405] width 246 height 19
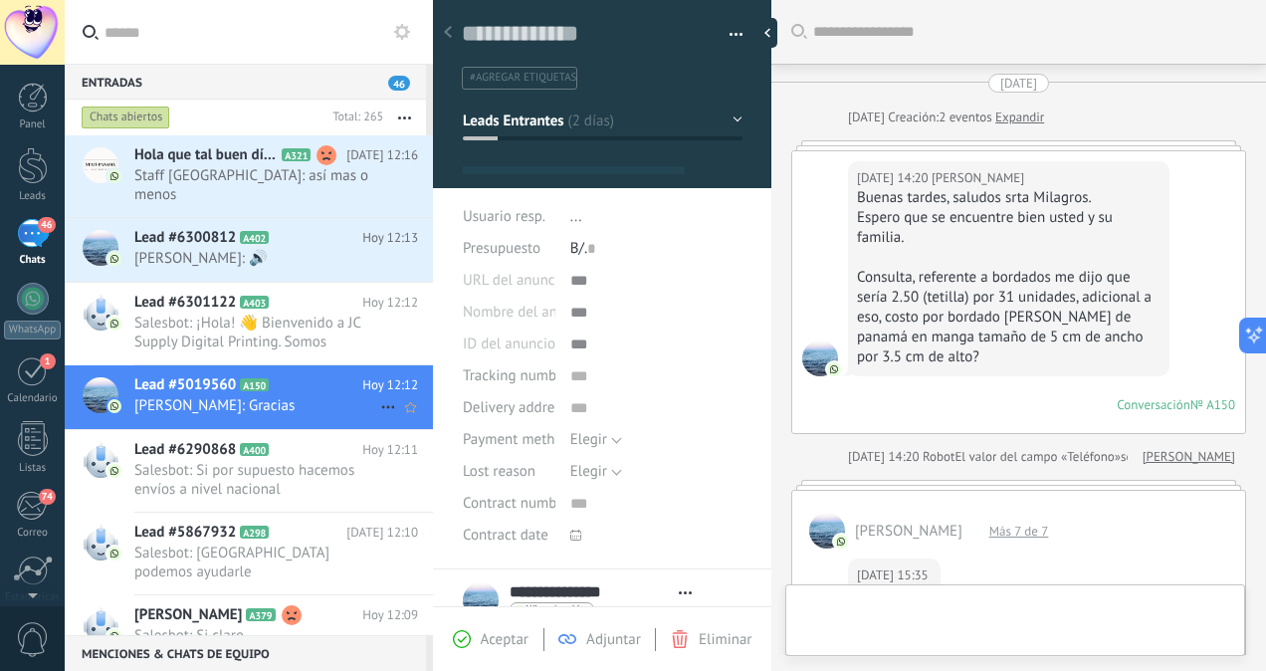
type textarea "**********"
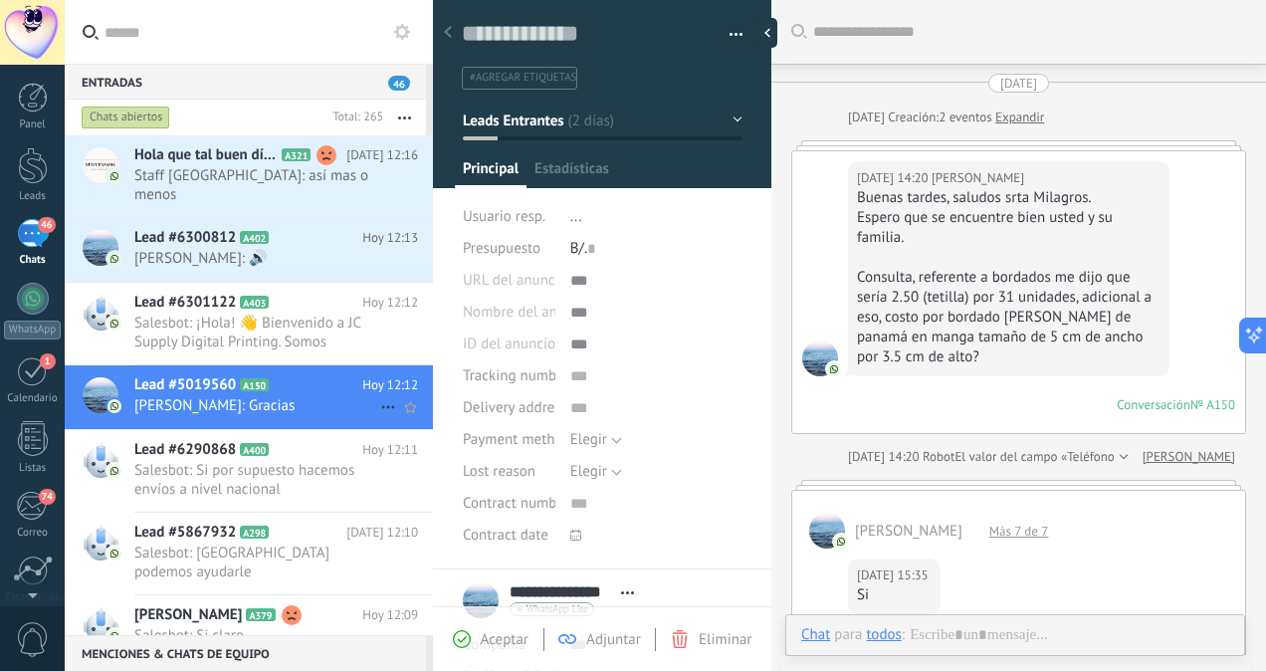
scroll to position [1846, 0]
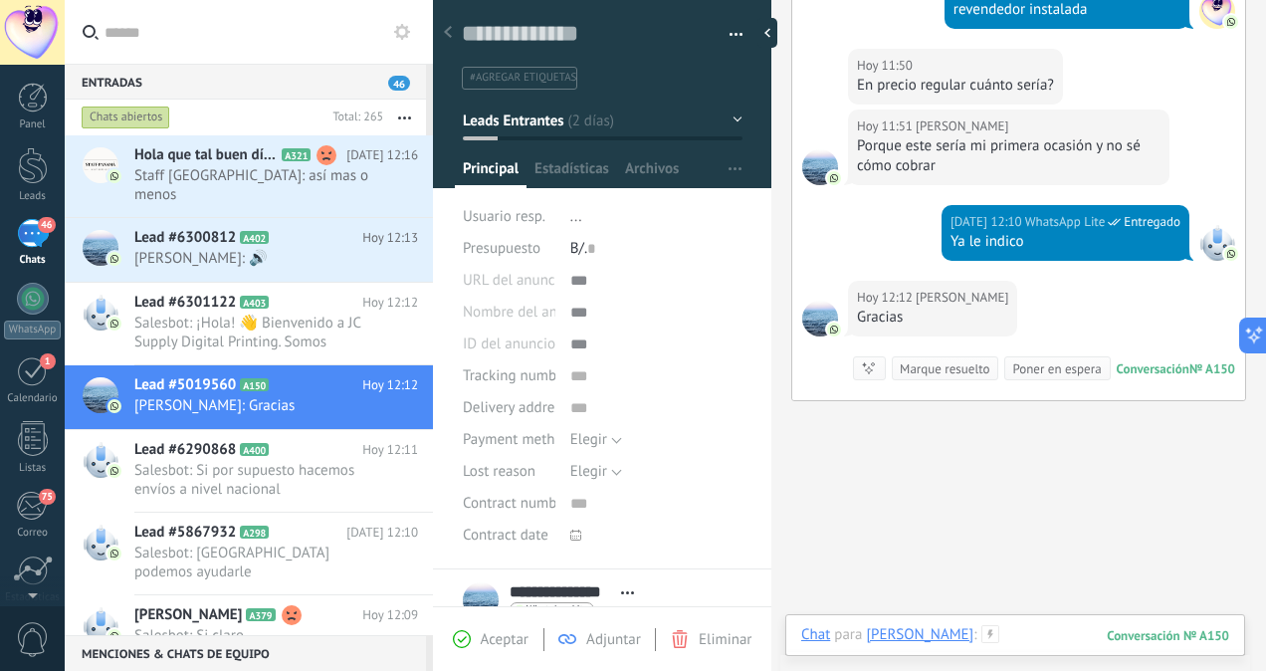
click at [1016, 631] on div at bounding box center [1016, 655] width 428 height 60
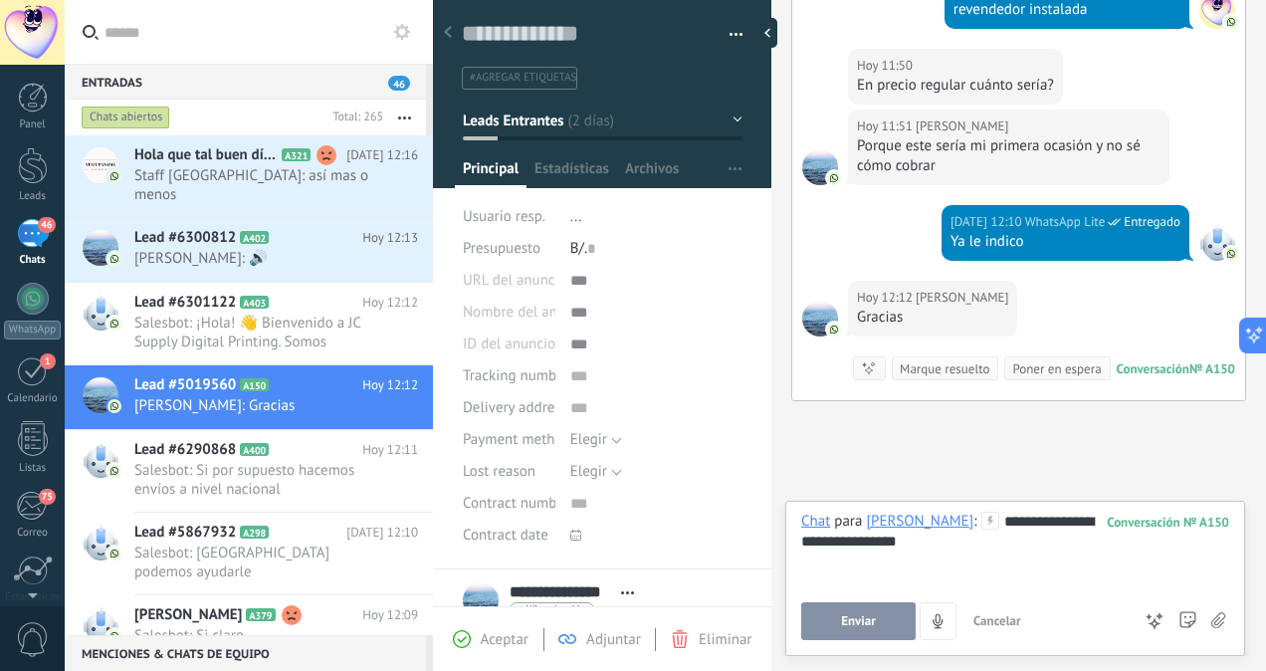
click at [836, 619] on button "Enviar" at bounding box center [859, 621] width 115 height 38
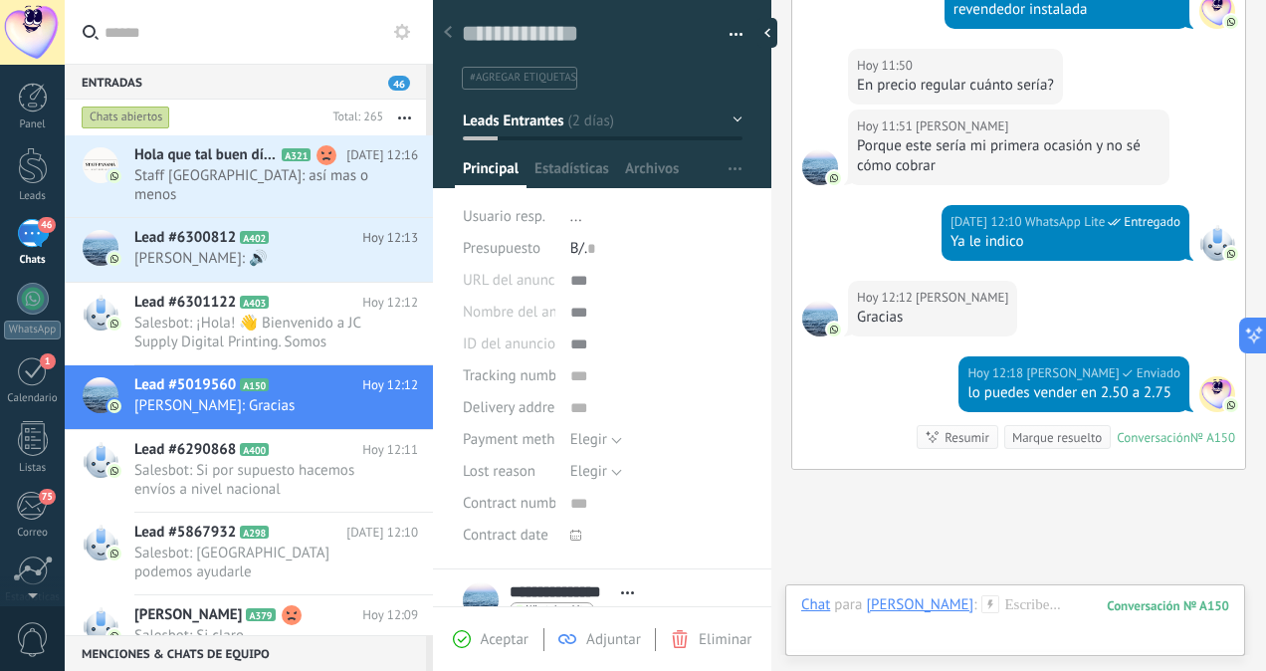
scroll to position [1987, 0]
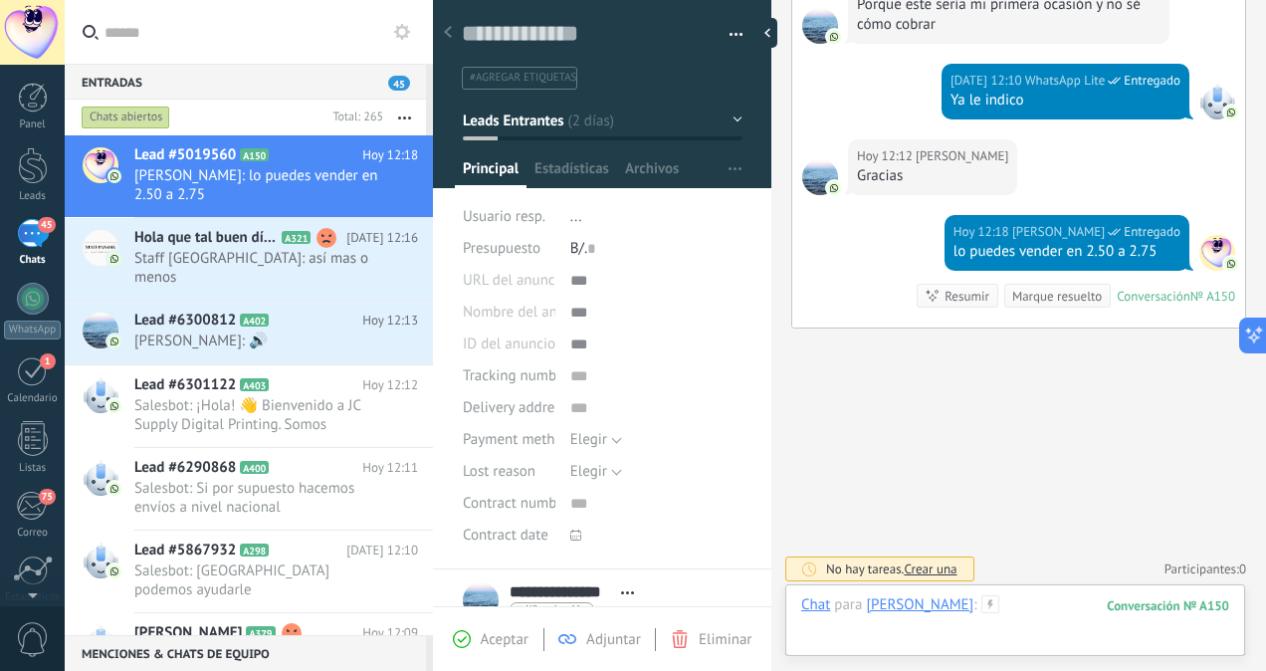
click at [1019, 602] on div at bounding box center [1016, 625] width 428 height 60
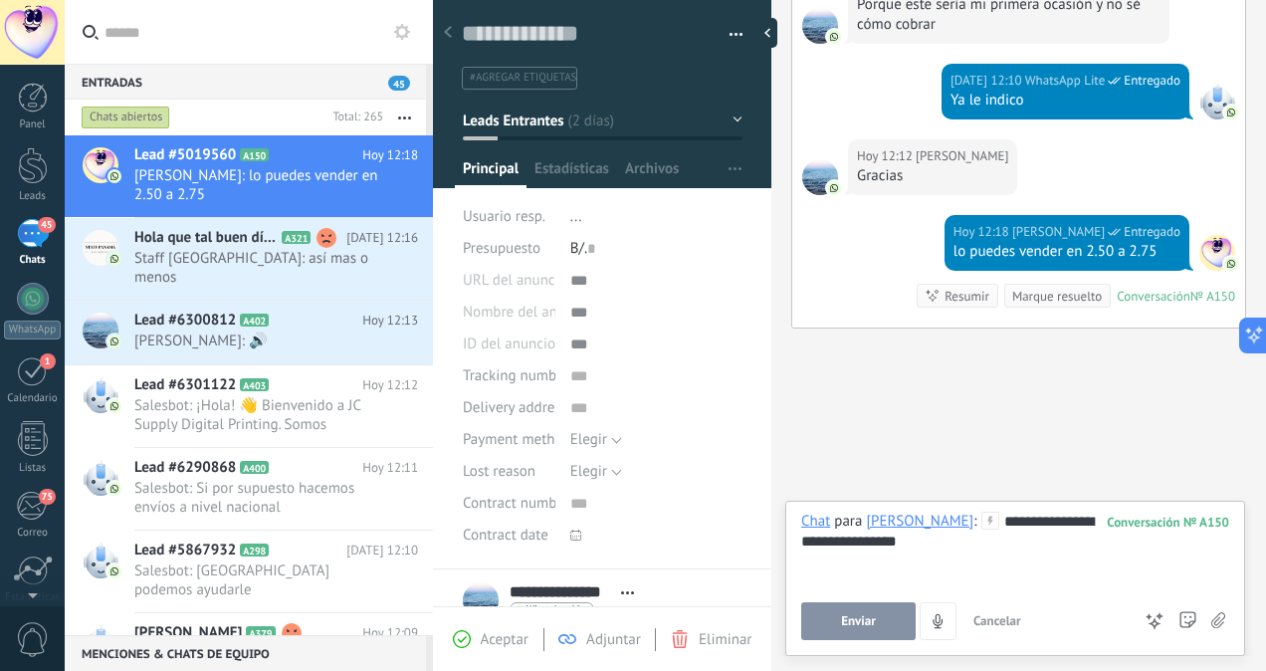
click at [818, 634] on button "Enviar" at bounding box center [859, 621] width 115 height 38
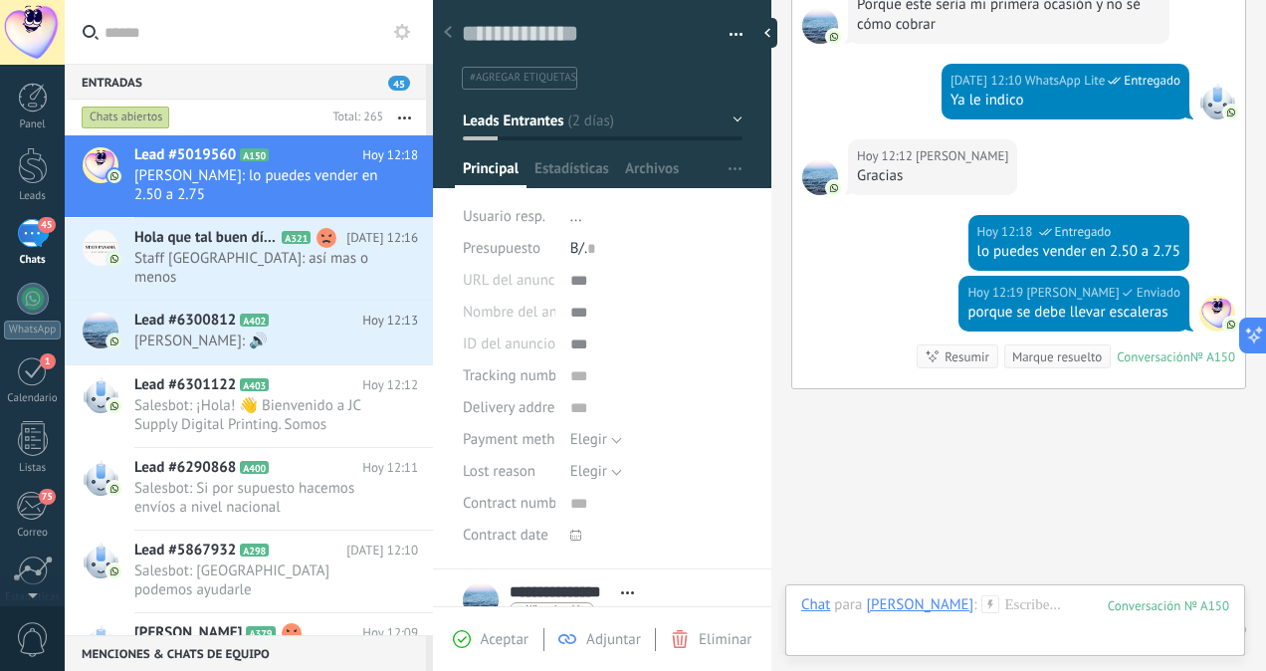
scroll to position [2047, 0]
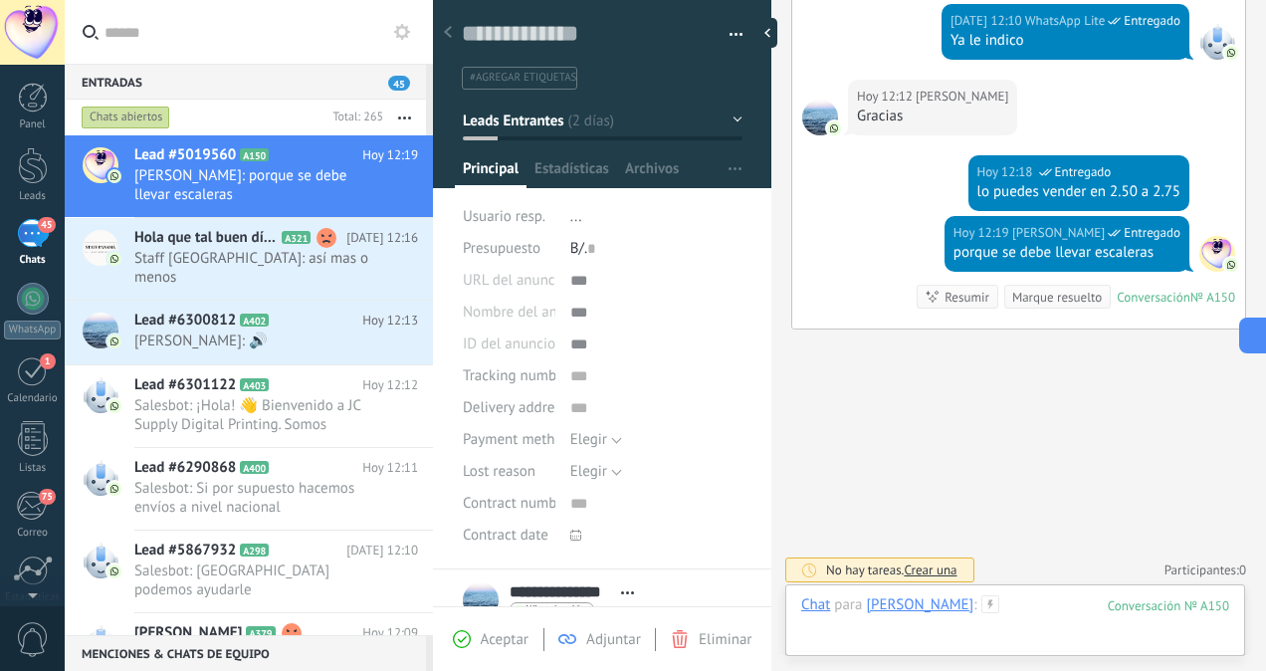
click at [1018, 600] on div at bounding box center [1016, 625] width 428 height 60
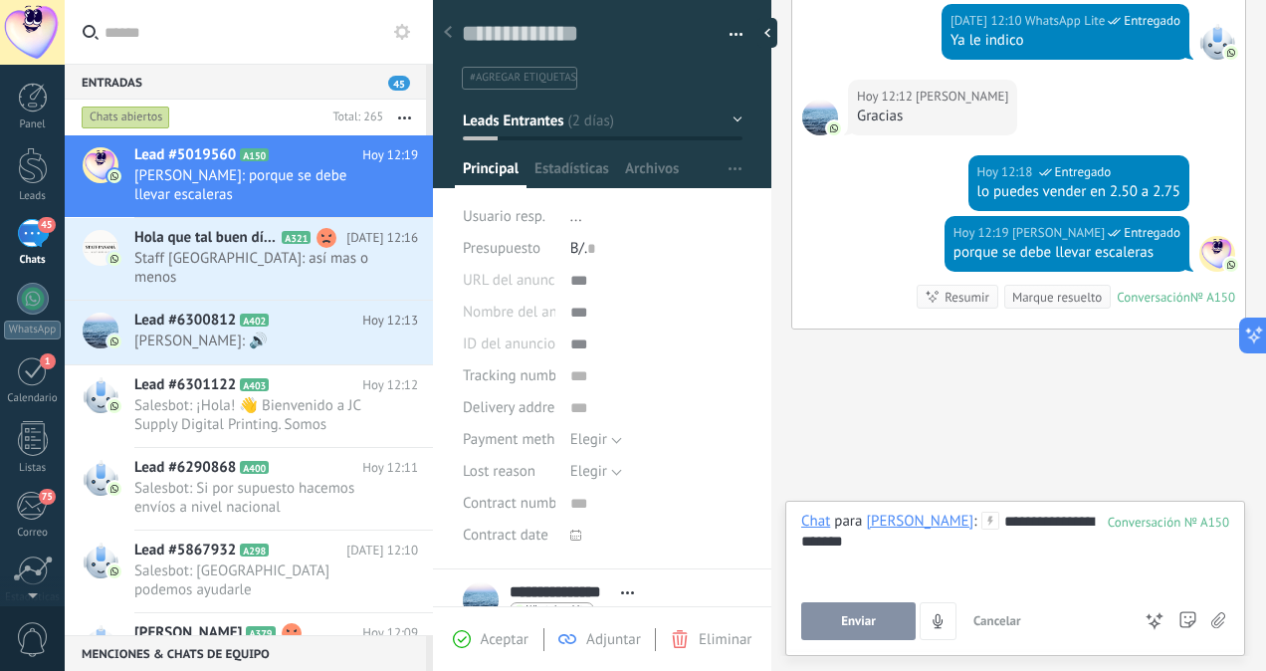
click at [870, 627] on span "Enviar" at bounding box center [858, 621] width 35 height 14
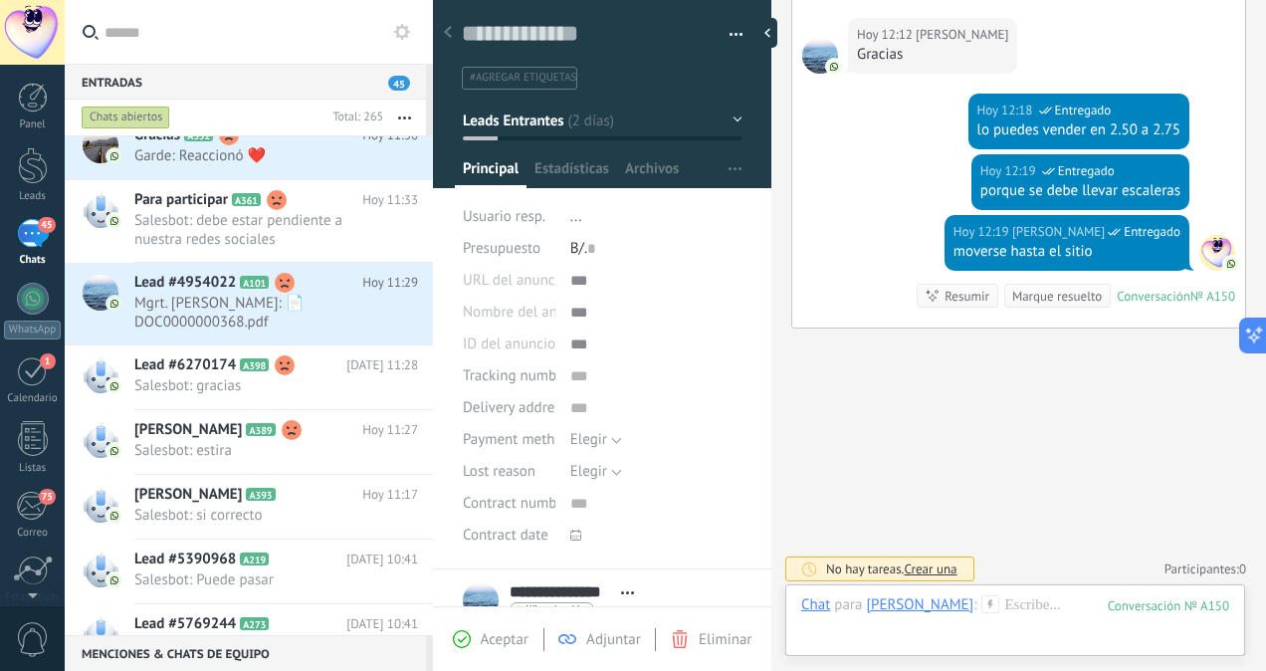
scroll to position [1282, 0]
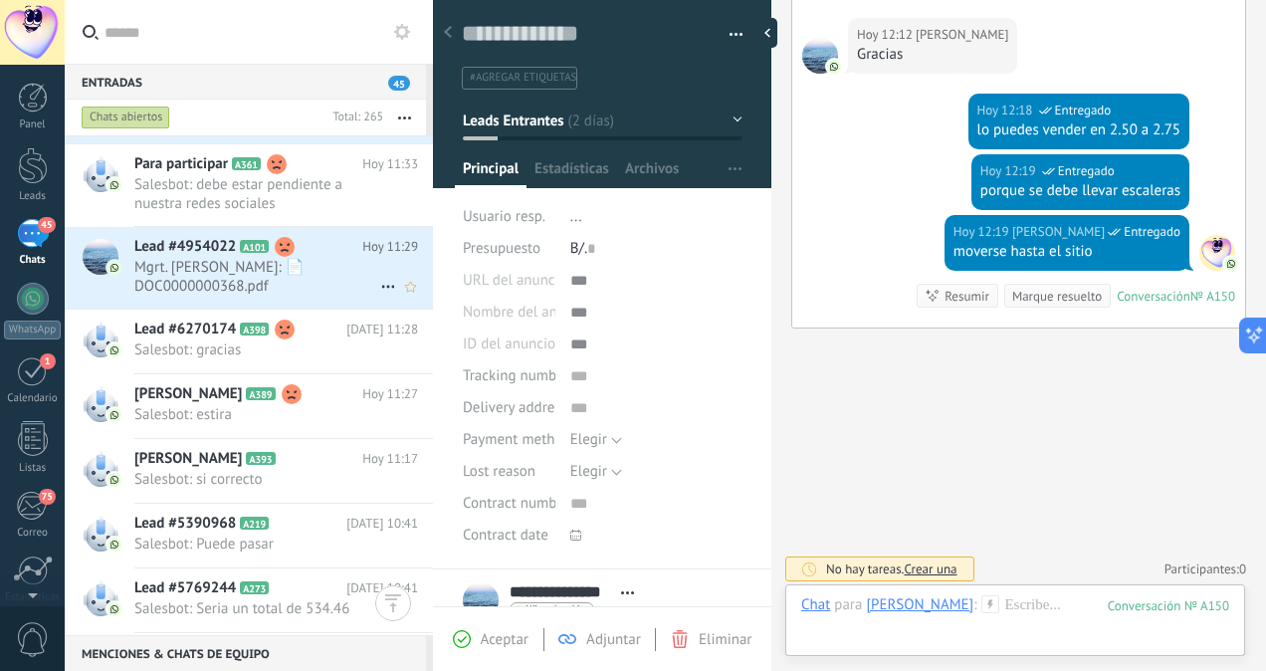
click at [306, 287] on span "Mgrt. [PERSON_NAME]: 📄 DOC0000000368.pdf" at bounding box center [257, 277] width 246 height 38
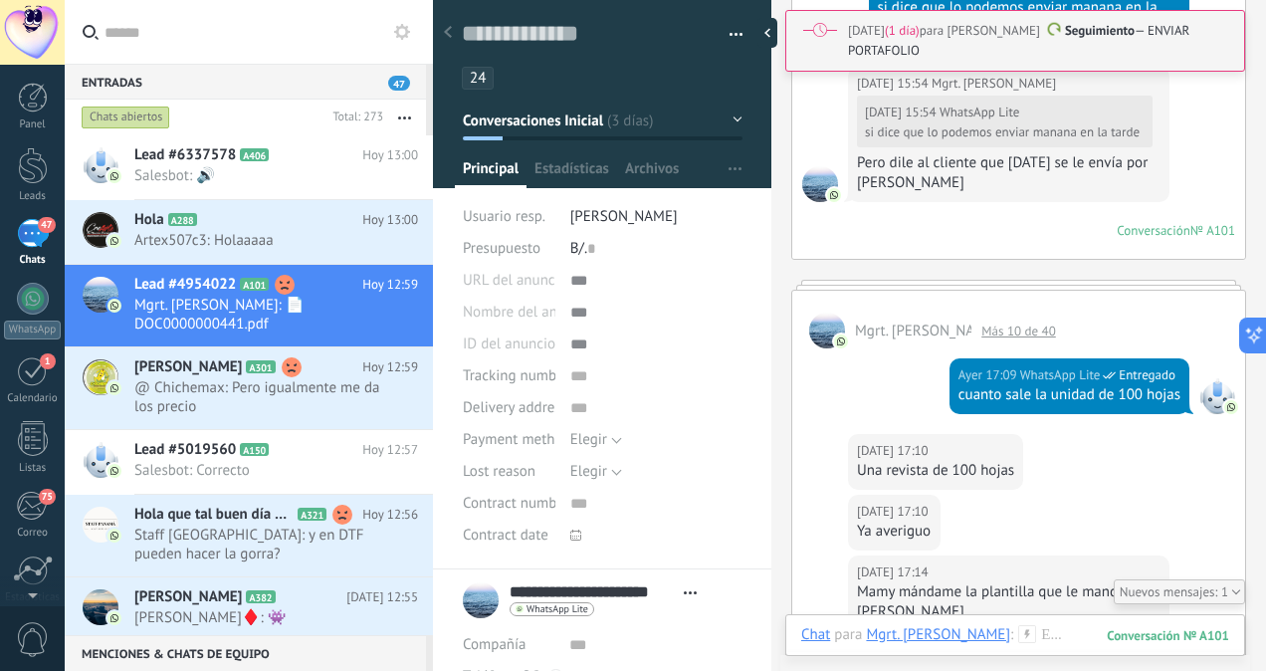
scroll to position [1245, 0]
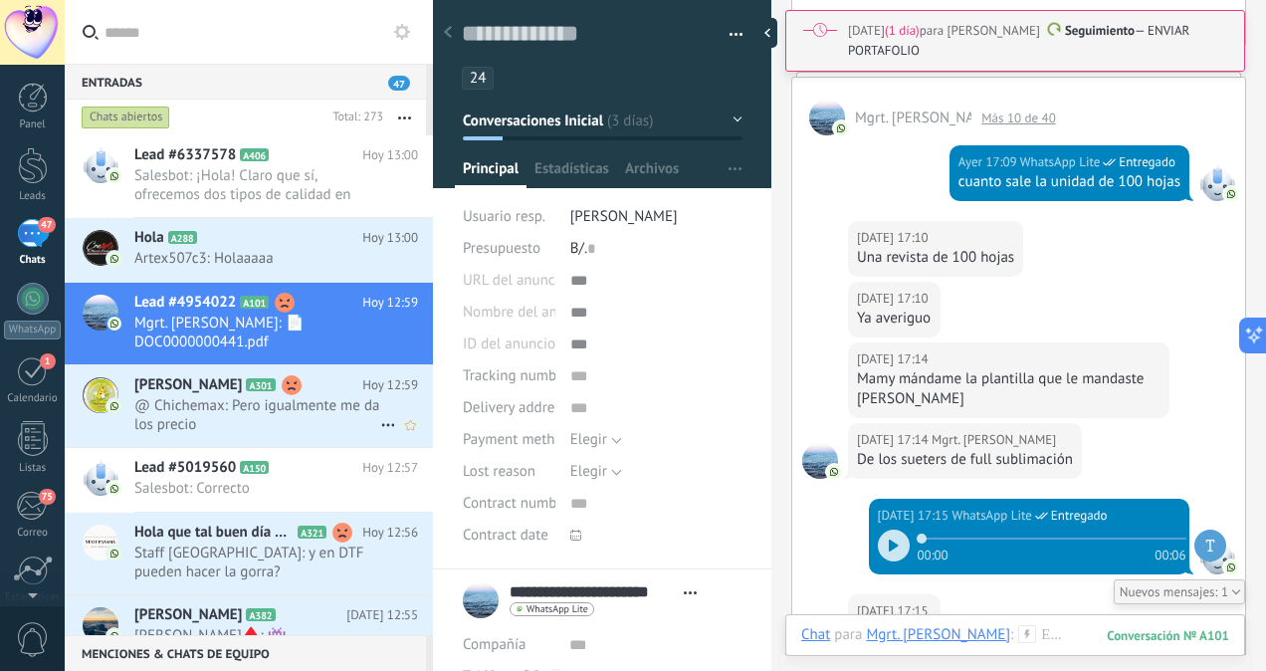
click at [205, 394] on div "[PERSON_NAME] A301 [DATE] 12:59 @ Chichemax: Pero igualmente me da los precio" at bounding box center [283, 406] width 299 height 82
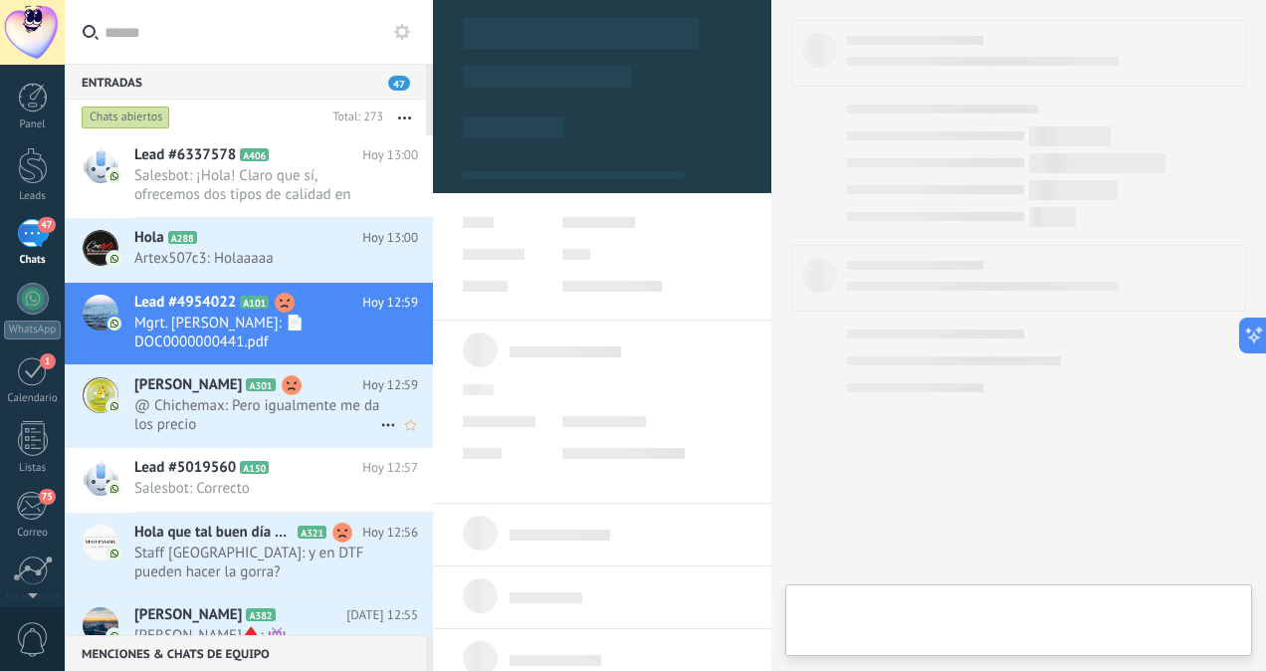
scroll to position [484, 0]
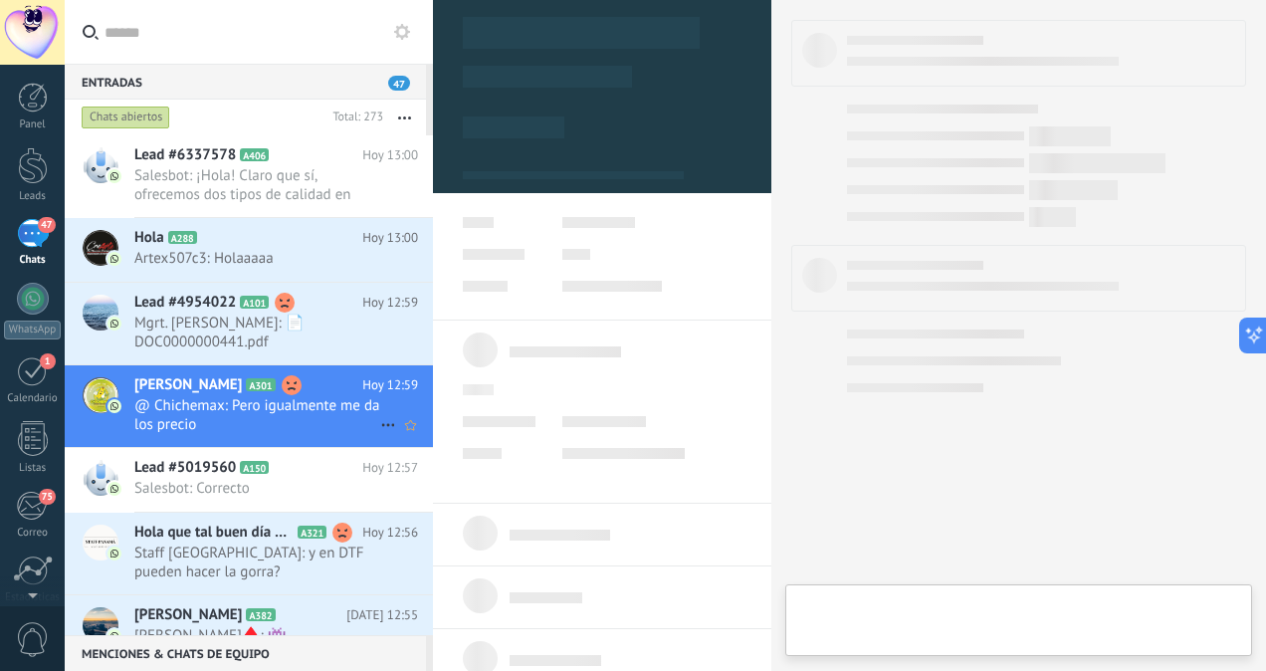
type textarea "****"
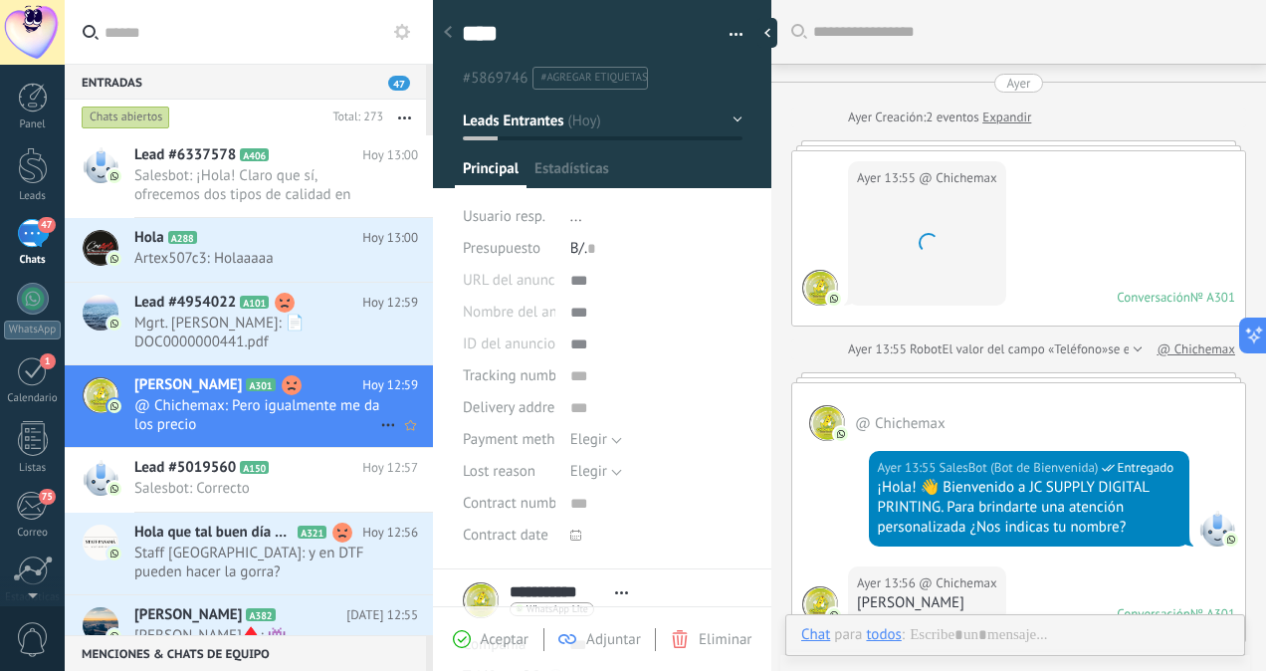
scroll to position [1627, 0]
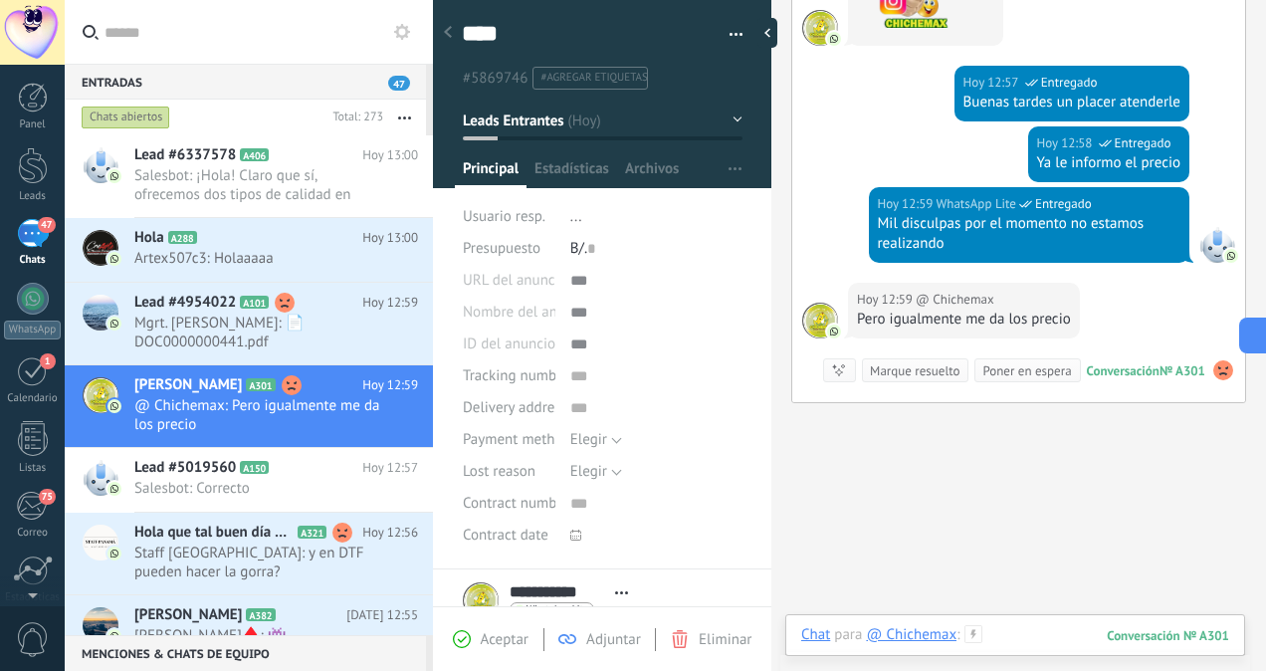
click at [1030, 637] on div at bounding box center [1016, 655] width 428 height 60
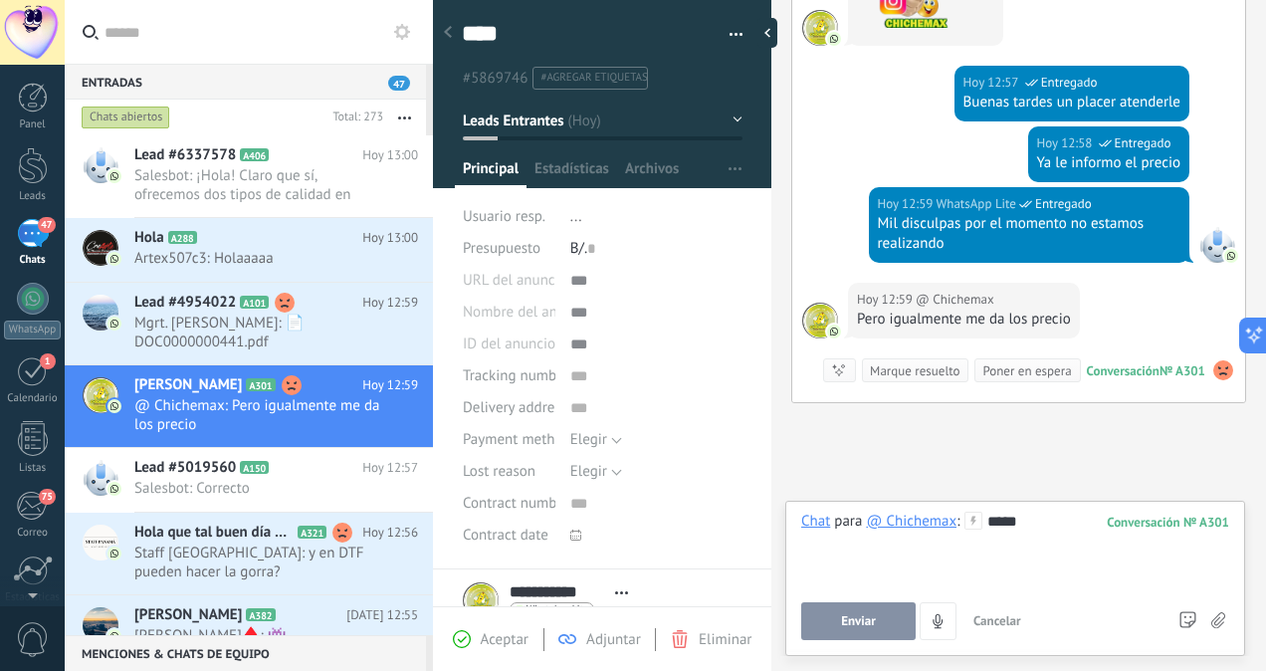
click at [878, 627] on button "Enviar" at bounding box center [859, 621] width 115 height 38
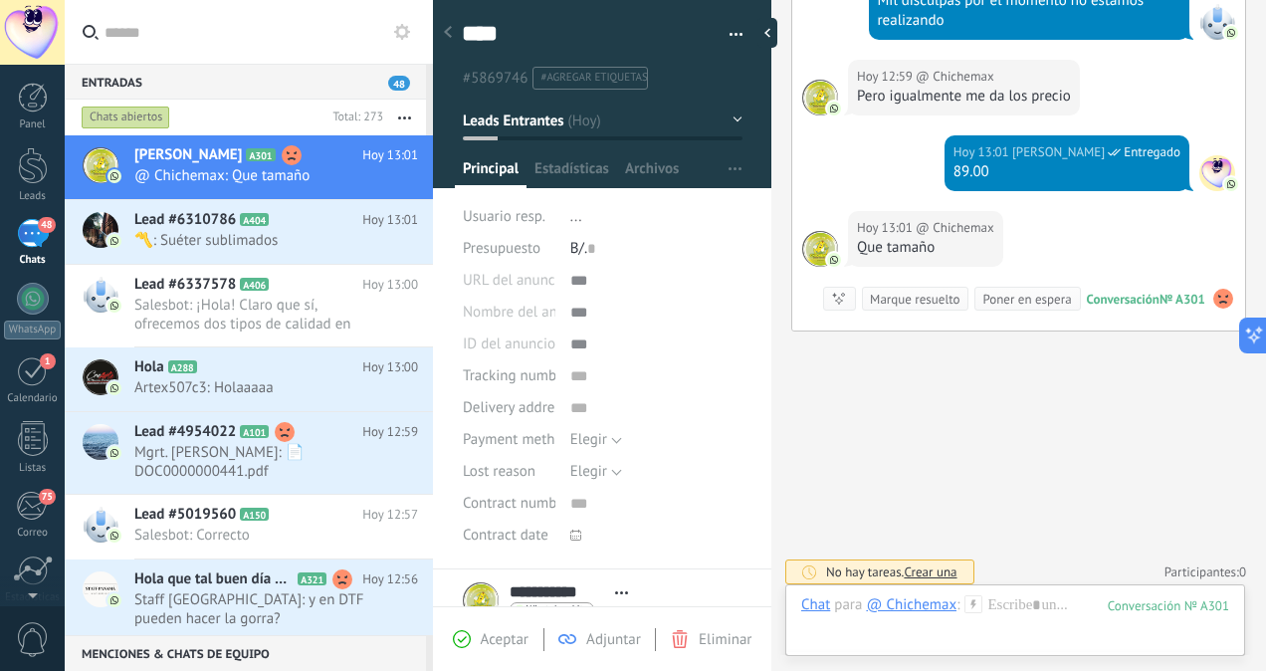
scroll to position [1912, 0]
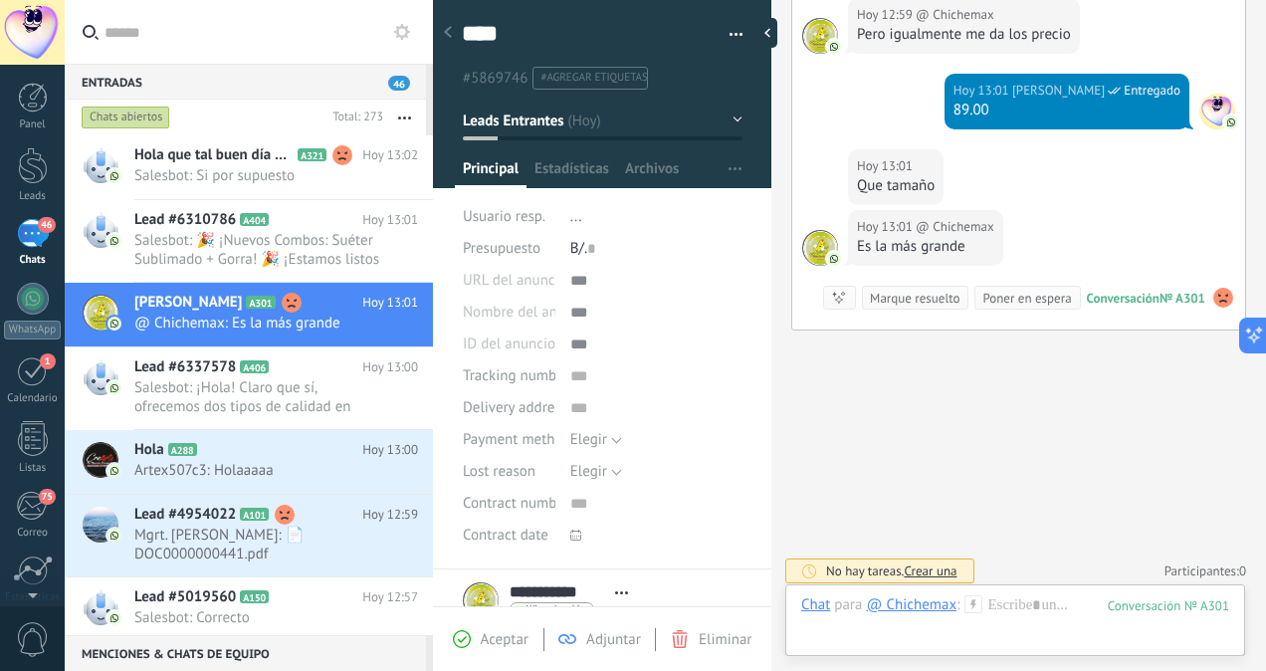
click at [579, 305] on div at bounding box center [657, 313] width 172 height 32
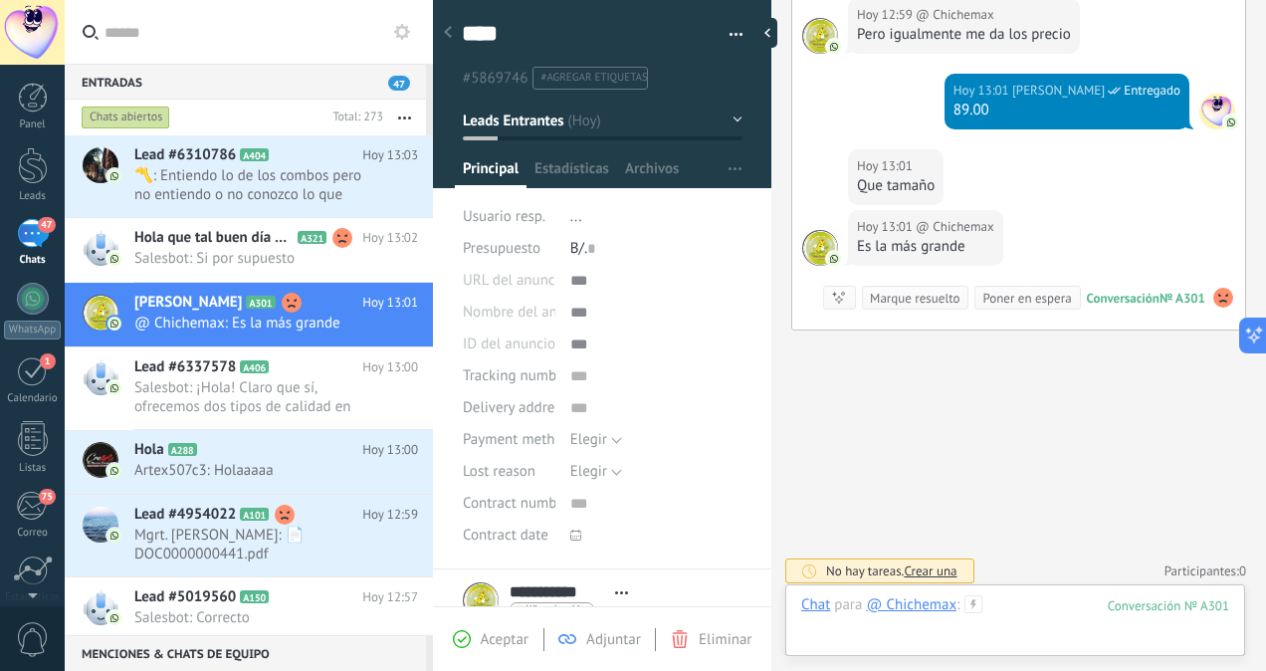
click at [1012, 596] on div at bounding box center [1016, 625] width 428 height 60
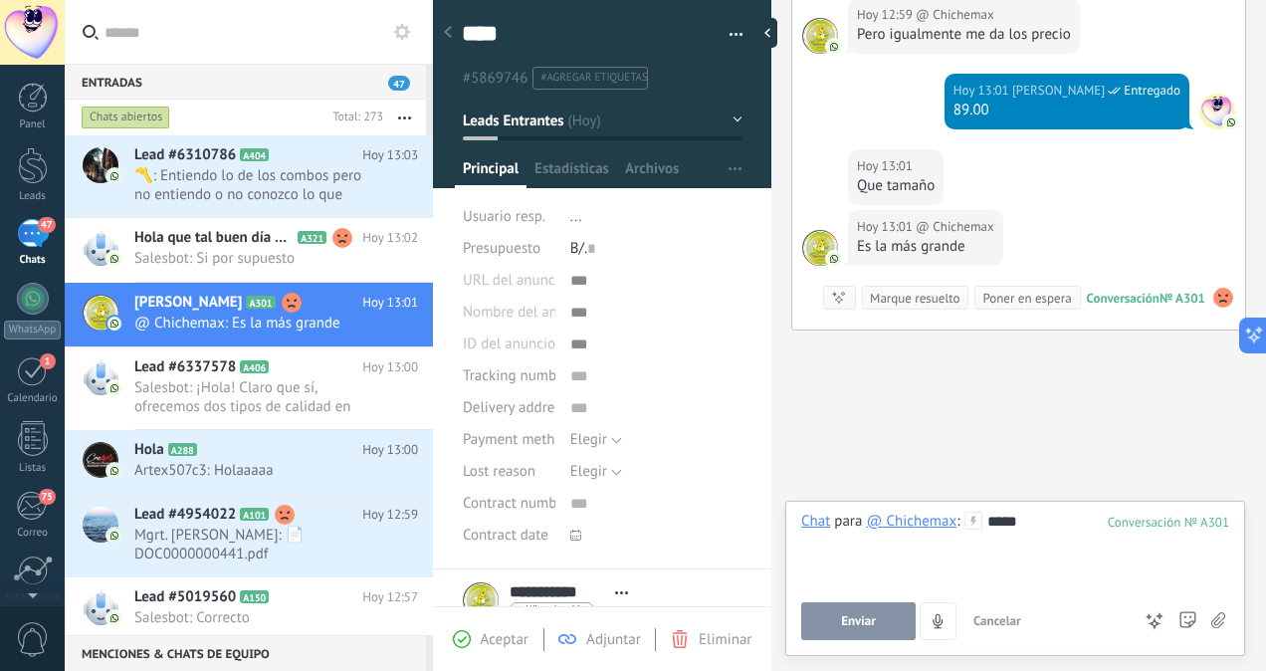
click at [838, 630] on button "Enviar" at bounding box center [859, 621] width 115 height 38
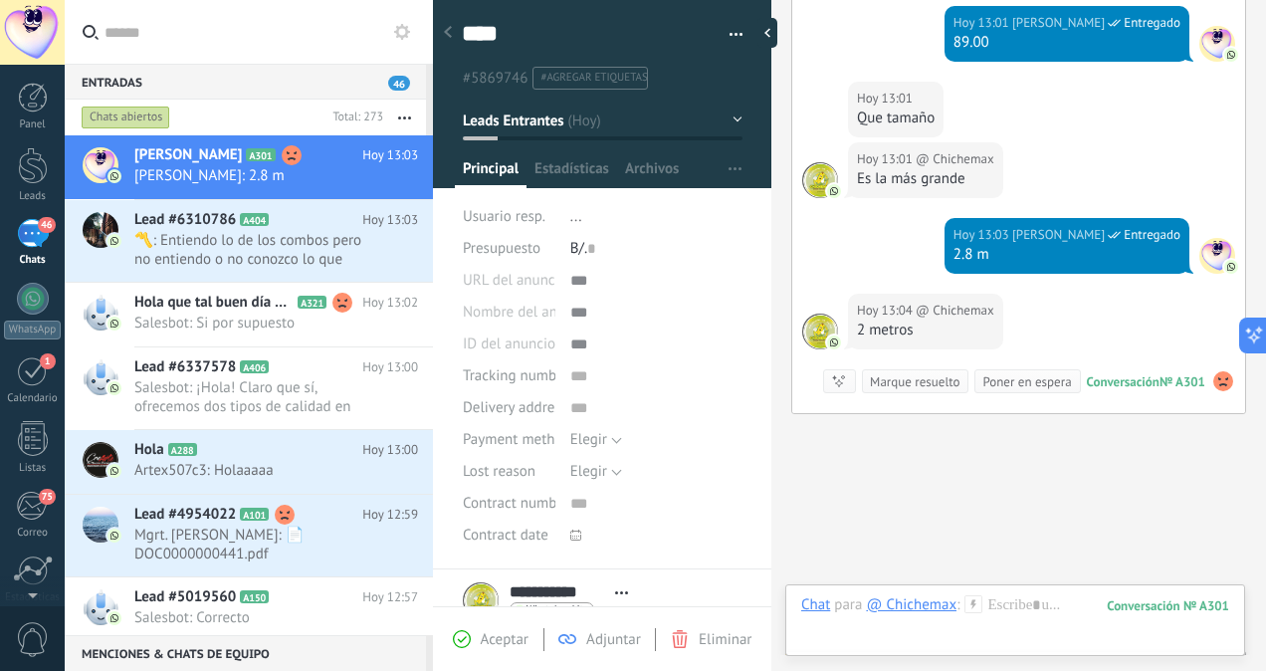
scroll to position [2063, 0]
